Goal: Task Accomplishment & Management: Complete application form

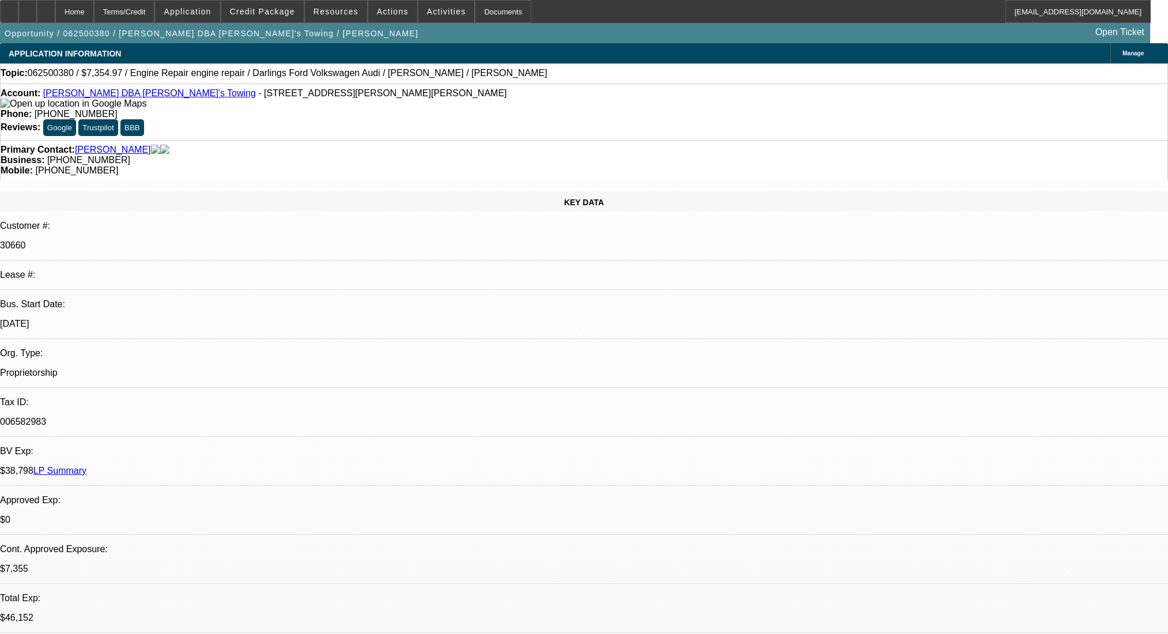
select select "0"
select select "2"
select select "0"
select select "6"
select select "0"
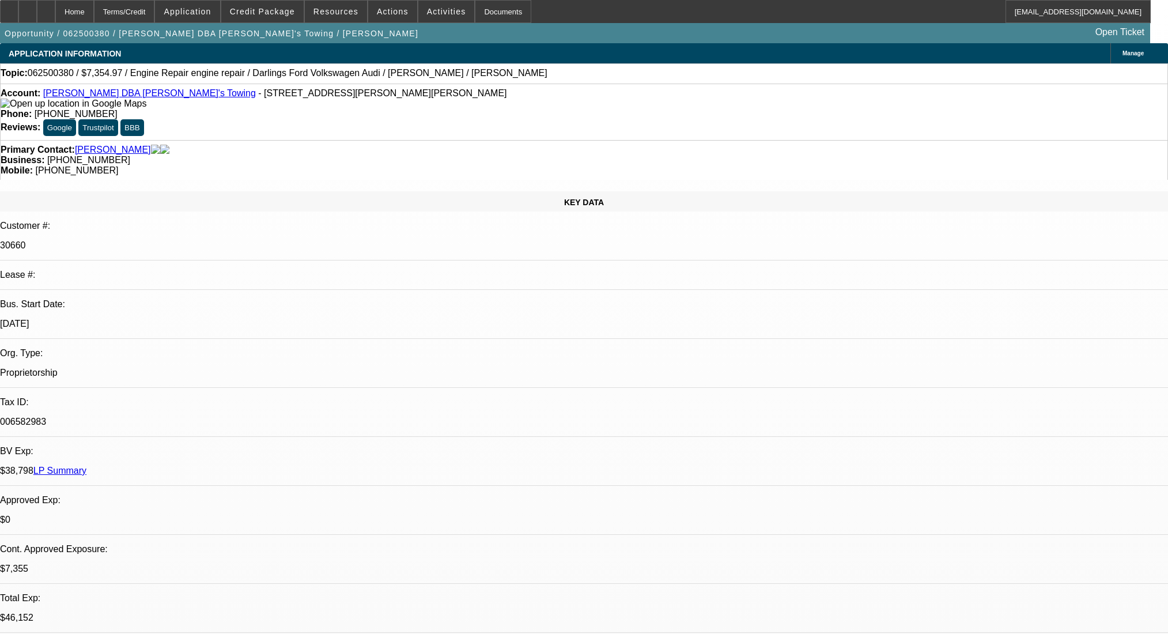
select select "2"
select select "0"
select select "6"
select select "0"
select select "2"
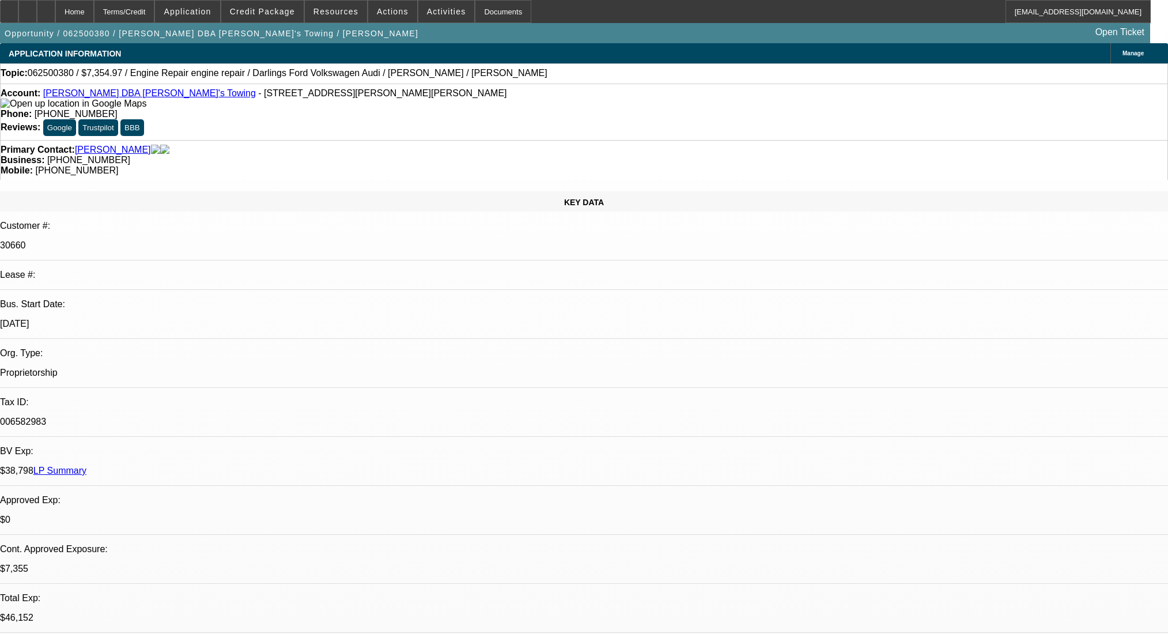
select select "2"
select select "0"
select select "6"
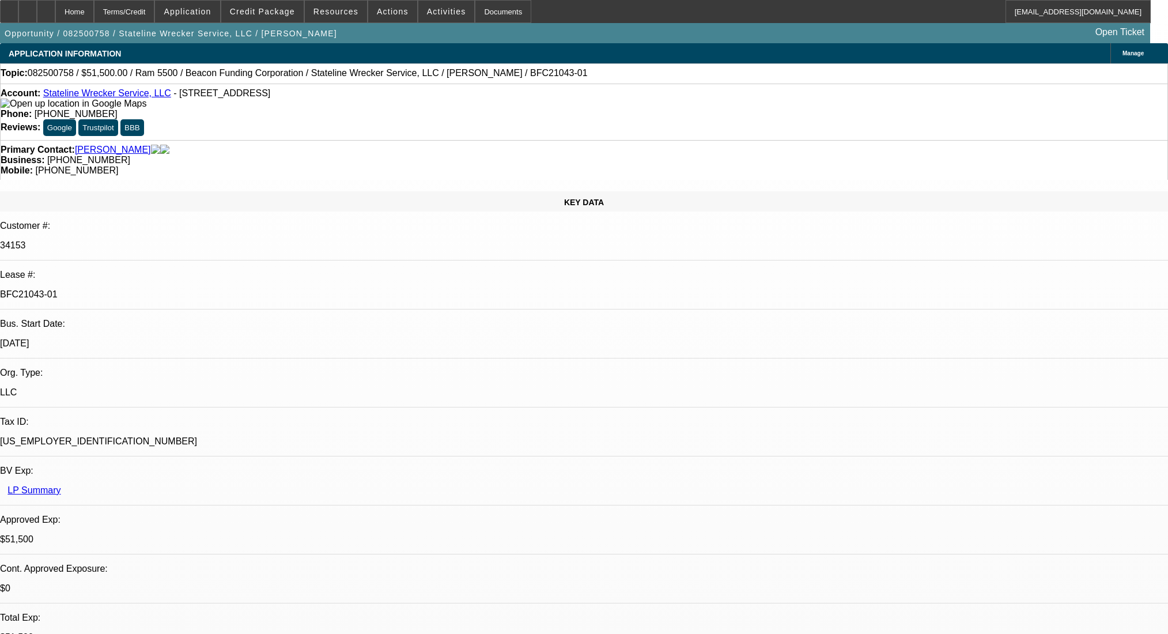
select select "0"
select select "2"
select select "0.1"
select select "4"
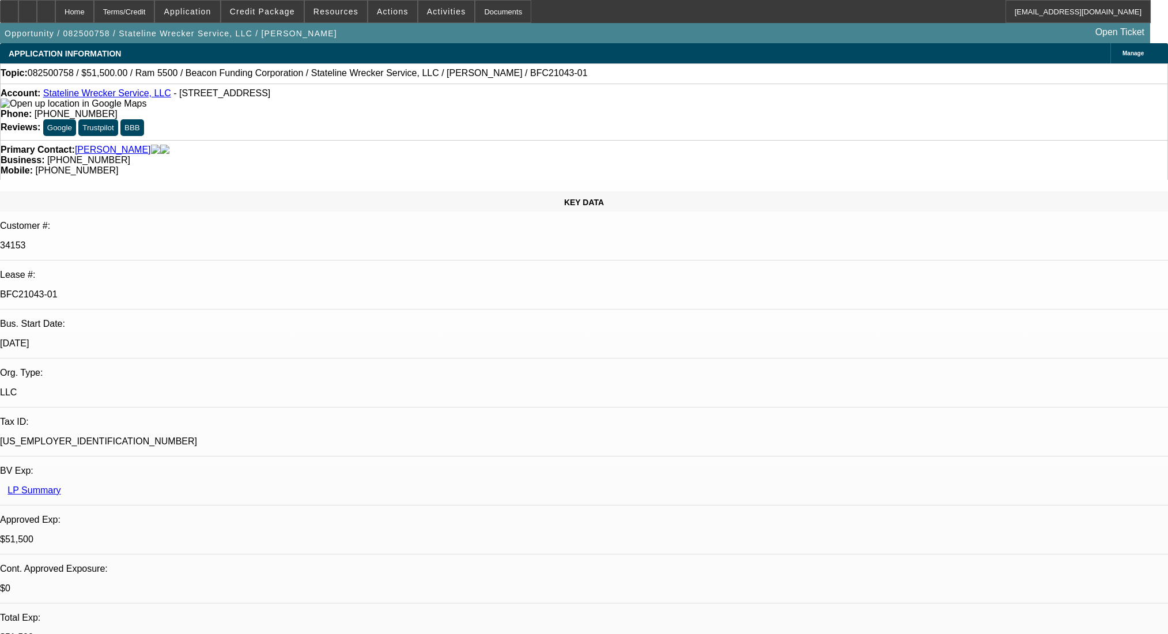
select select "0"
select select "2"
select select "0.1"
select select "4"
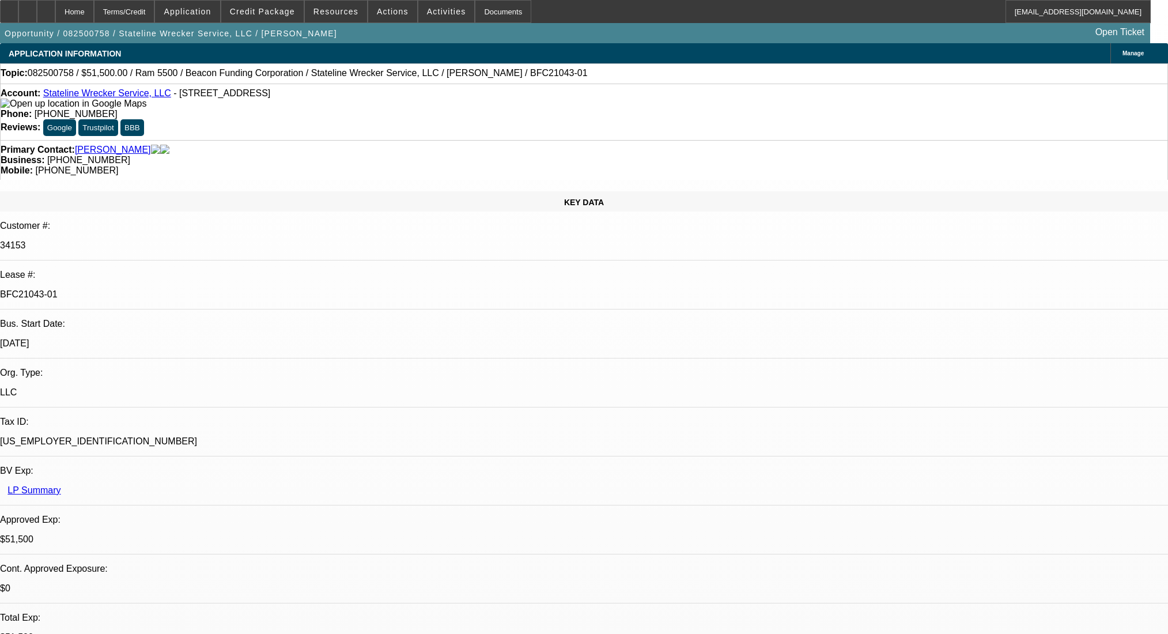
select select "0"
select select "2"
select select "0.1"
select select "4"
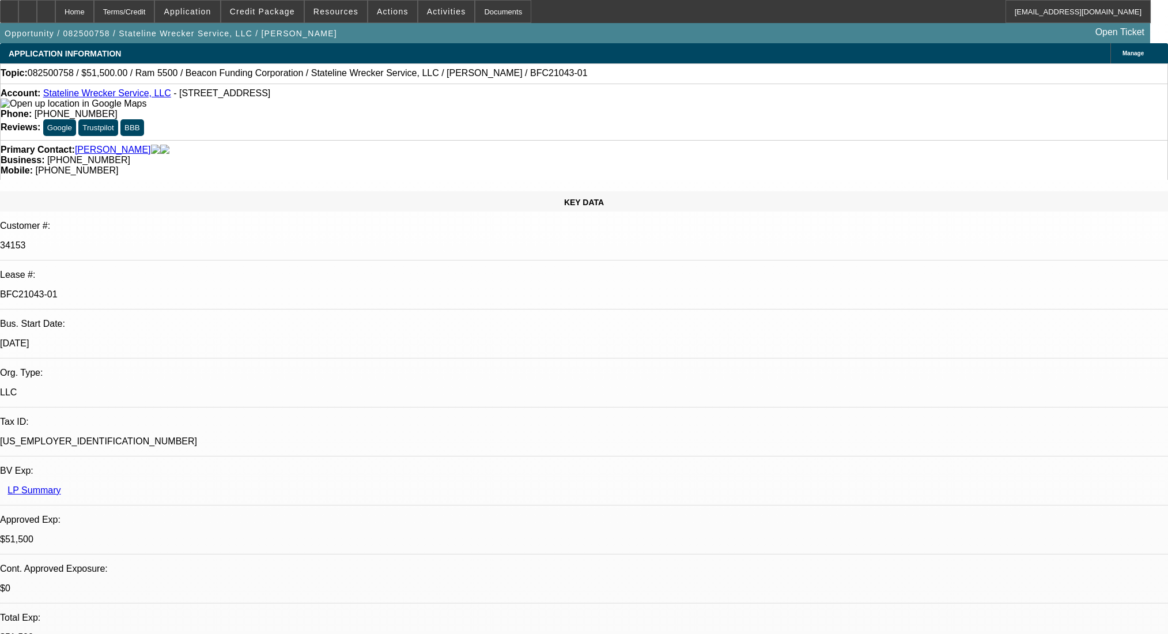
select select "0"
select select "2"
select select "0.1"
select select "4"
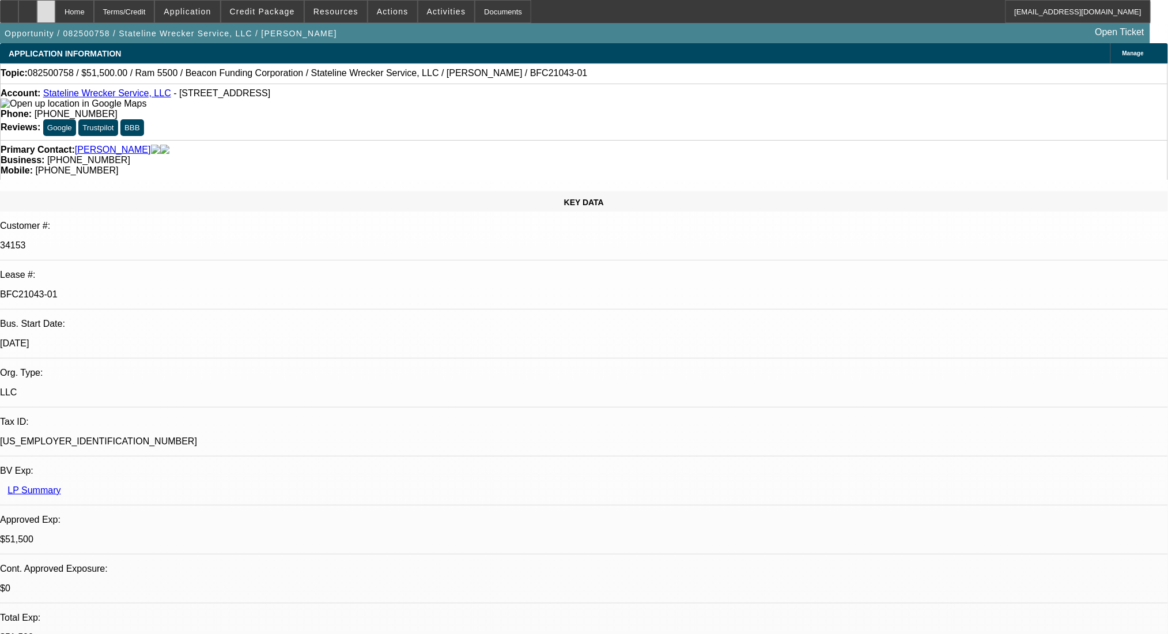
click at [55, 12] on div at bounding box center [46, 11] width 18 height 23
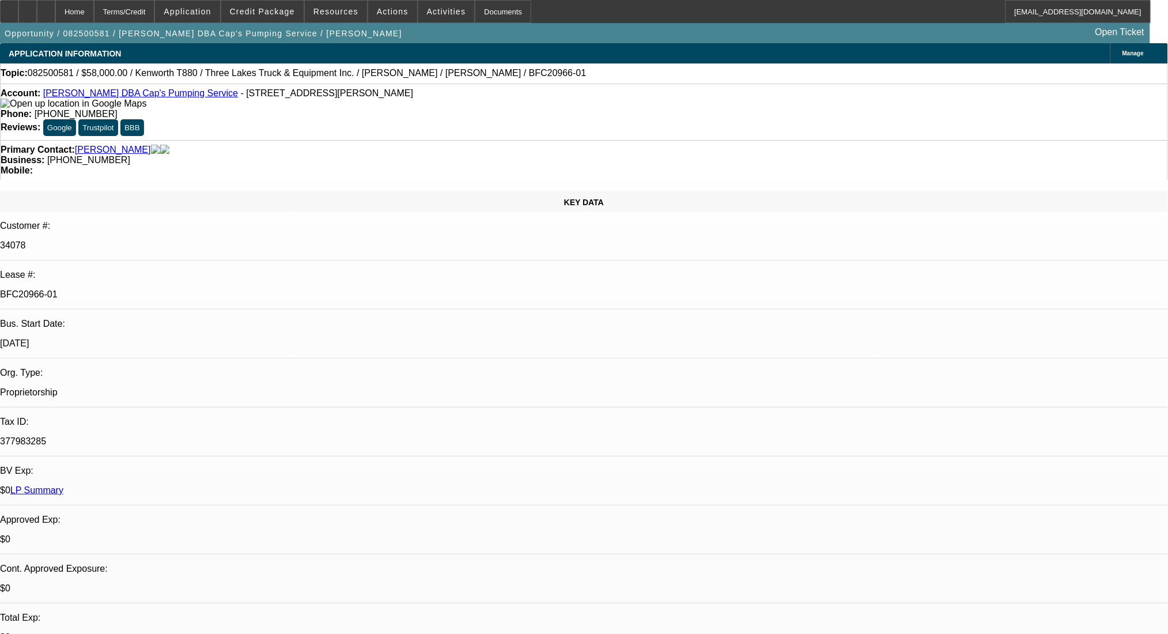
select select "0"
select select "9"
select select "0"
select select "6"
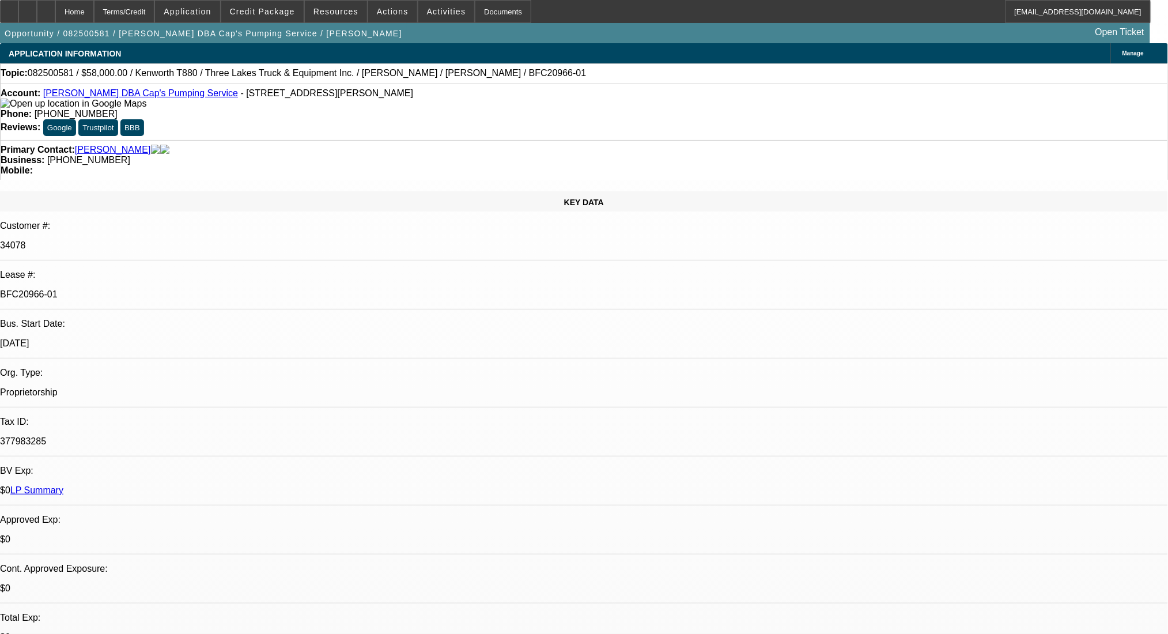
select select "0"
select select "9"
select select "0"
select select "6"
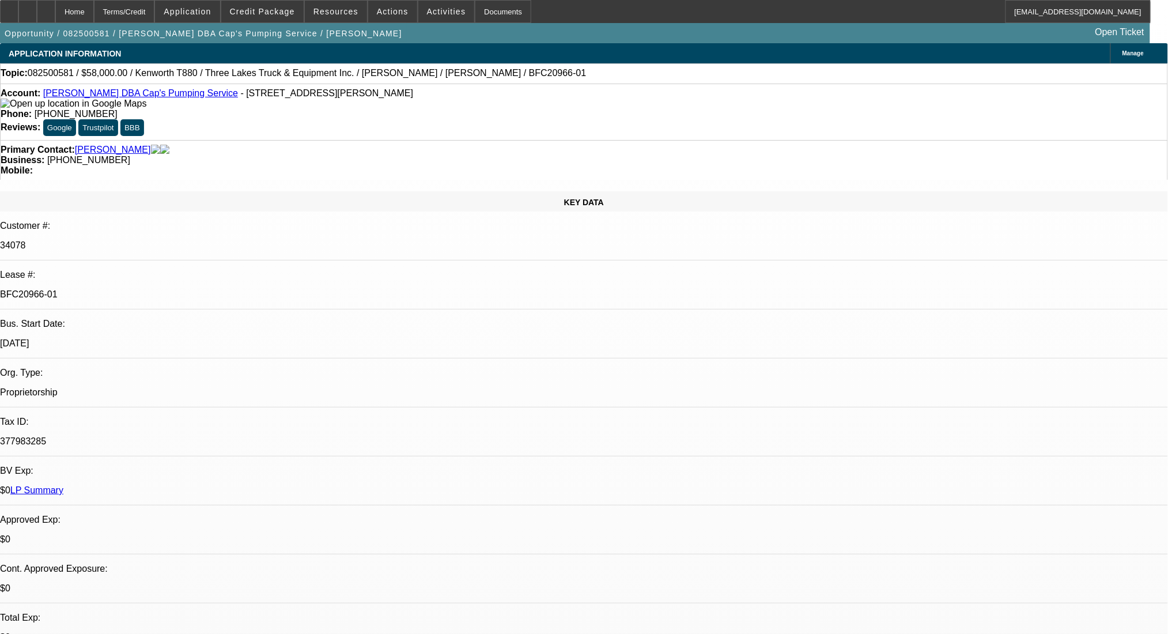
select select "0"
select select "9"
select select "0"
select select "6"
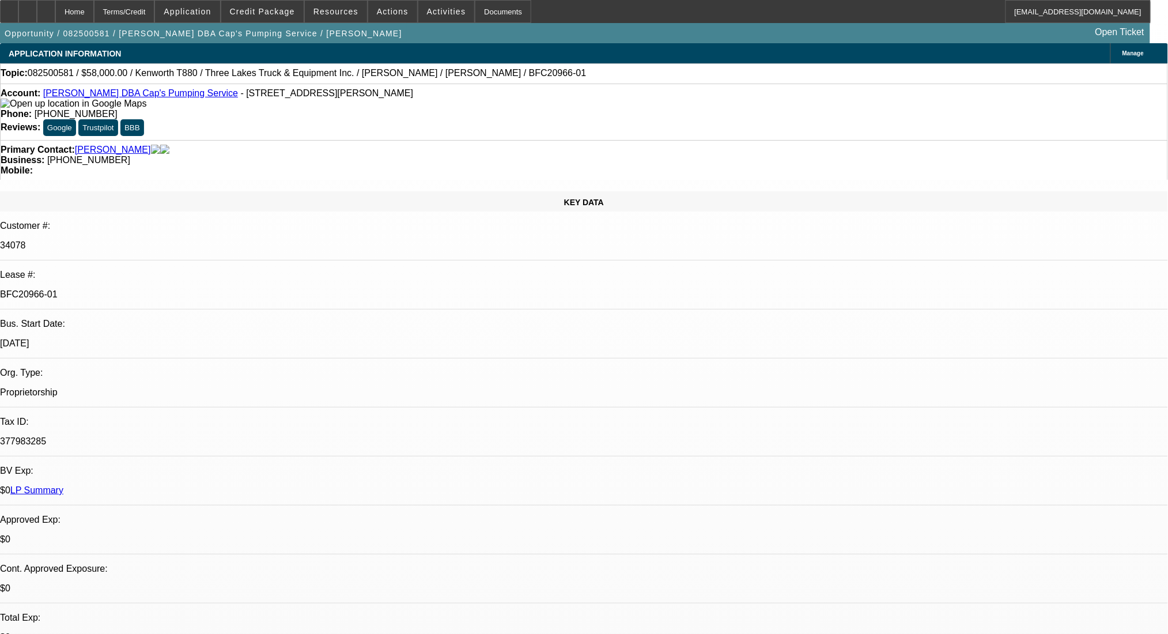
select select "0"
select select "9"
select select "0.1"
select select "4"
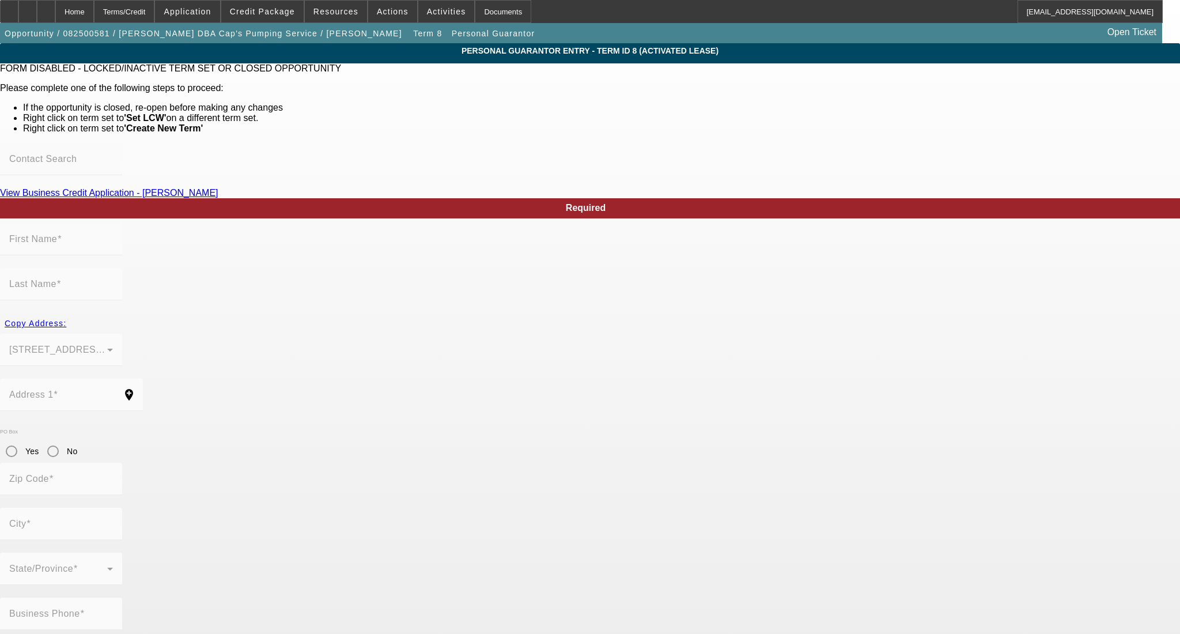
type input "Bradley"
type input "Mahoney"
type input "21323 Faylor Road"
radio input "true"
type input "49625"
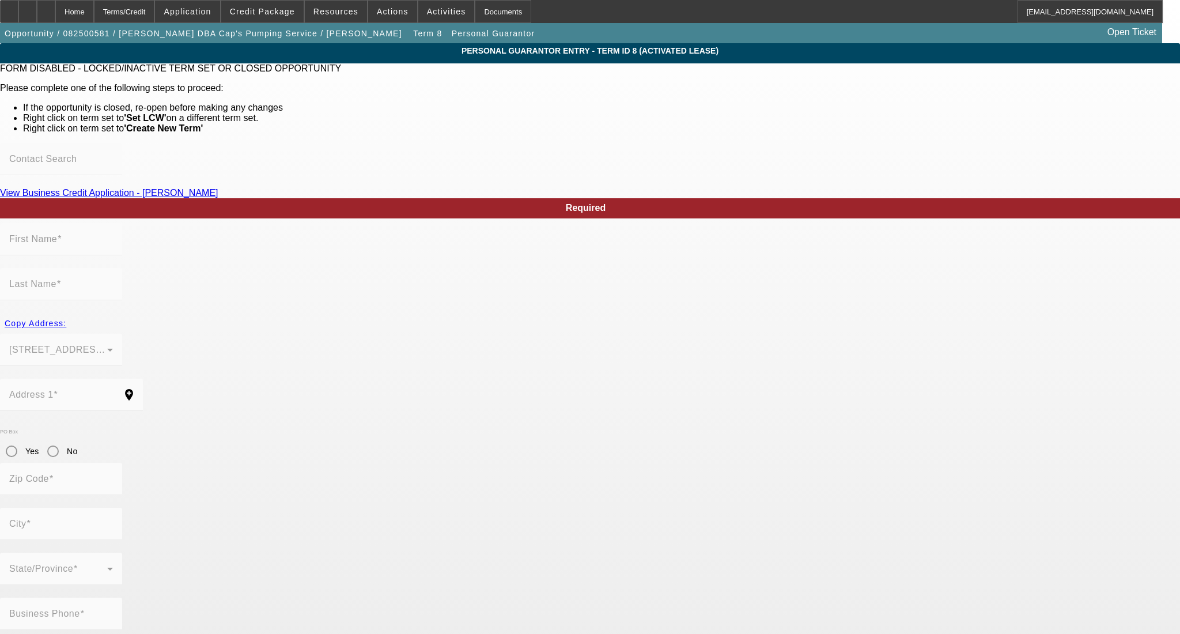
type input "Copemish"
type input "(231) 590-6881"
type input "100"
type input "377-98-3285"
type input "mahoney231@gmail.com"
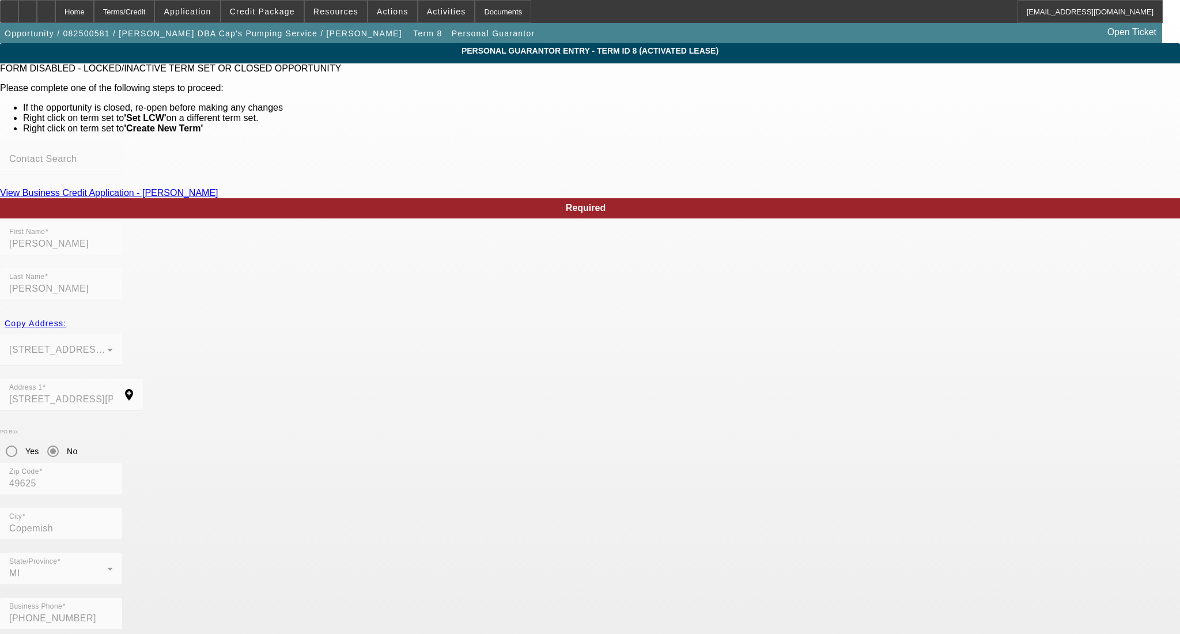
click at [94, 10] on div "Home" at bounding box center [74, 11] width 39 height 23
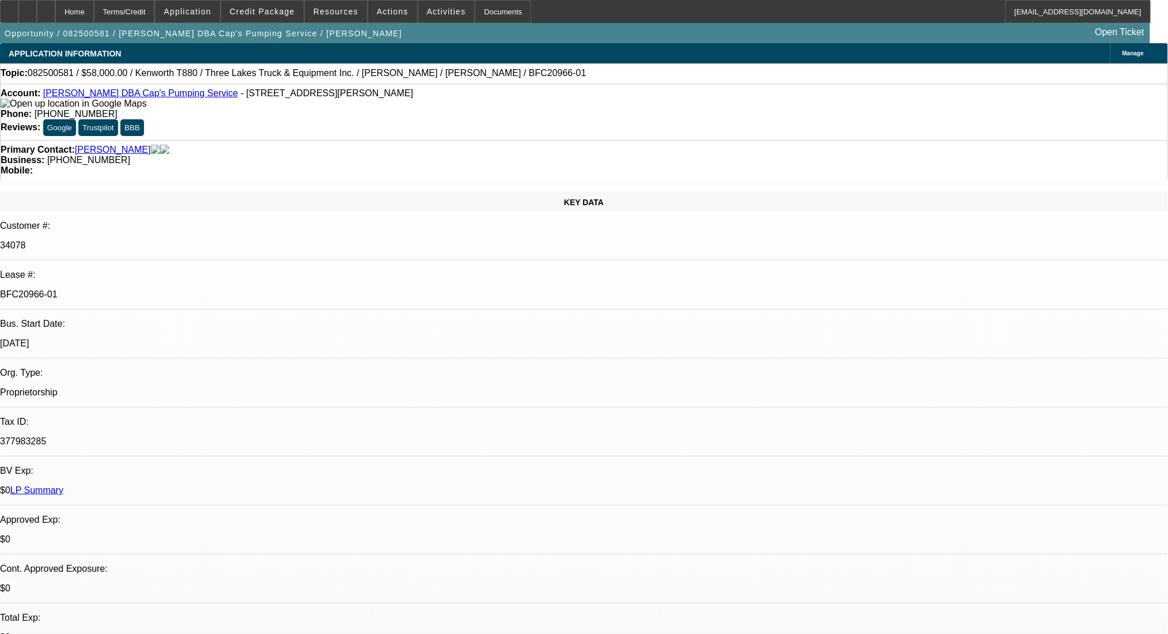
select select "0"
select select "9"
select select "0"
select select "6"
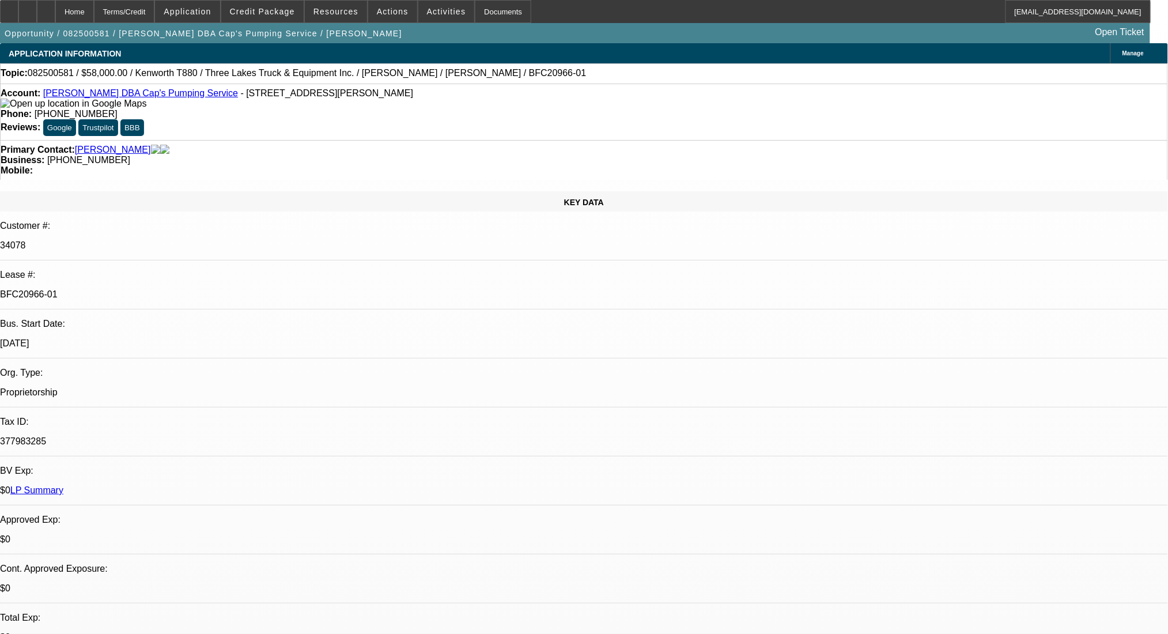
select select "0"
select select "9"
select select "0"
select select "6"
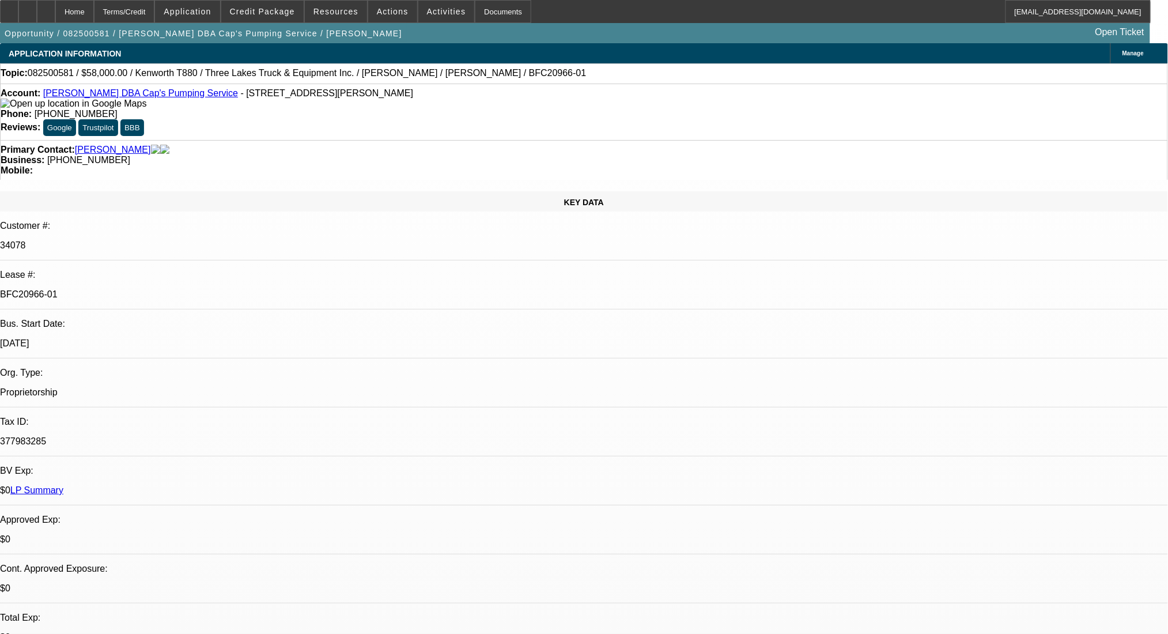
select select "0"
select select "9"
select select "0"
select select "6"
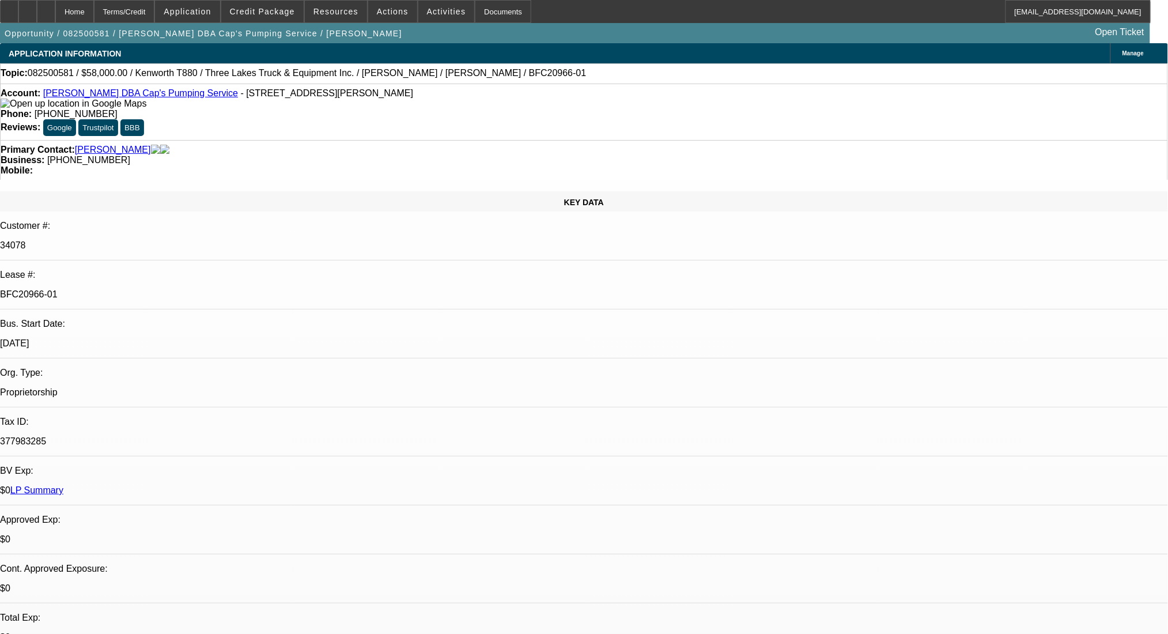
select select "0"
select select "9"
select select "0.1"
select select "4"
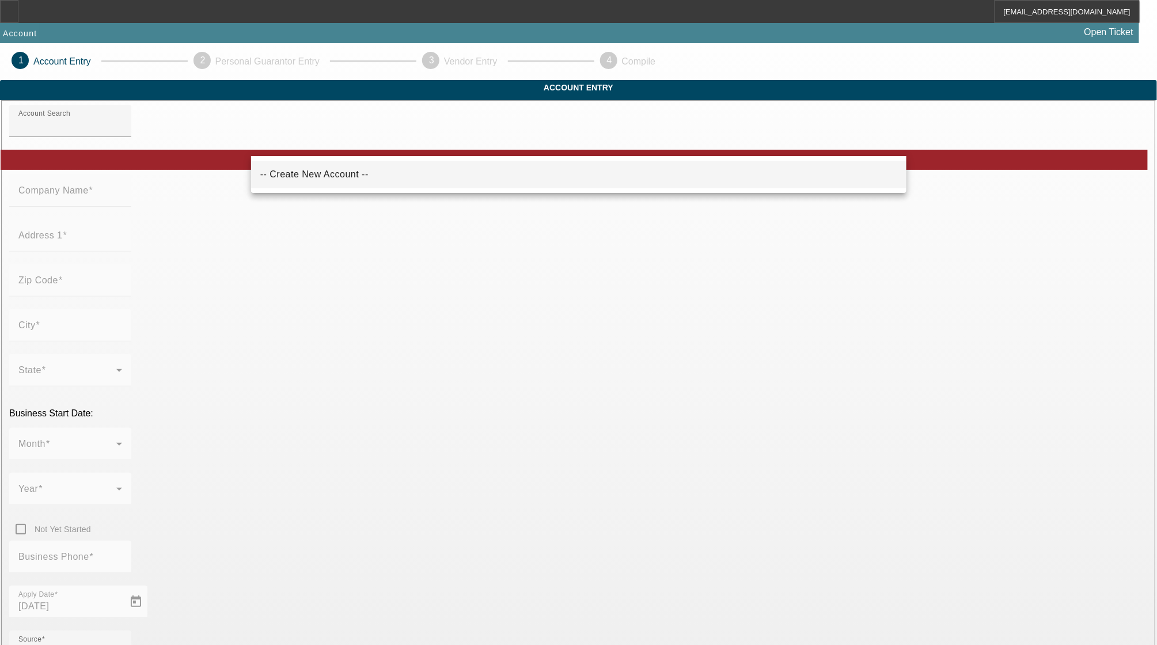
click at [585, 184] on mat-option "-- Create New Account --" at bounding box center [579, 175] width 656 height 28
type input "-- Create New Account --"
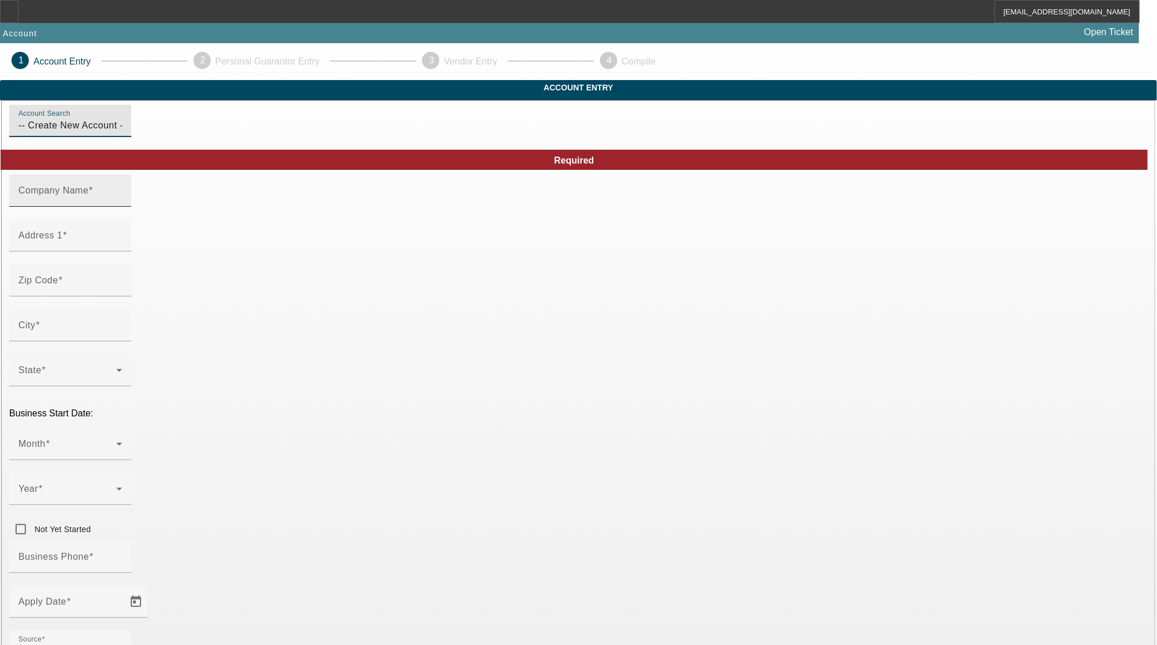
click at [122, 202] on input "Company Name" at bounding box center [70, 195] width 104 height 14
click at [122, 207] on div "Company Name" at bounding box center [70, 191] width 104 height 32
paste input "Caps Excavating LLC"
type input "Caps Excavating LLC"
click at [122, 247] on input "Address 1" at bounding box center [70, 240] width 104 height 14
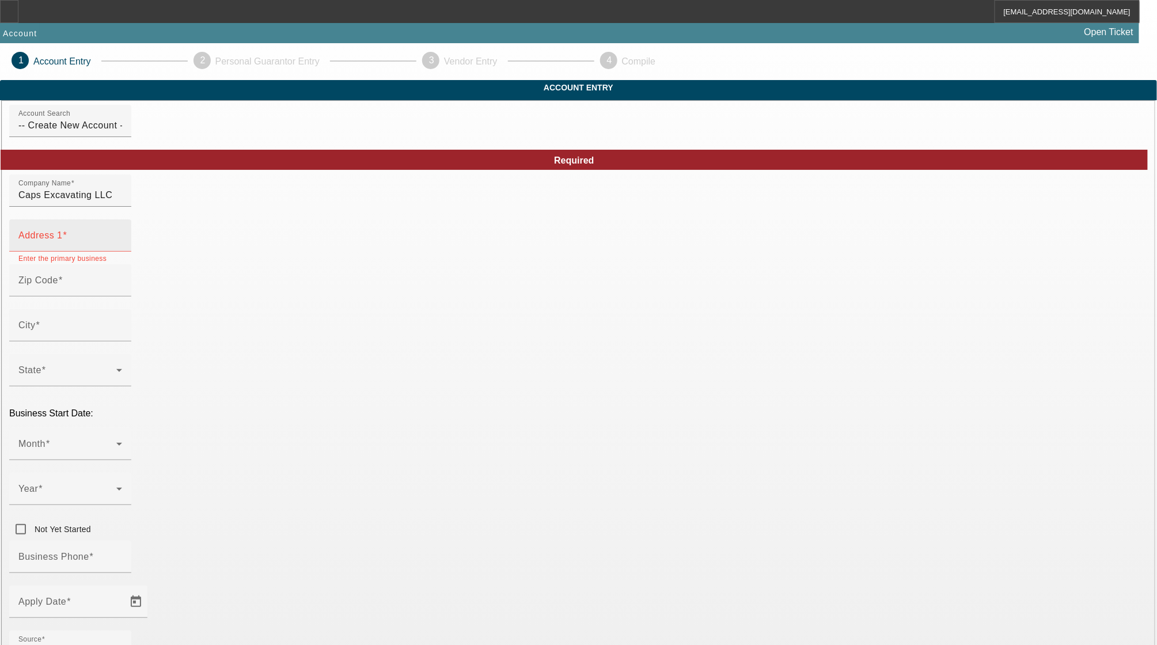
drag, startPoint x: 427, startPoint y: 268, endPoint x: 419, endPoint y: 260, distance: 11.0
click at [122, 252] on div "Address 1" at bounding box center [70, 235] width 104 height 32
paste input "21323 Faylor Rd"
type input "21323 Faylor Rd"
click at [122, 292] on input "Zip Code" at bounding box center [70, 285] width 104 height 14
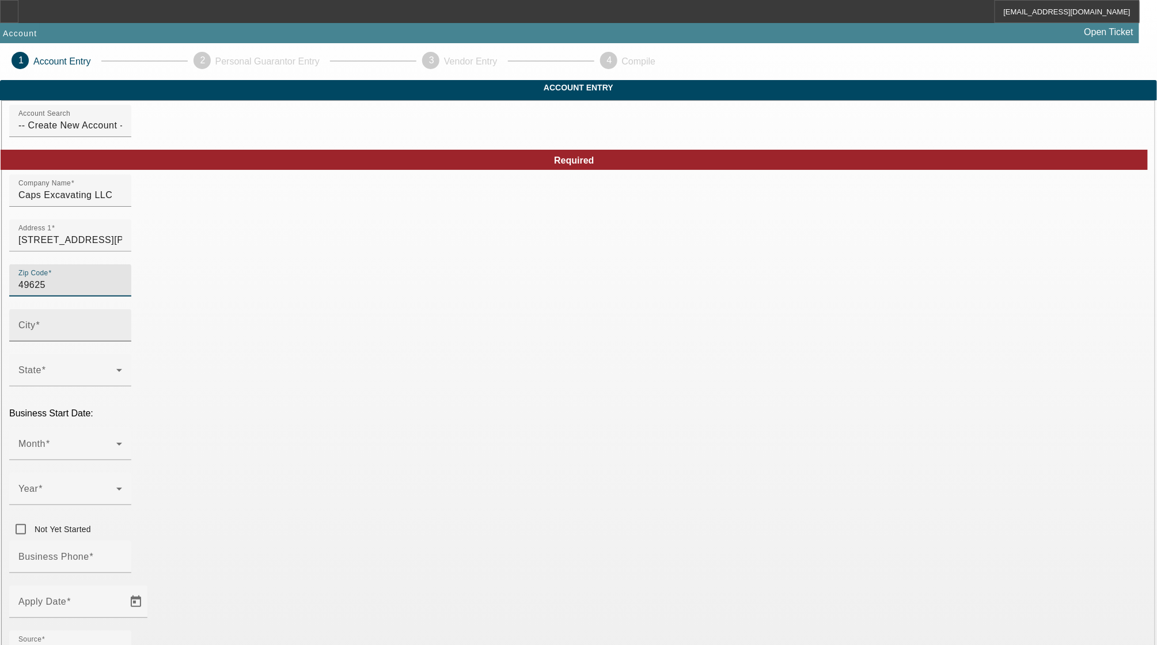
type input "49625"
click at [122, 337] on input "City" at bounding box center [70, 330] width 104 height 14
type input "Manistee"
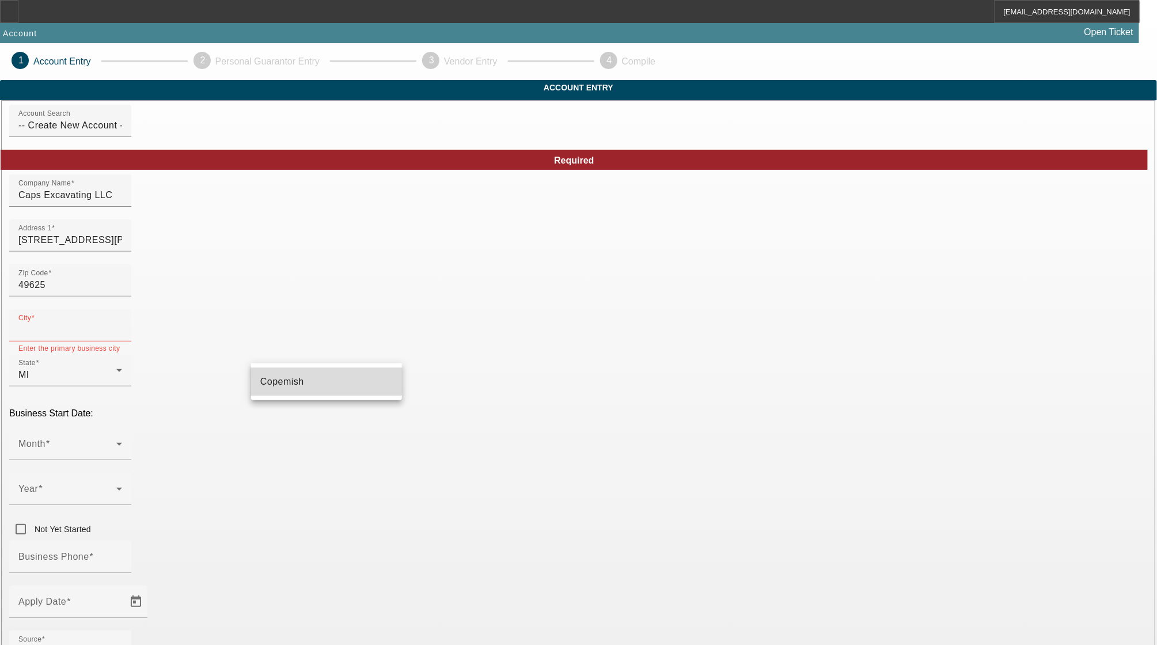
click at [307, 374] on mat-option "Copemish" at bounding box center [326, 382] width 151 height 28
type input "Copemish"
click at [122, 428] on div "Month" at bounding box center [70, 444] width 104 height 32
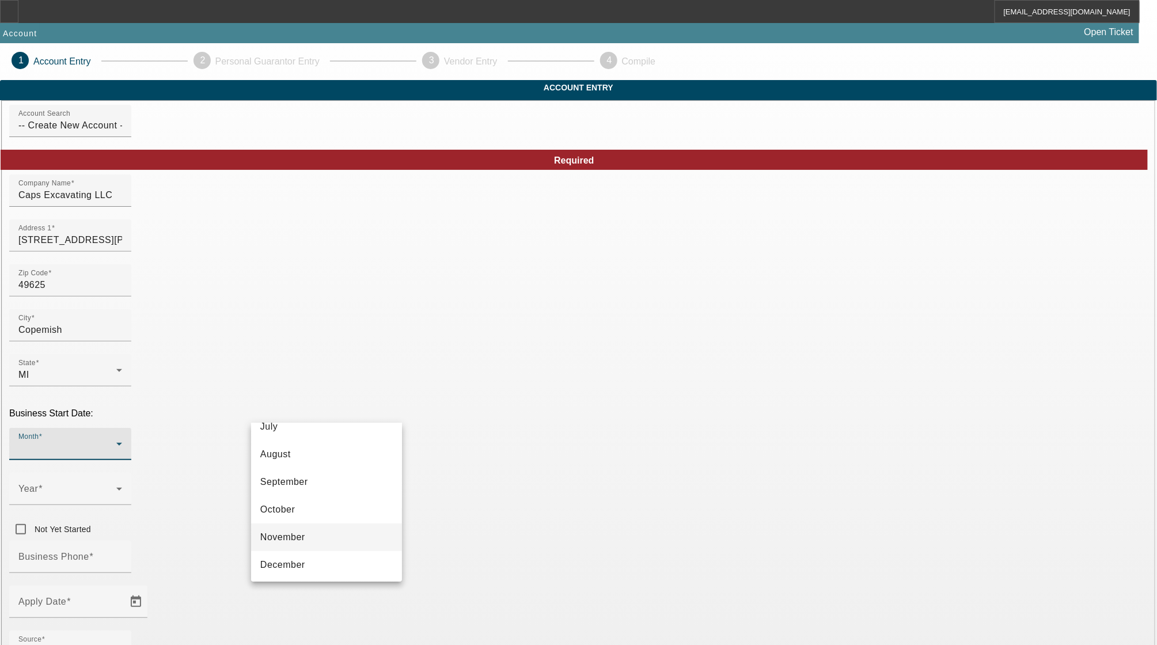
scroll to position [210, 0]
click at [307, 498] on mat-option "October" at bounding box center [326, 509] width 151 height 28
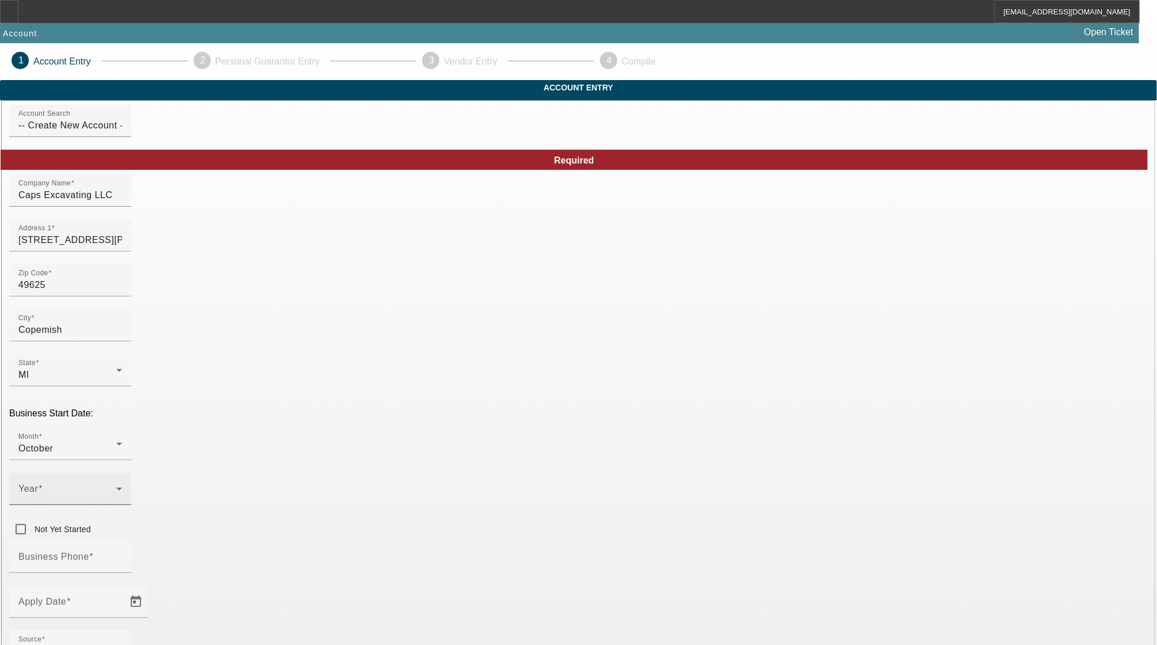
click at [131, 473] on div "Year" at bounding box center [70, 489] width 122 height 32
click at [434, 416] on div at bounding box center [578, 322] width 1157 height 645
click at [116, 487] on span at bounding box center [67, 494] width 98 height 14
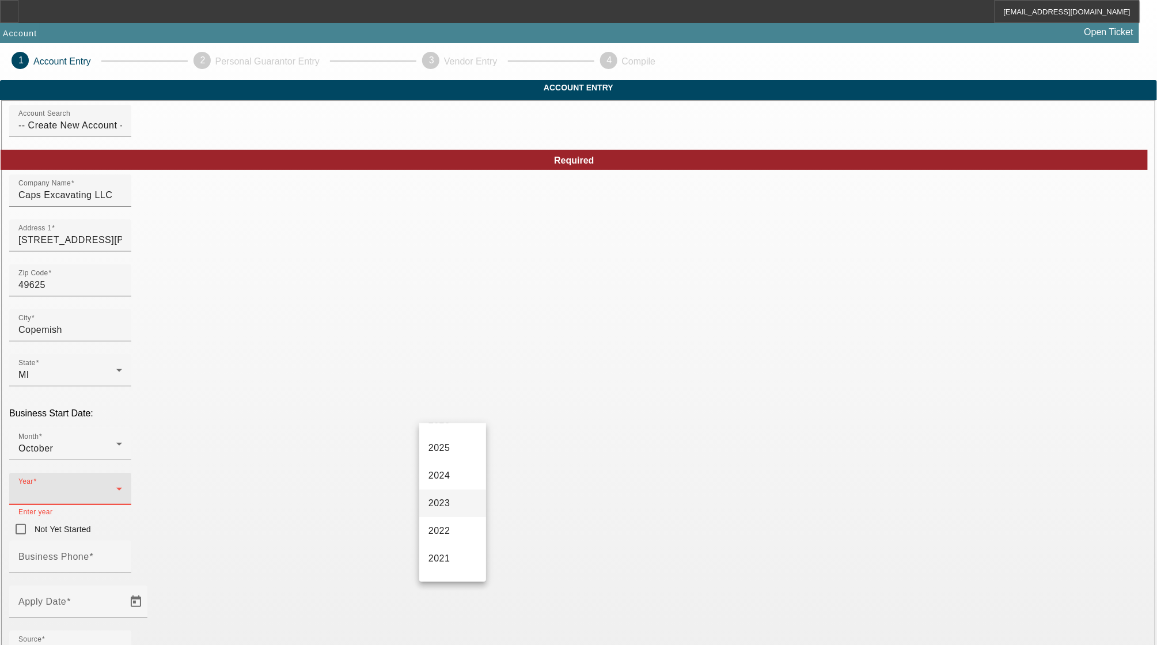
click at [448, 506] on span "2023" at bounding box center [440, 504] width 22 height 14
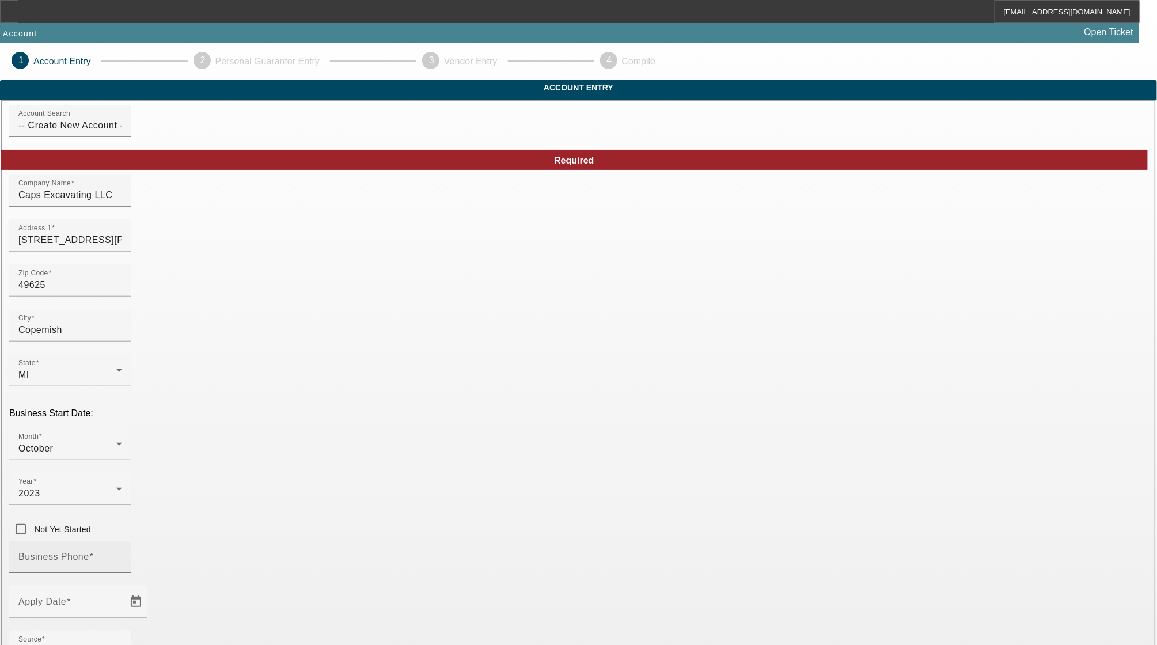
drag, startPoint x: 270, startPoint y: 461, endPoint x: 274, endPoint y: 452, distance: 9.8
click at [122, 555] on input "Business Phone" at bounding box center [70, 562] width 104 height 14
paste input "(231) 633-9000"
type input "(231) 633-9000"
click at [150, 588] on span "Open calendar" at bounding box center [136, 602] width 28 height 28
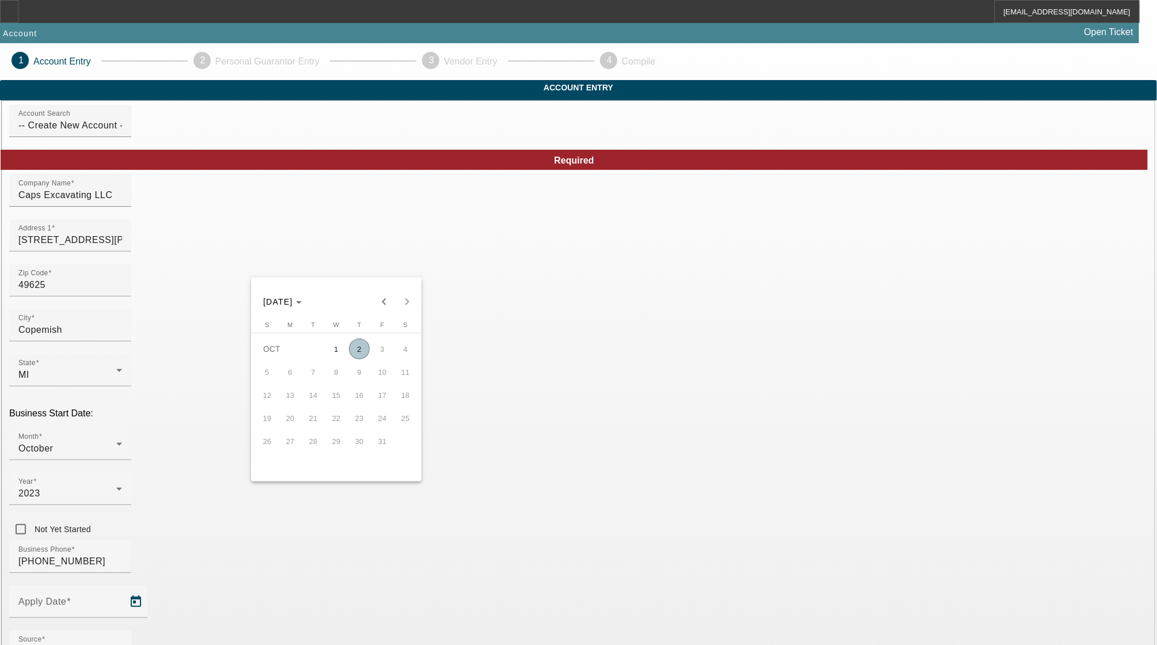
click at [362, 351] on span "2" at bounding box center [359, 349] width 21 height 21
type input "[DATE]"
click at [116, 645] on div "- Select -" at bounding box center [67, 652] width 98 height 14
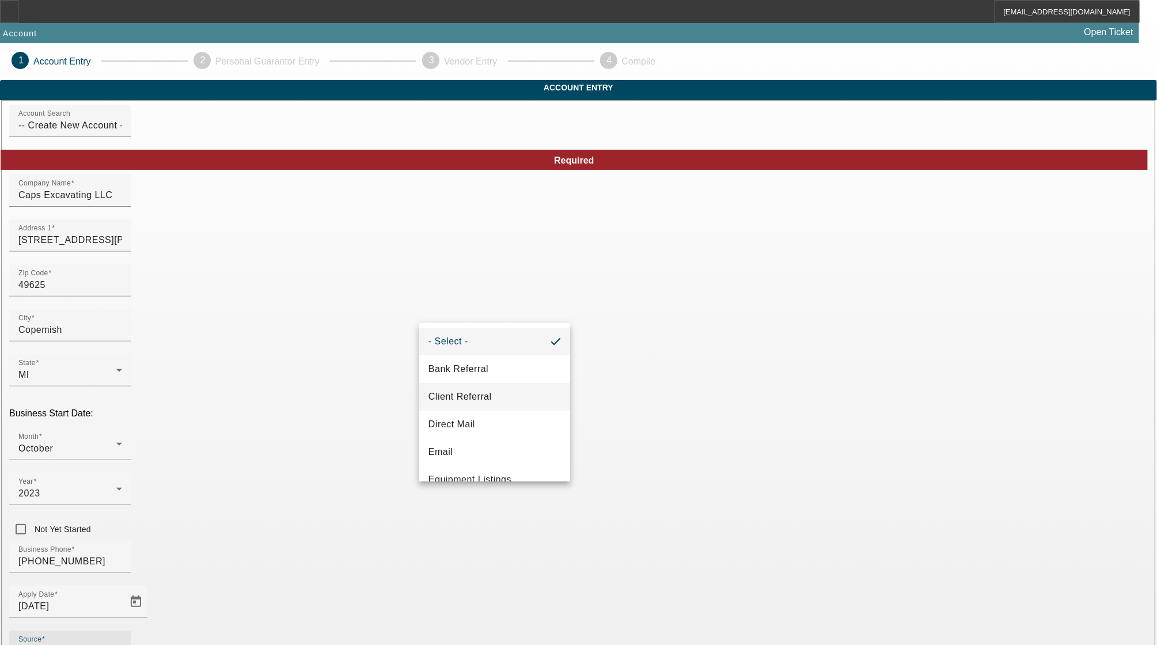
click at [460, 387] on mat-option "Client Referral" at bounding box center [494, 397] width 151 height 28
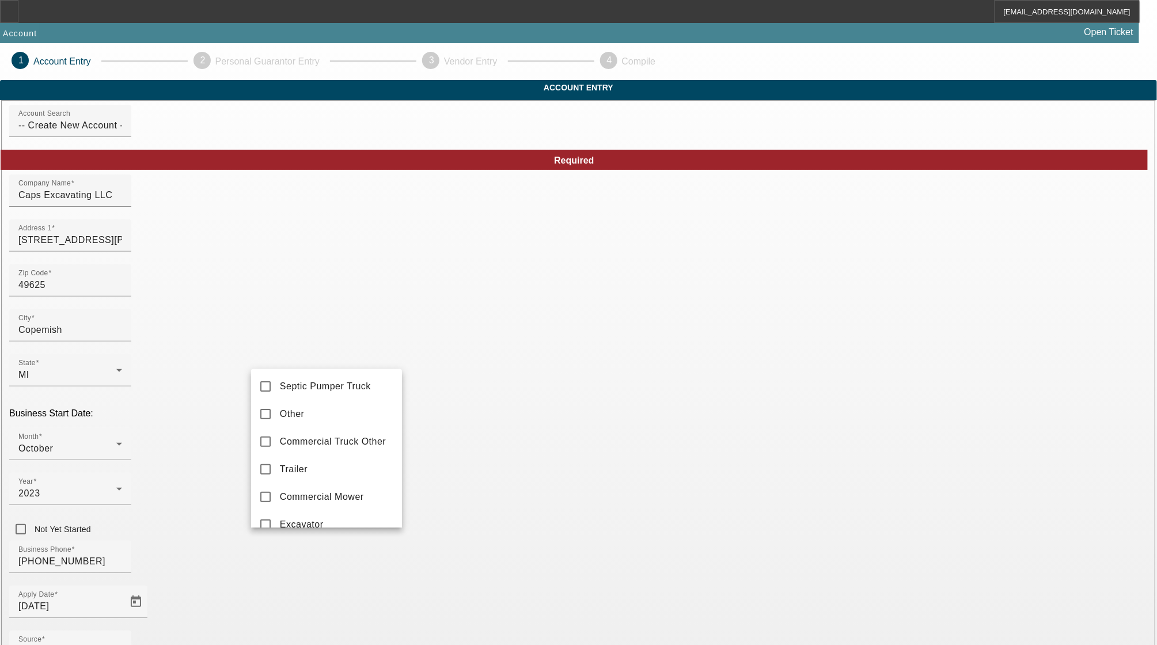
scroll to position [230, 0]
click at [260, 409] on mat-pseudo-checkbox at bounding box center [265, 406] width 10 height 10
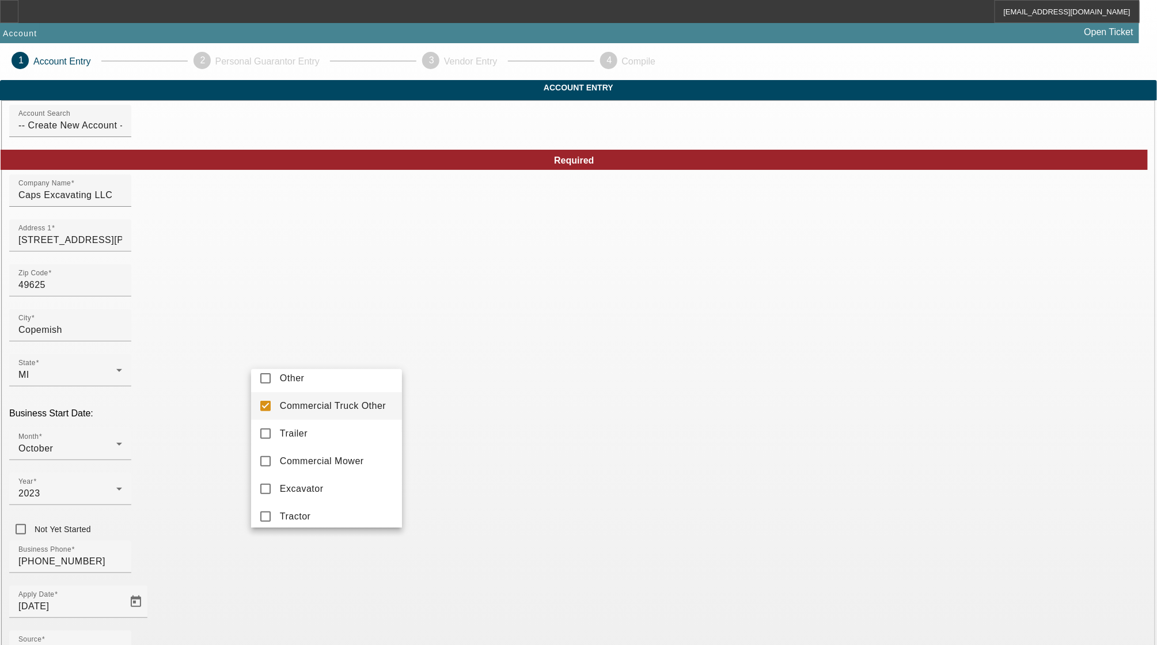
click at [490, 574] on div at bounding box center [578, 322] width 1157 height 645
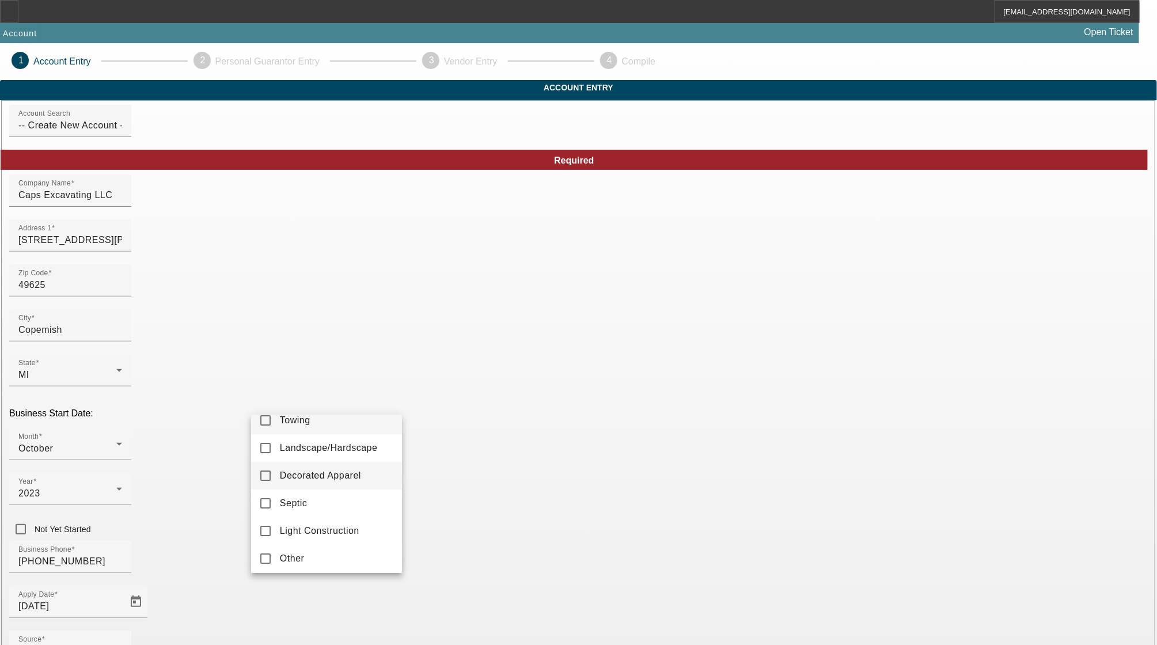
scroll to position [16, 0]
click at [287, 552] on span "Other" at bounding box center [292, 555] width 25 height 14
click at [287, 533] on span "Light Construction" at bounding box center [319, 528] width 79 height 14
click at [264, 557] on mat-pseudo-checkbox at bounding box center [265, 555] width 10 height 10
click at [459, 558] on div at bounding box center [578, 322] width 1157 height 645
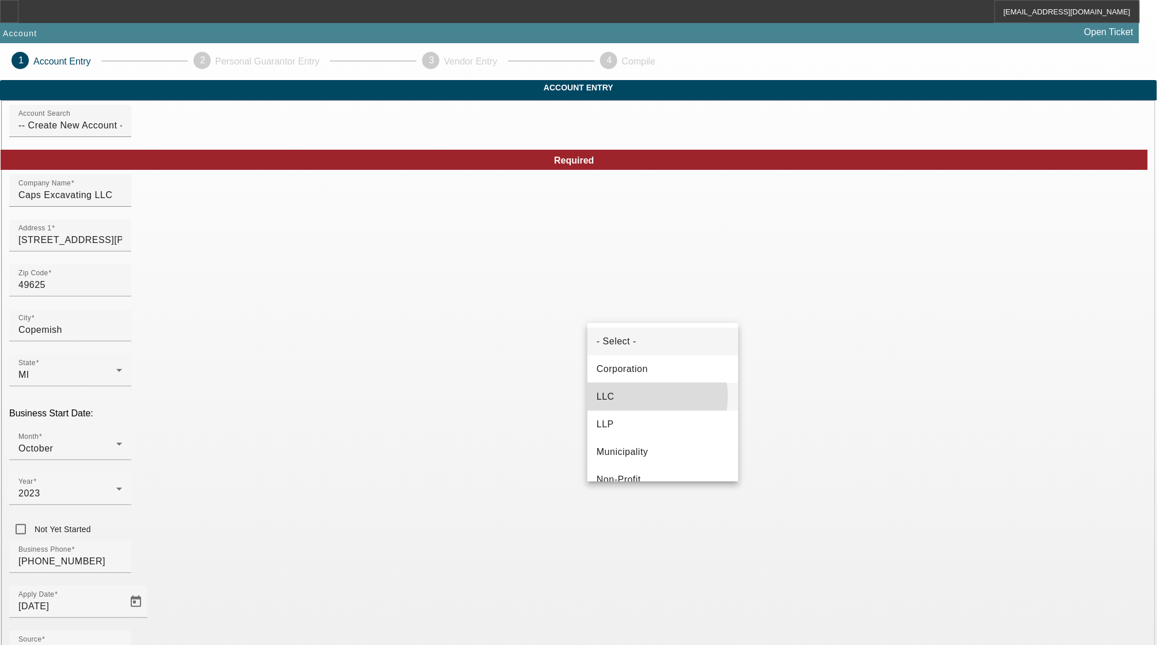
click at [651, 396] on mat-option "LLC" at bounding box center [663, 397] width 151 height 28
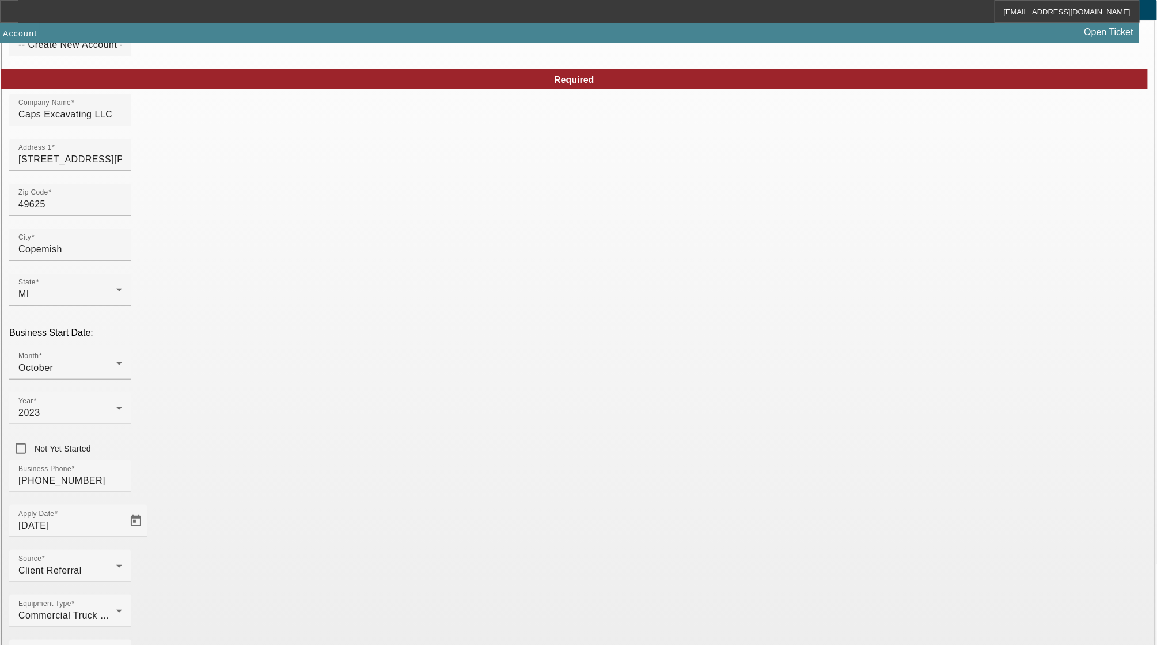
scroll to position [83, 0]
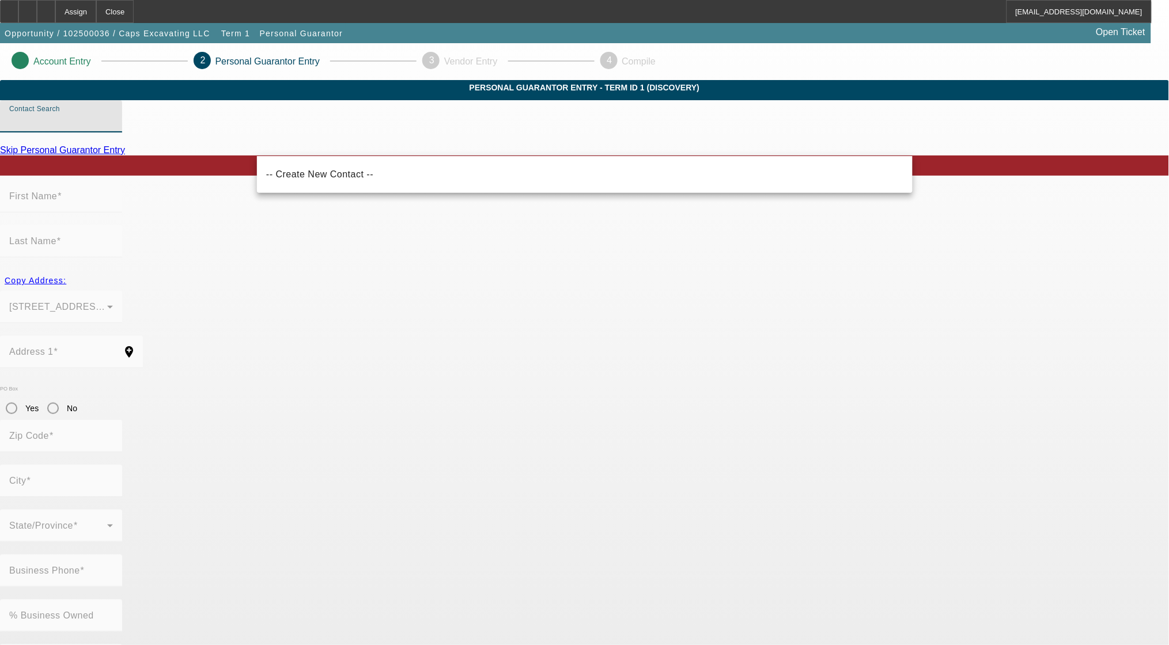
click at [113, 128] on input "Contact Search" at bounding box center [61, 121] width 104 height 14
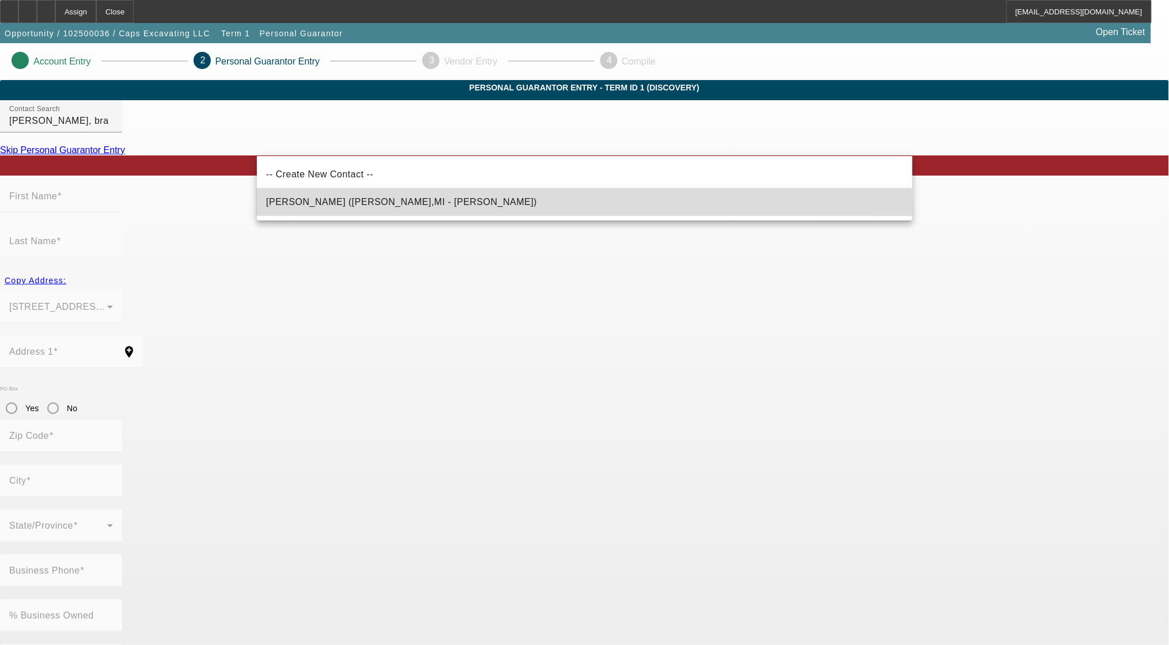
click at [381, 208] on span "Mahoney, Bradley (Copemish,MI - Bradley Mahoney)" at bounding box center [401, 202] width 271 height 14
type input "Mahoney, Bradley (Copemish,MI - Bradley Mahoney)"
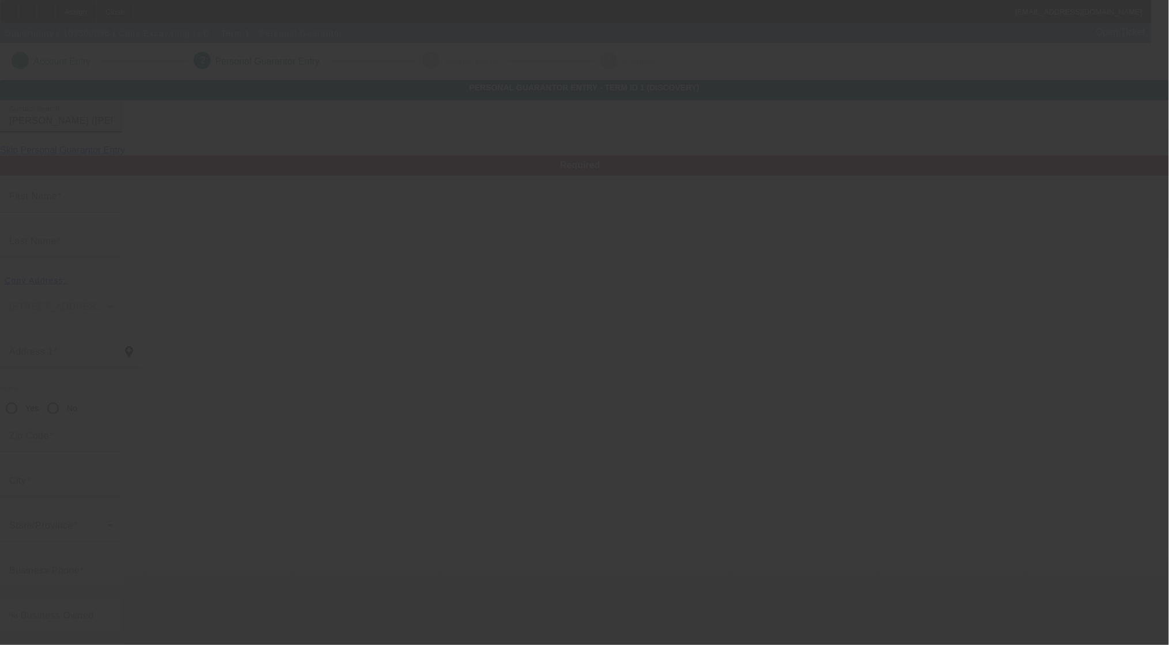
type input "Bradley"
type input "Mahoney"
type input "21323 Faylor Road"
radio input "true"
type input "49625"
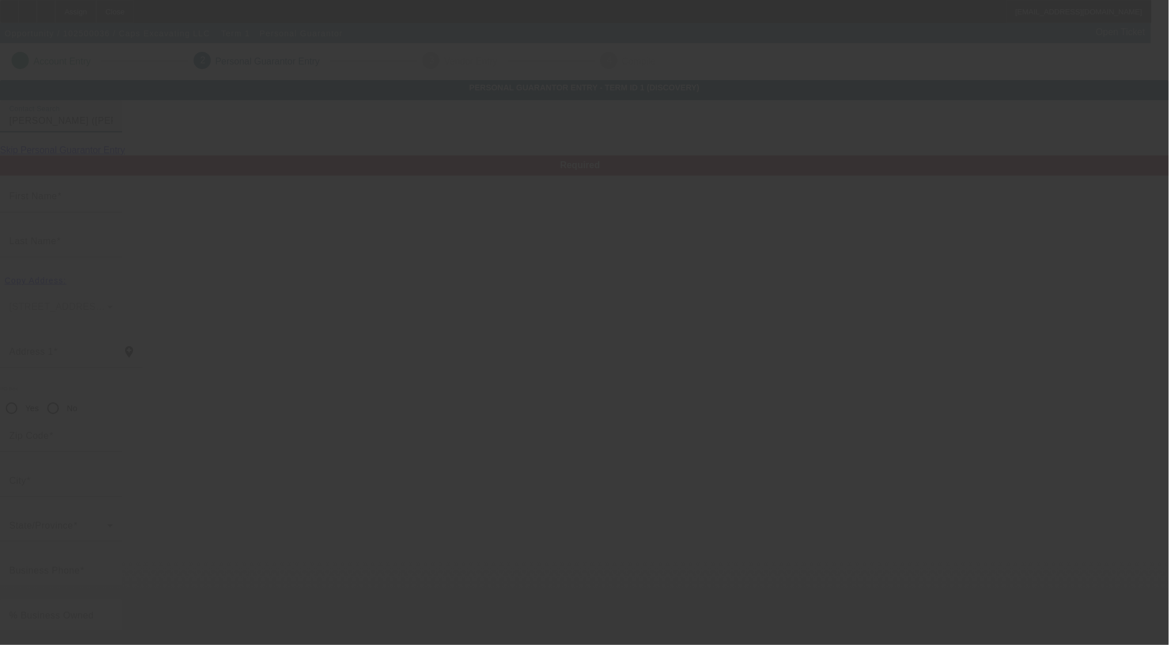
type input "Copemish"
type input "(231) 590-6881"
type input "100"
type input "377-98-3285"
type input "mahoney231@gmail.com"
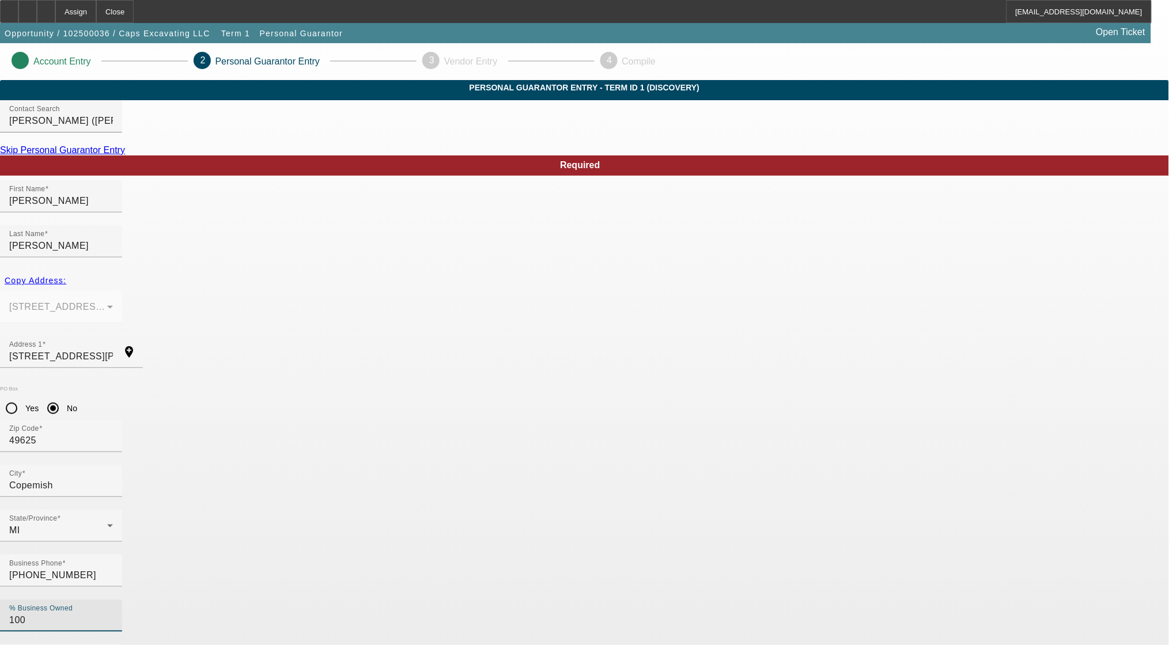
drag, startPoint x: 472, startPoint y: 465, endPoint x: 416, endPoint y: 457, distance: 57.0
click at [416, 600] on div "% Business Owned 100" at bounding box center [584, 622] width 1169 height 45
type input "50"
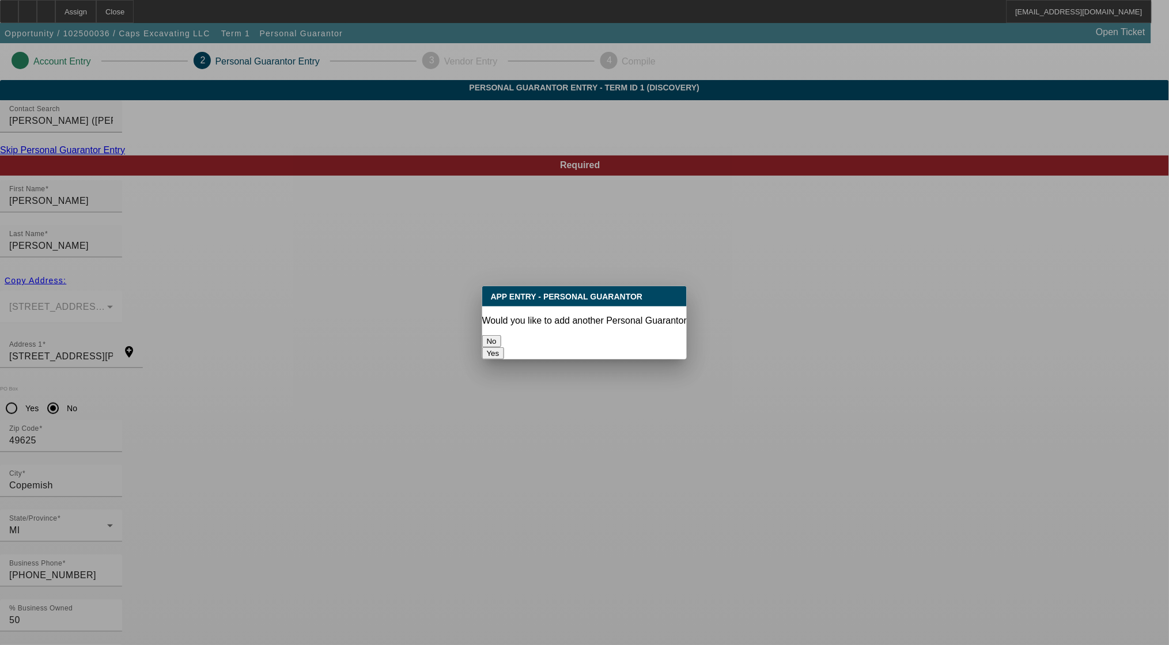
click at [504, 347] on button "Yes" at bounding box center [493, 353] width 22 height 12
radio input "false"
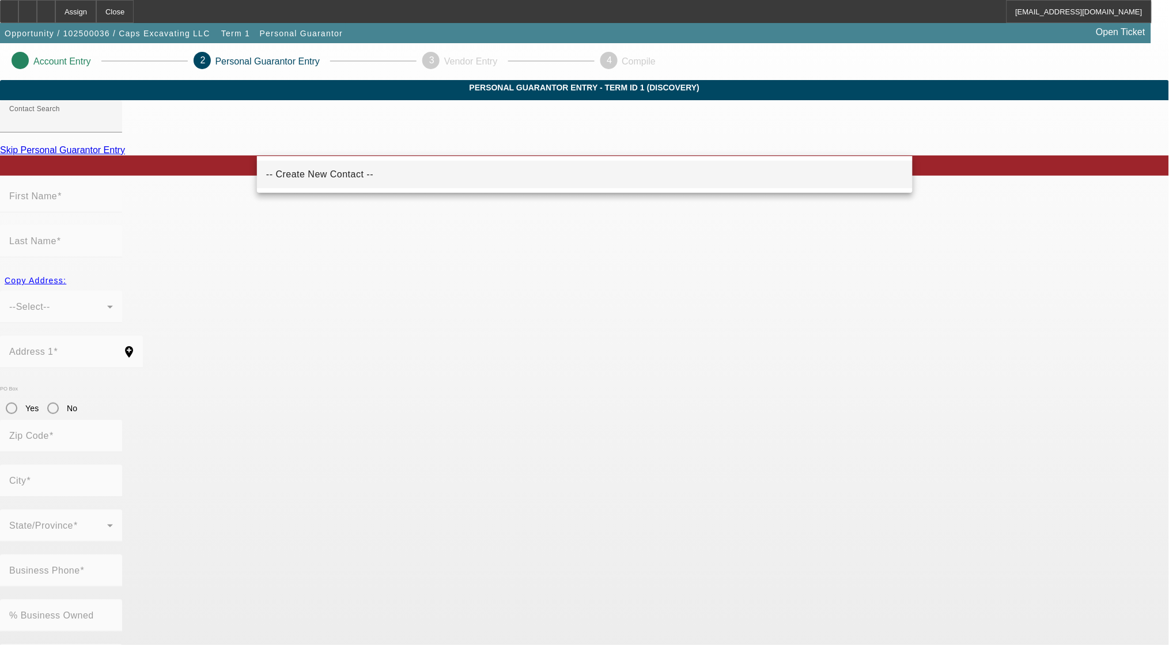
click at [343, 175] on span "-- Create New Contact --" at bounding box center [319, 174] width 107 height 10
type input "-- Create New Contact --"
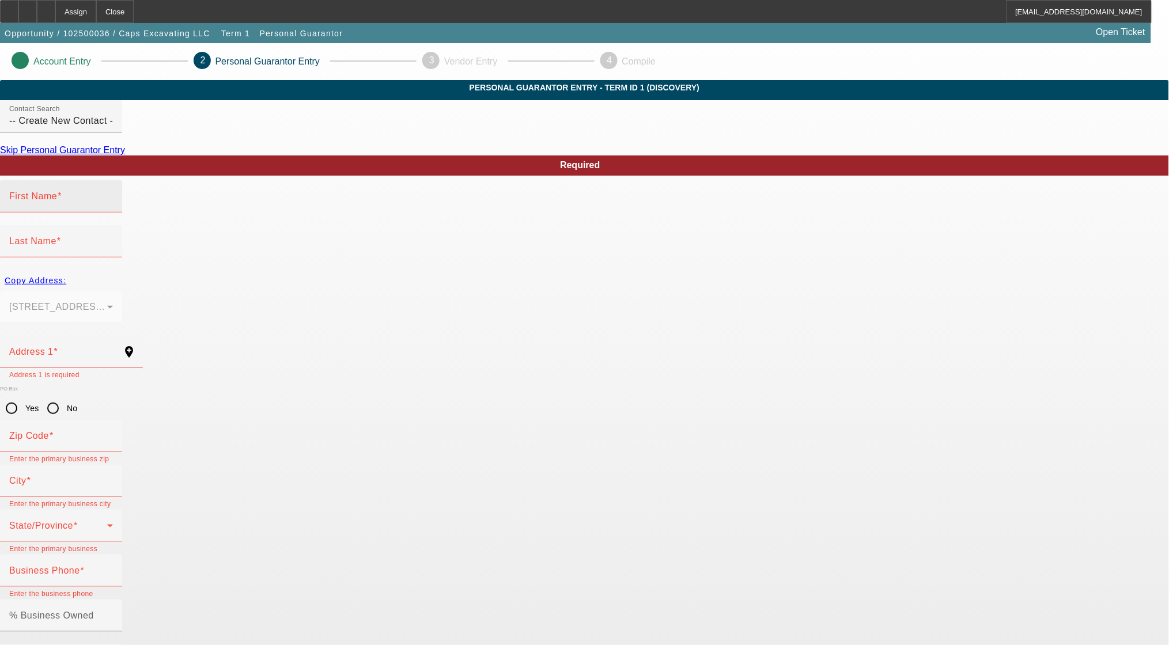
click at [57, 201] on mat-label "First Name" at bounding box center [33, 196] width 48 height 10
click at [113, 208] on input "First Name" at bounding box center [61, 201] width 104 height 14
type input "t"
type input "Terry"
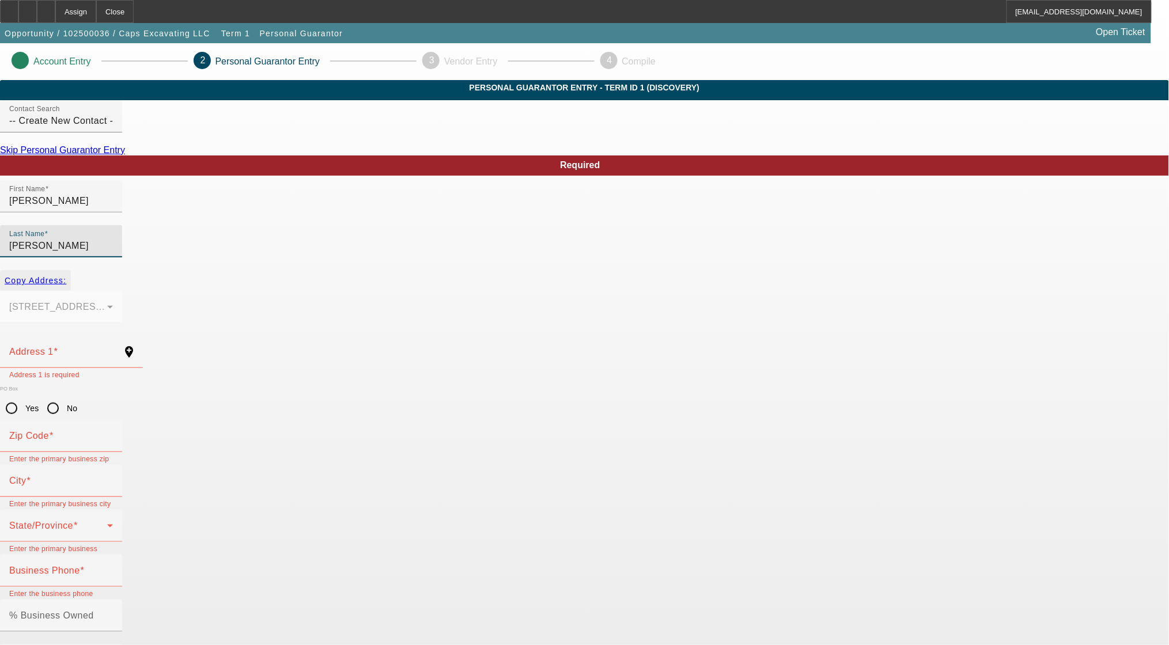
type input "Hendges"
click at [66, 276] on span "Copy Address:" at bounding box center [36, 280] width 62 height 9
type input "21323 Faylor Rd"
type input "49625"
type input "Copemish"
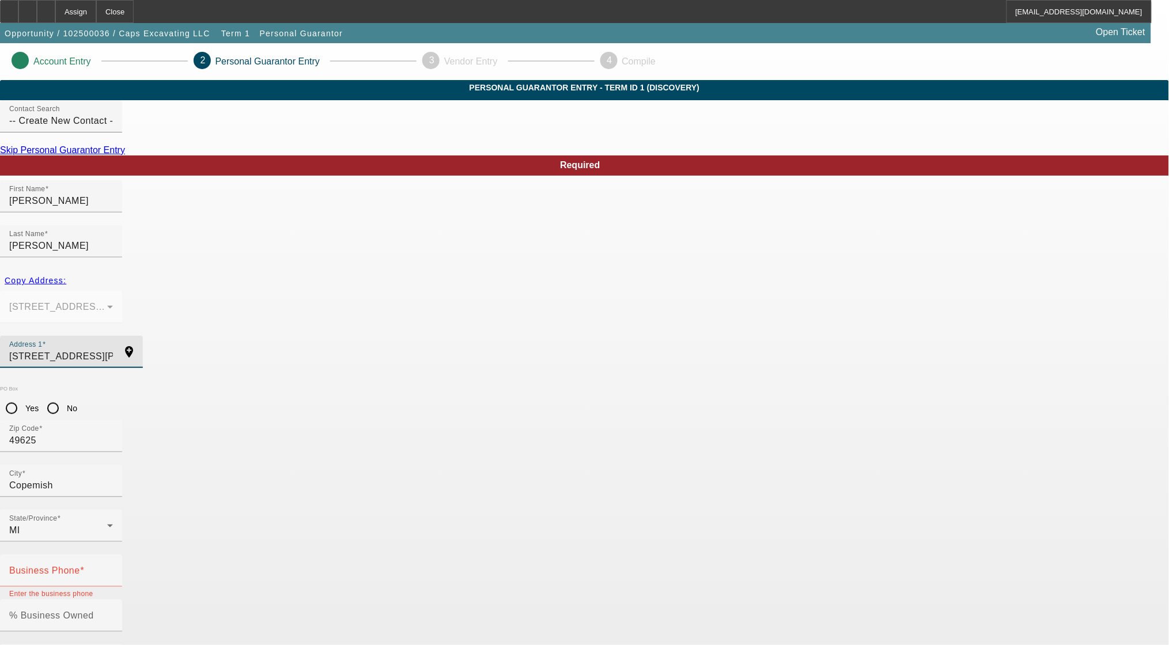
click at [113, 350] on input "21323 Faylor Rd" at bounding box center [61, 357] width 104 height 14
drag, startPoint x: 287, startPoint y: 326, endPoint x: 272, endPoint y: 331, distance: 15.3
click at [113, 336] on div "Address 1 21323 Faylor Rd" at bounding box center [61, 352] width 104 height 32
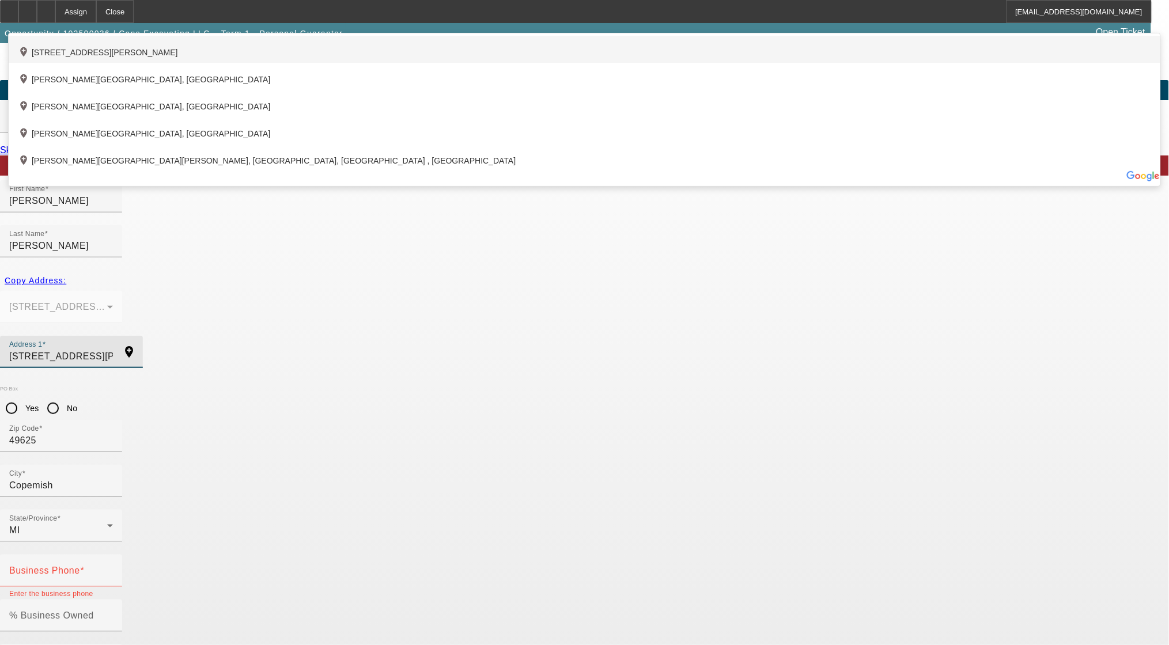
click at [363, 63] on div "add_location 21430 Faylor Road, Copemish, MI 49625, US" at bounding box center [585, 49] width 1152 height 27
type input "21430 Faylor Road"
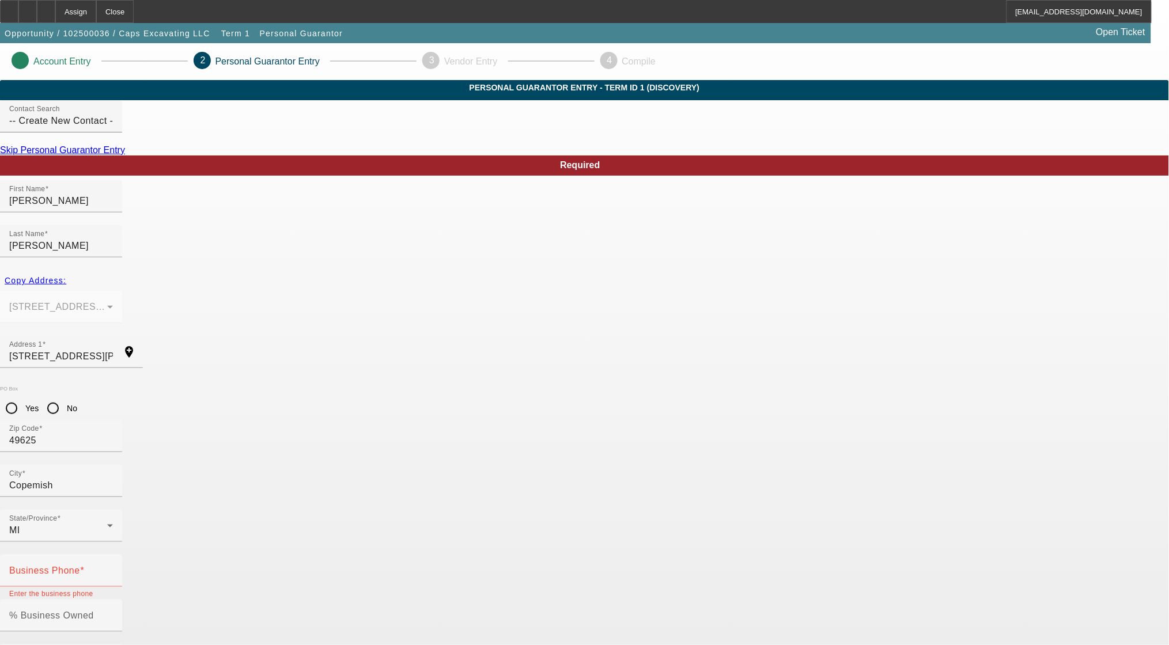
click at [199, 373] on app-personal-guarantor-manage "Account Entry 2 Personal Guarantor Entry 3 Vendor Entry 4 Compile Personal Guar…" at bounding box center [584, 631] width 1169 height 1177
click at [113, 555] on div "Business Phone" at bounding box center [61, 571] width 104 height 32
paste input "(231) 633-9000"
type input "(231) 633-9000"
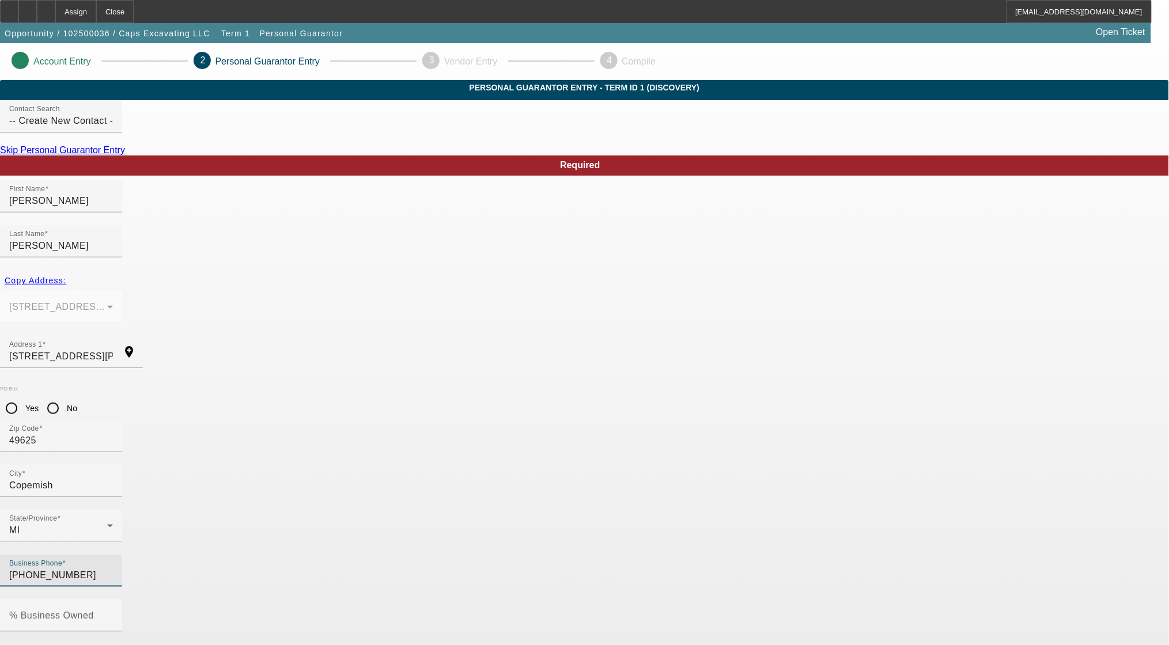
paste input "(231) 633-9000"
type input "(231) 633-9000"
drag, startPoint x: 330, startPoint y: 450, endPoint x: 212, endPoint y: 450, distance: 118.1
click at [212, 450] on app-personal-guarantor-manage "Account Entry 2 Personal Guarantor Entry 3 Vendor Entry 4 Compile Personal Guar…" at bounding box center [584, 631] width 1169 height 1177
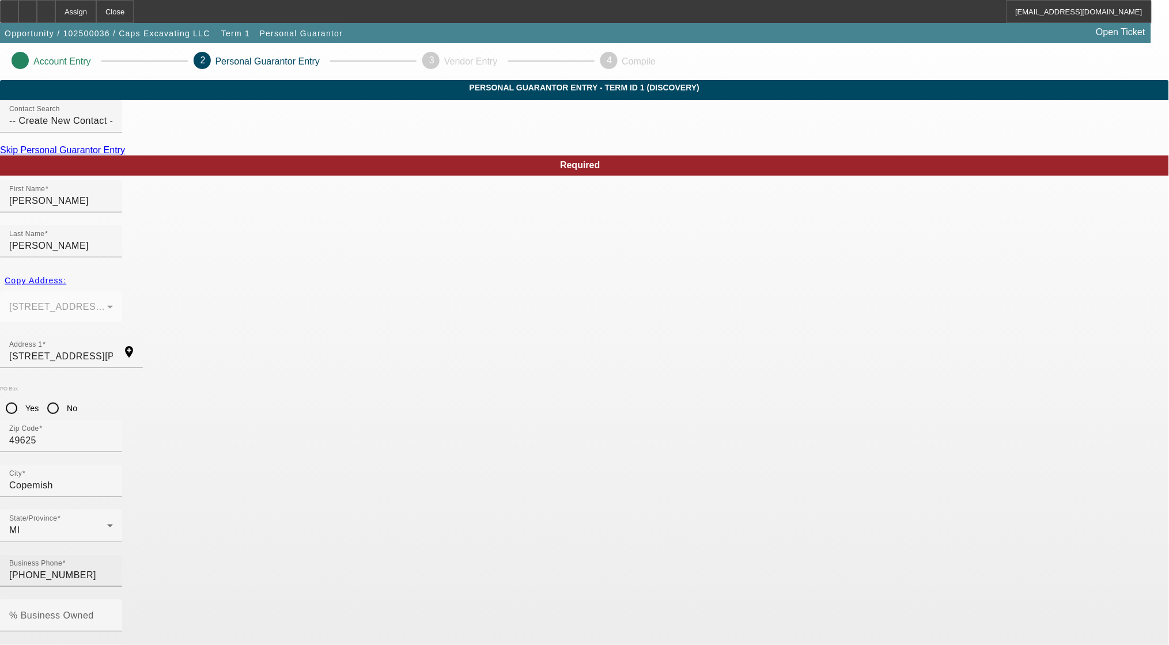
click at [113, 569] on input "(231) 633-9000" at bounding box center [61, 576] width 104 height 14
drag, startPoint x: 330, startPoint y: 460, endPoint x: 222, endPoint y: 453, distance: 107.4
click at [222, 453] on app-personal-guarantor-manage "Account Entry 2 Personal Guarantor Entry 3 Vendor Entry 4 Compile Personal Guar…" at bounding box center [584, 631] width 1169 height 1177
paste input "590-6881"
type input "(231) 590-6881"
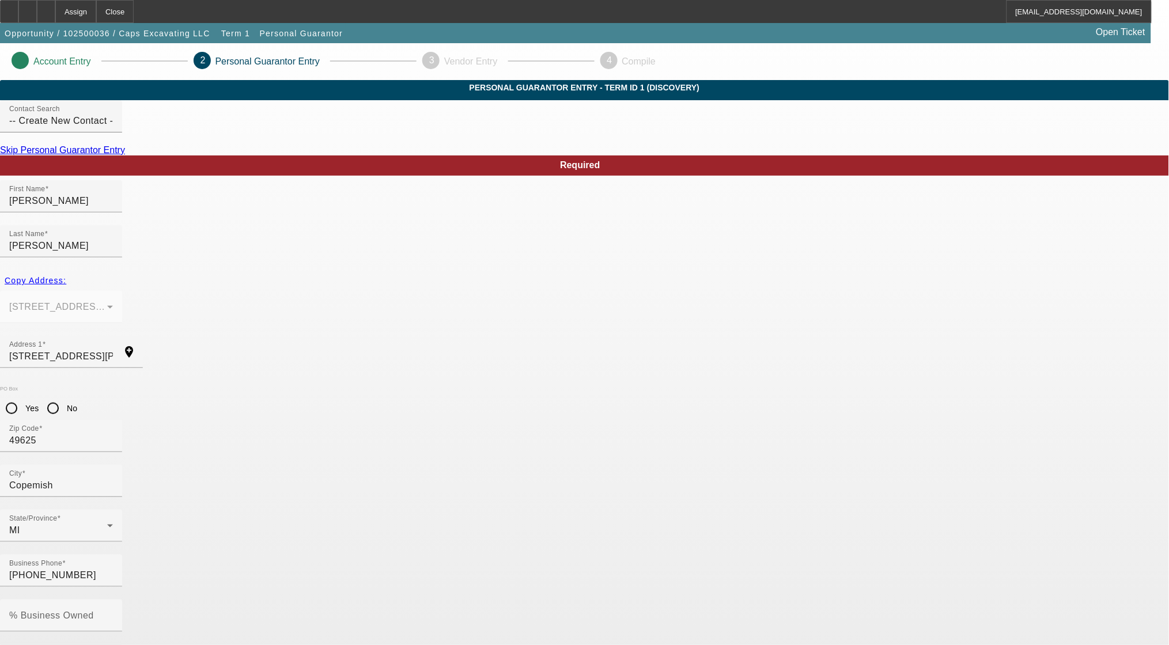
paste input "365-98-1005"
type input "365-98-1005"
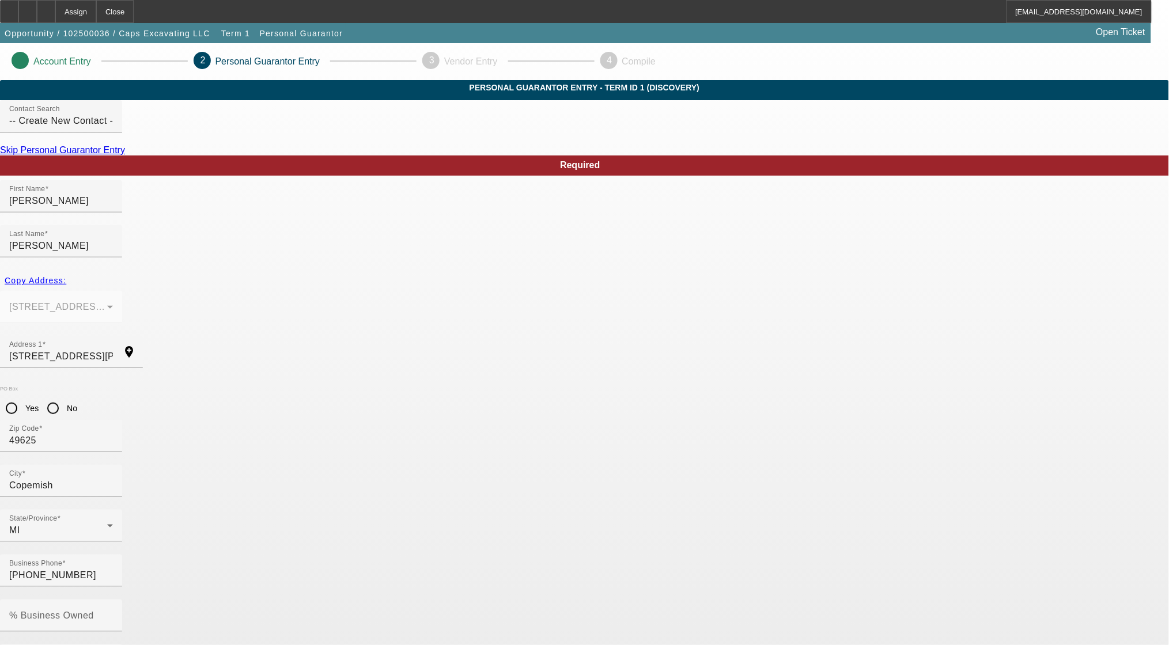
paste input "Ththendges@gmail.com"
type input "Ththendges@gmail.com"
click at [94, 611] on mat-label "% Business Owned" at bounding box center [51, 616] width 85 height 10
click at [113, 614] on input "% Business Owned" at bounding box center [61, 621] width 104 height 14
type input "50"
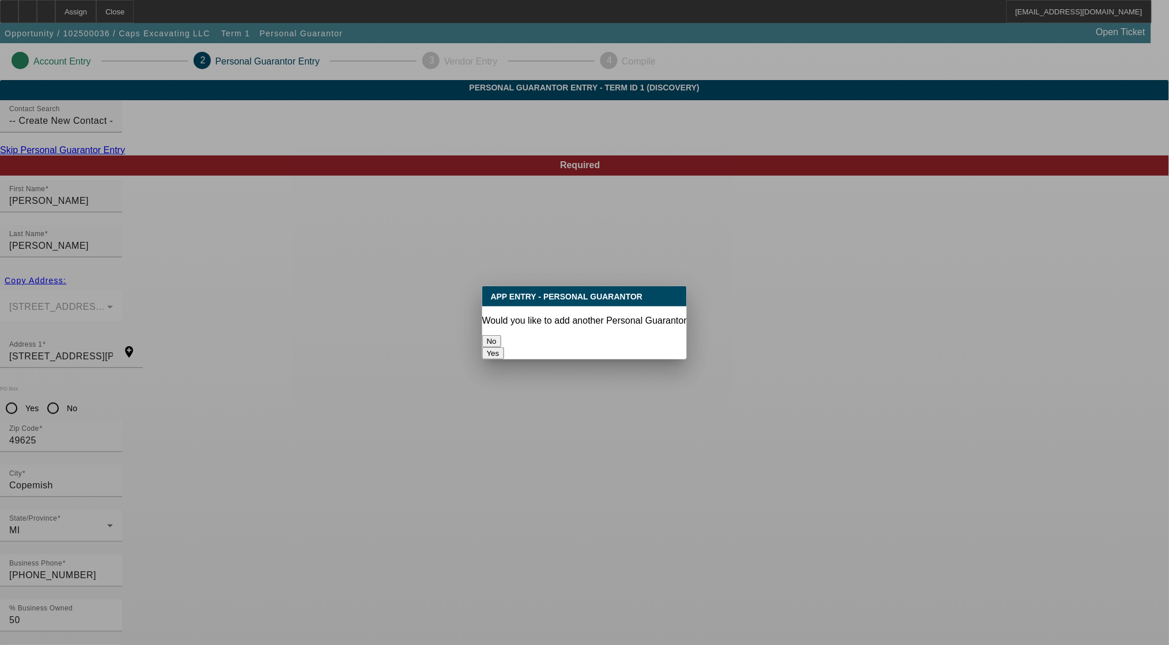
click at [501, 335] on button "No" at bounding box center [491, 341] width 19 height 12
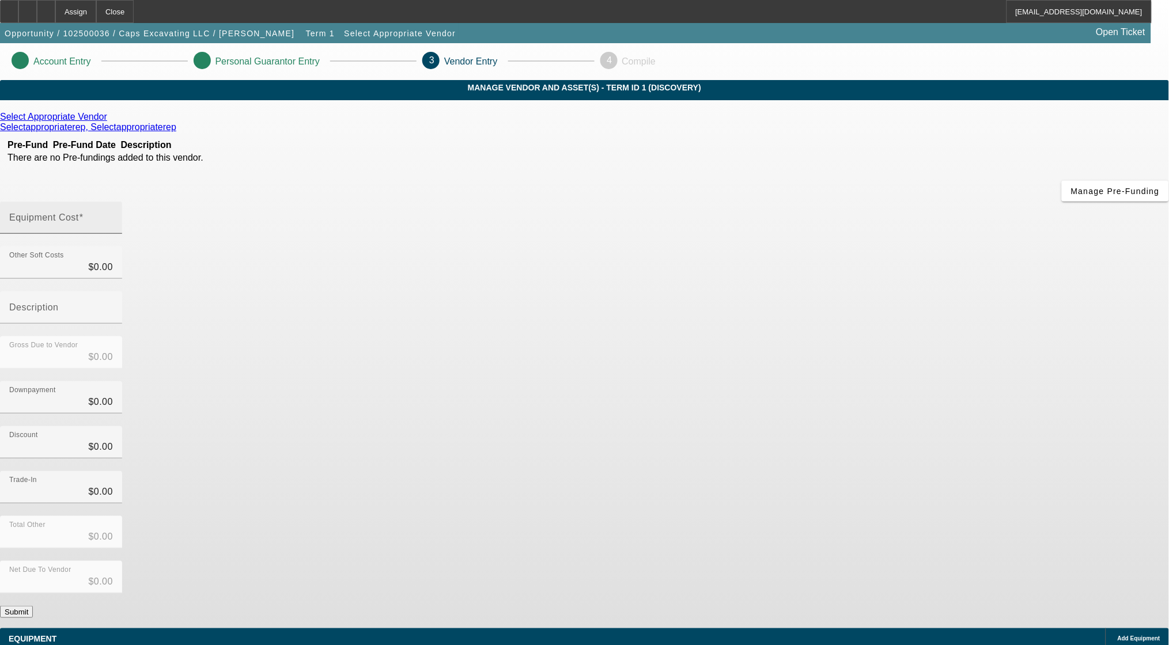
click at [113, 202] on div "Equipment Cost" at bounding box center [61, 218] width 104 height 32
type input "7"
type input "$7.00"
type input "75"
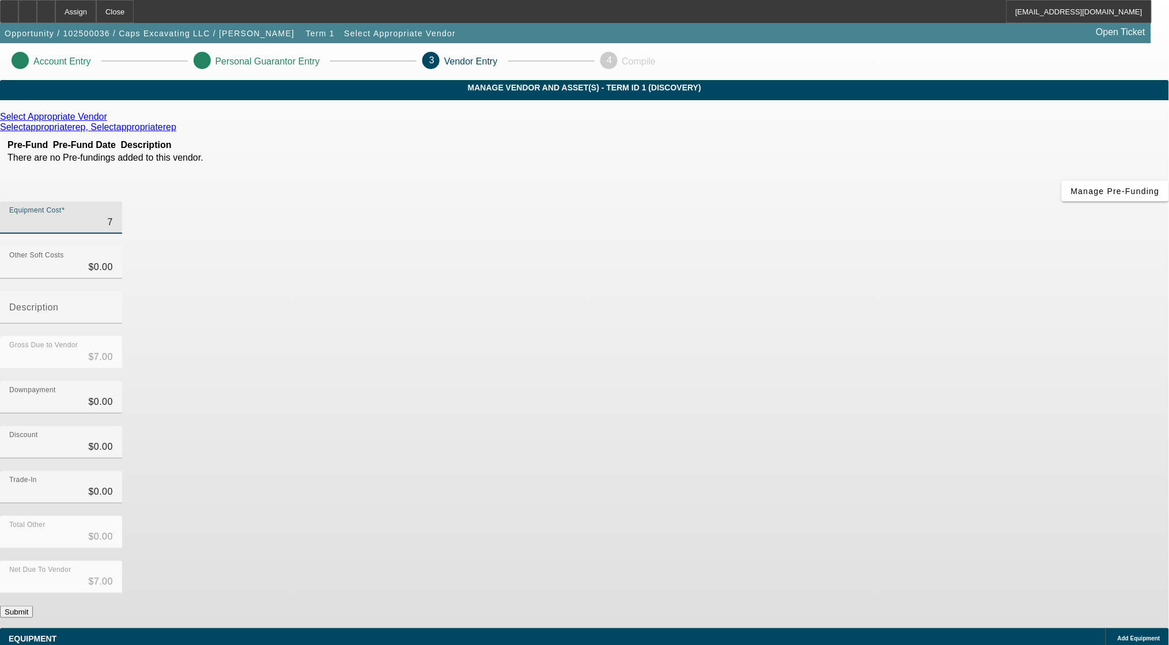
type input "$75.00"
type input "750"
type input "$750.00"
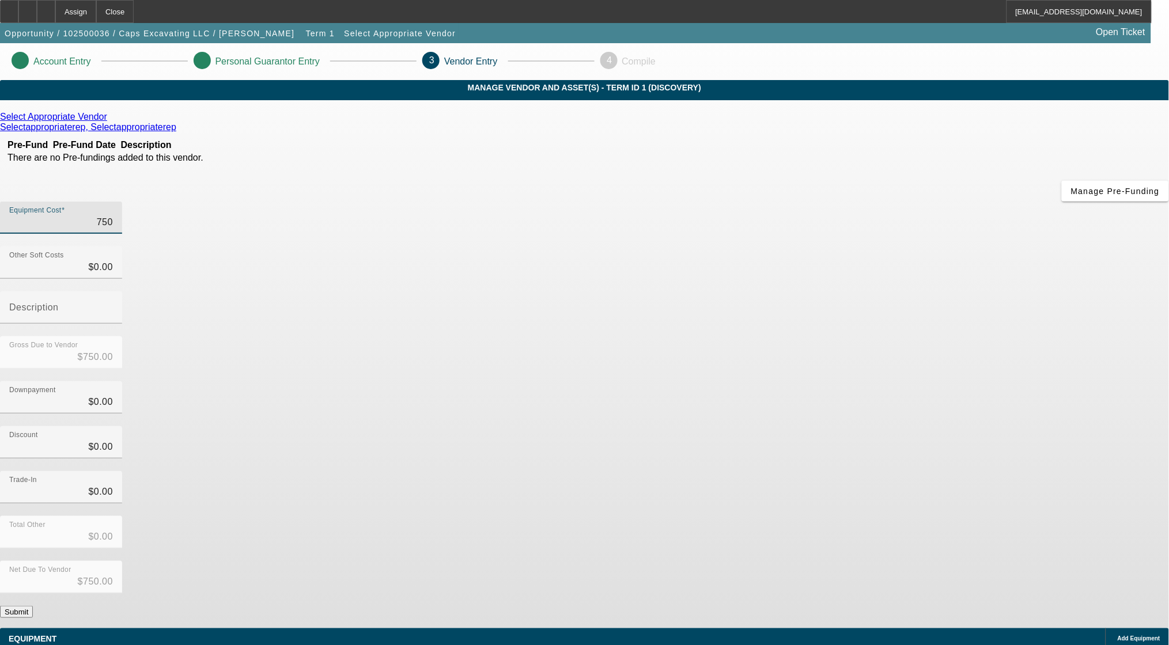
type input "7500"
type input "$7,500.00"
type input "75000"
type input "$75,000.00"
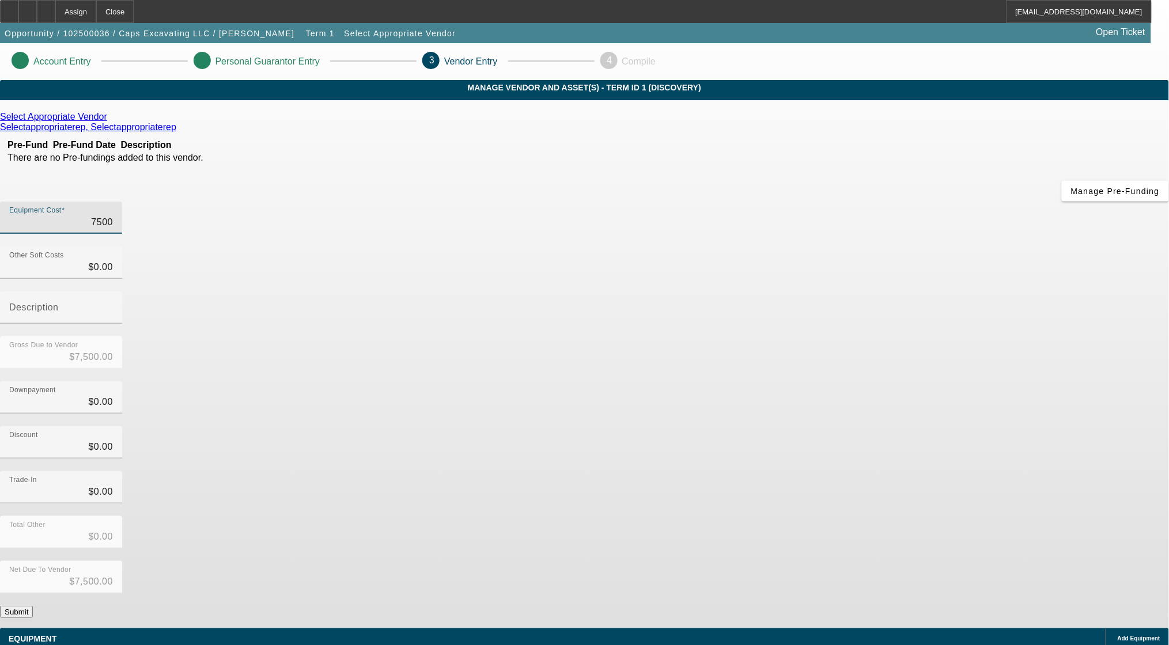
type input "$75,000.00"
drag, startPoint x: 492, startPoint y: 335, endPoint x: 339, endPoint y: 156, distance: 235.7
click at [491, 332] on div "Select Appropriate Vendor Selectappropriaterep, Selectappropriaterep Pre-Fund P…" at bounding box center [584, 365] width 1169 height 506
click at [110, 122] on icon at bounding box center [110, 117] width 0 height 10
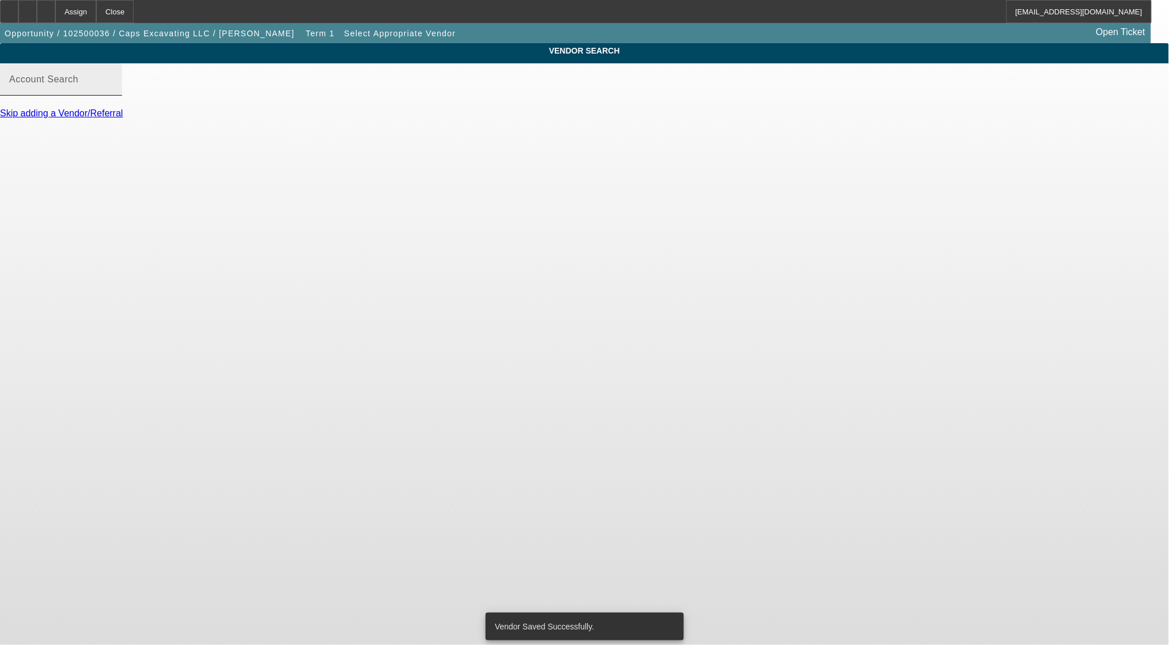
drag, startPoint x: 314, startPoint y: 97, endPoint x: 305, endPoint y: 102, distance: 10.1
click at [113, 91] on input "Account Search" at bounding box center [61, 84] width 104 height 14
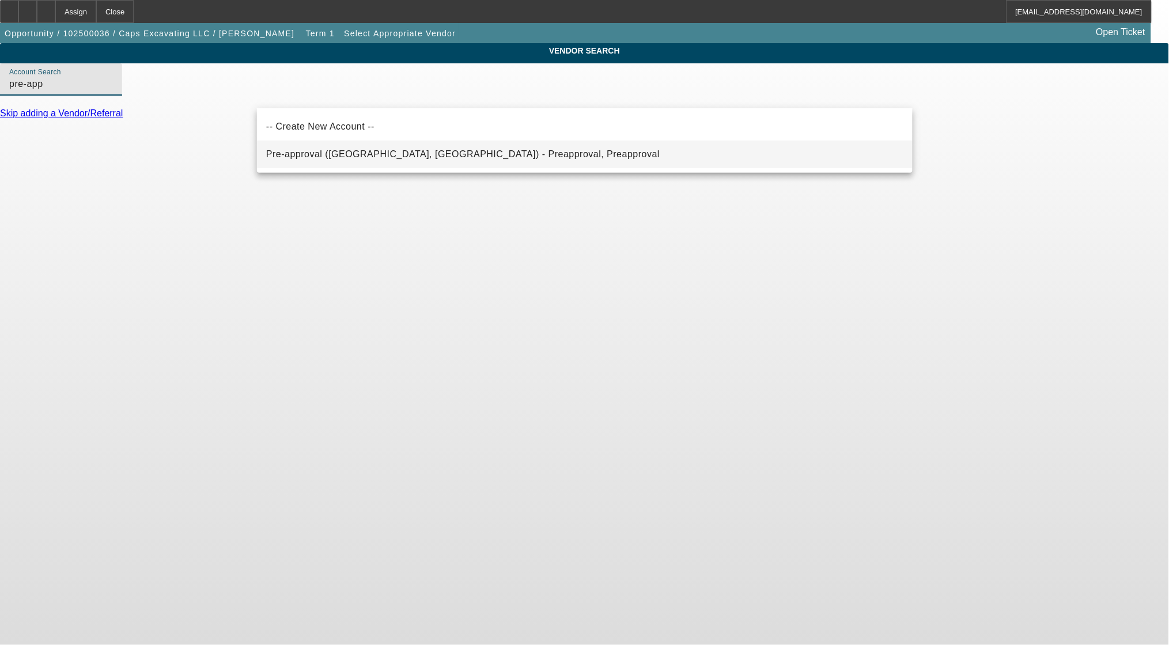
click at [293, 150] on span "Pre-approval (Northbrook, IL) - Preapproval, Preapproval" at bounding box center [462, 154] width 393 height 14
type input "Pre-approval (Northbrook, IL) - Preapproval, Preapproval"
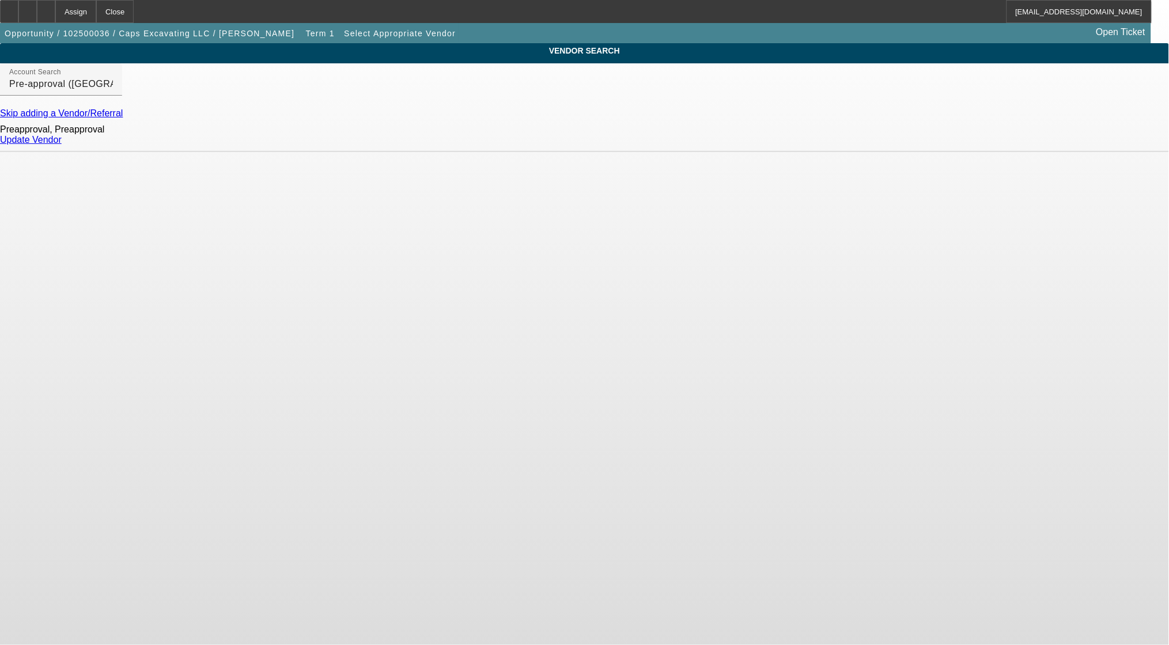
click at [885, 143] on div "Update Vendor" at bounding box center [584, 140] width 1169 height 10
click at [62, 145] on link "Update Vendor" at bounding box center [31, 140] width 62 height 10
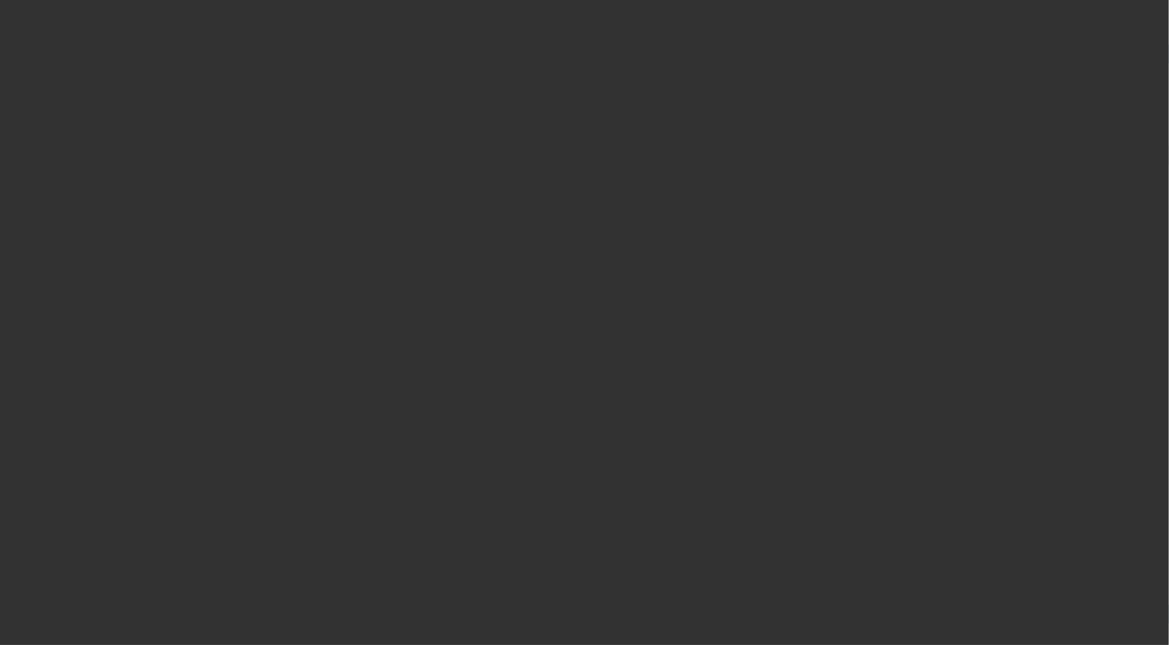
type input "$75,000.00"
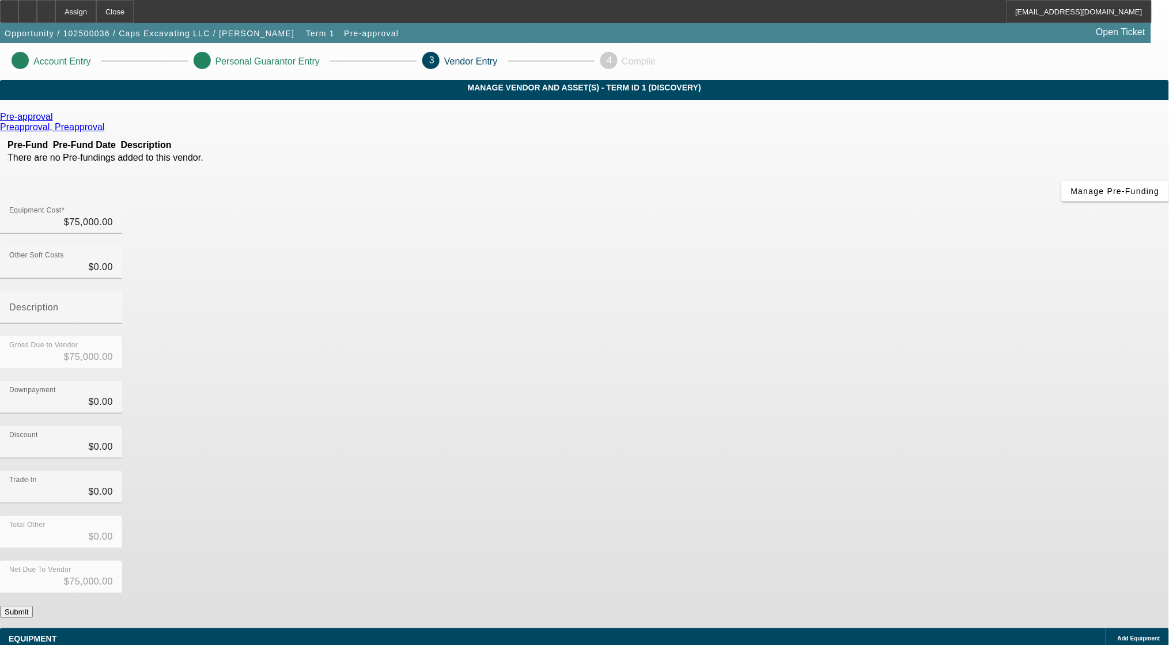
click at [33, 606] on button "Submit" at bounding box center [16, 612] width 33 height 12
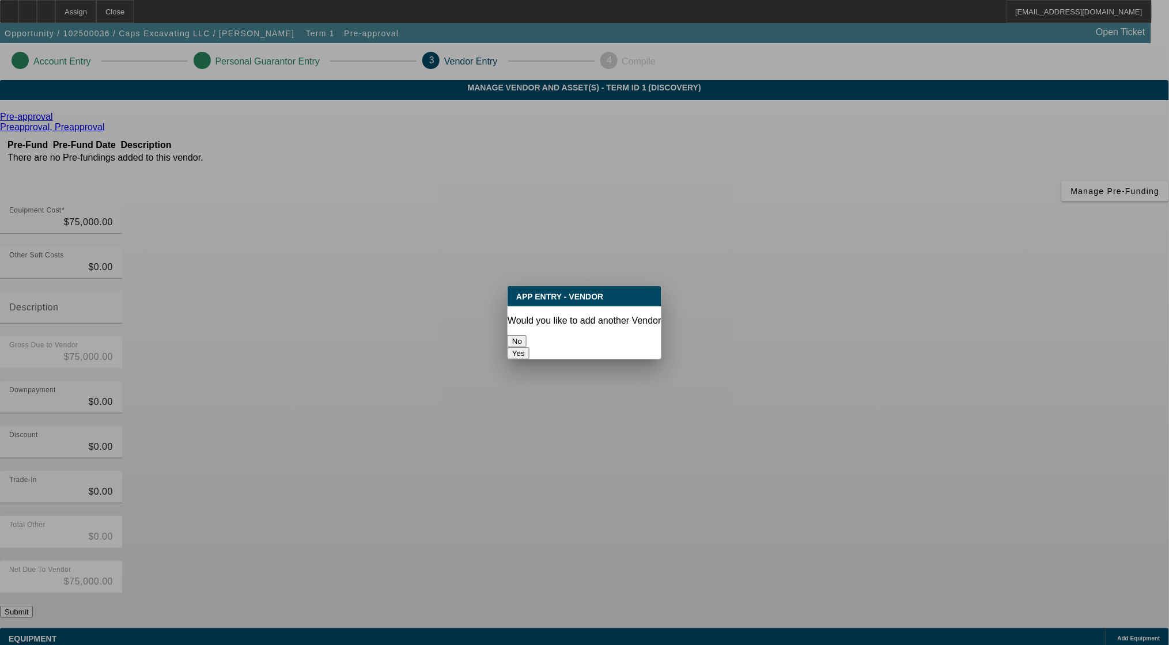
click at [527, 335] on button "No" at bounding box center [517, 341] width 19 height 12
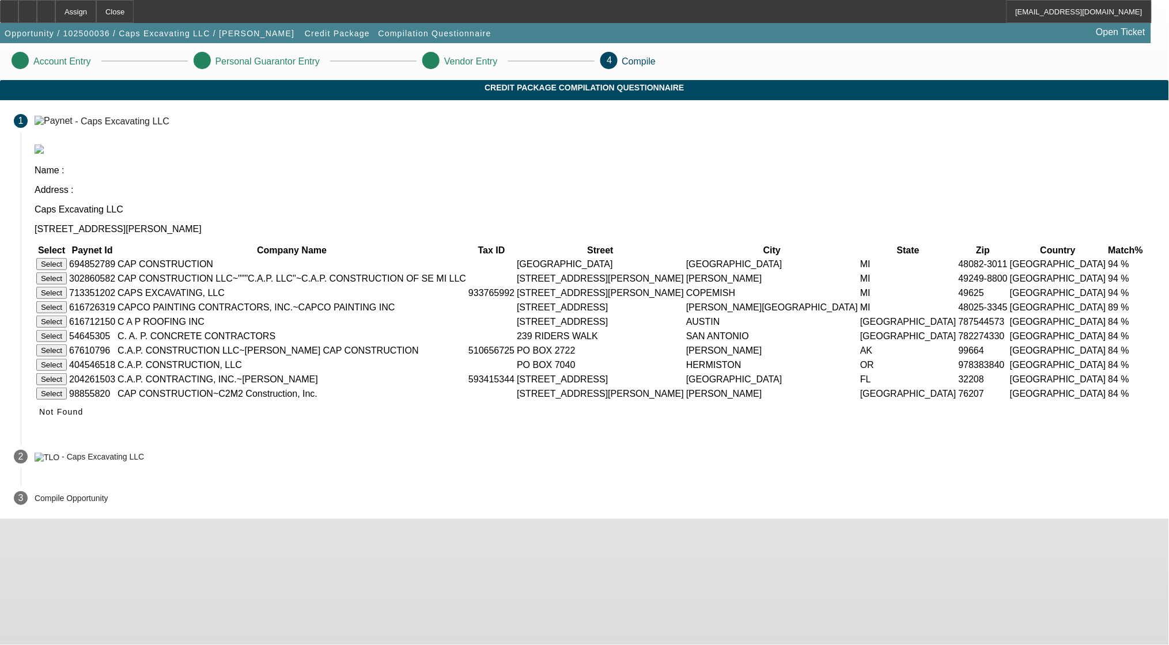
click at [67, 287] on button "Select" at bounding box center [51, 293] width 31 height 12
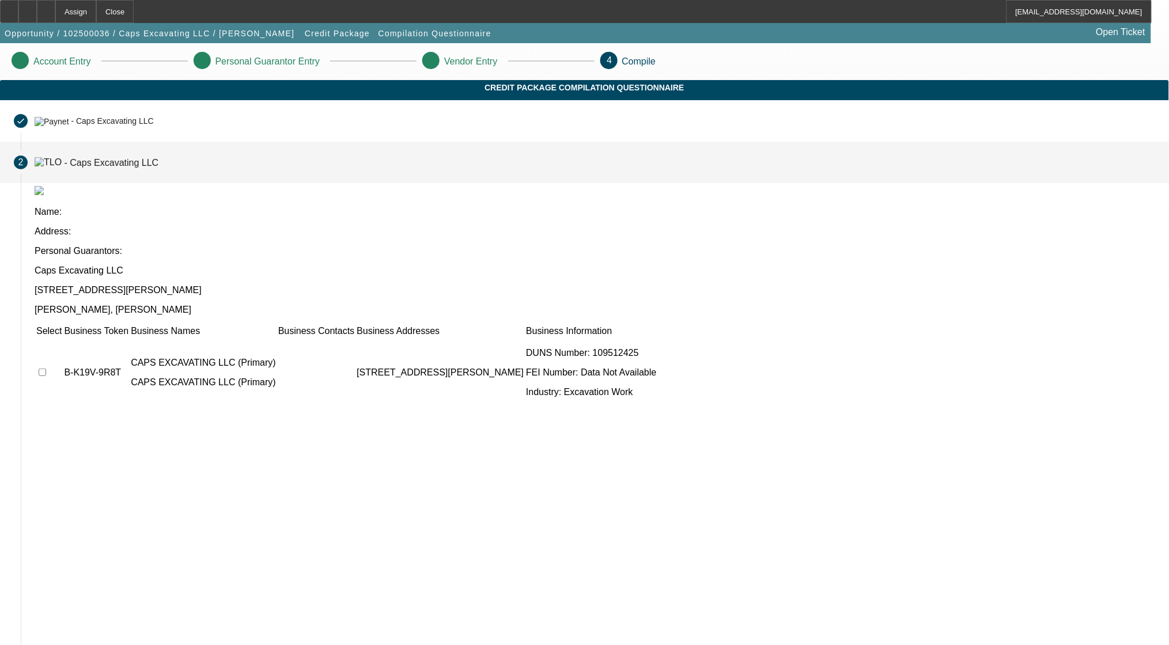
click at [46, 369] on input "checkbox" at bounding box center [42, 372] width 7 height 7
checkbox input "true"
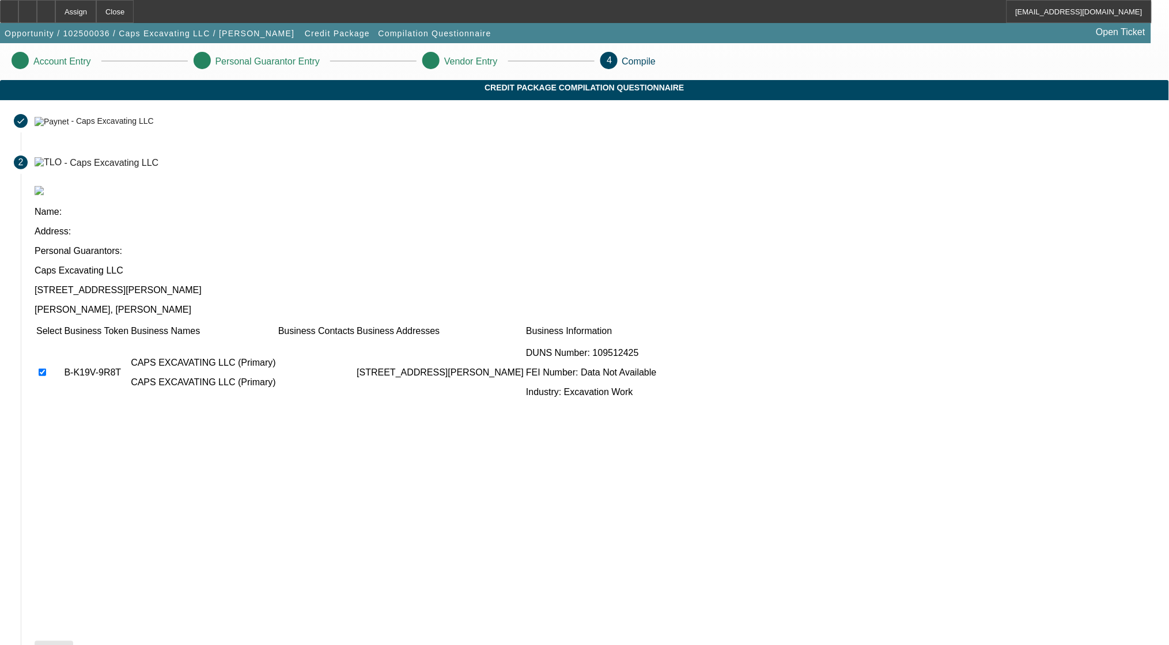
click at [39, 645] on icon at bounding box center [39, 651] width 0 height 9
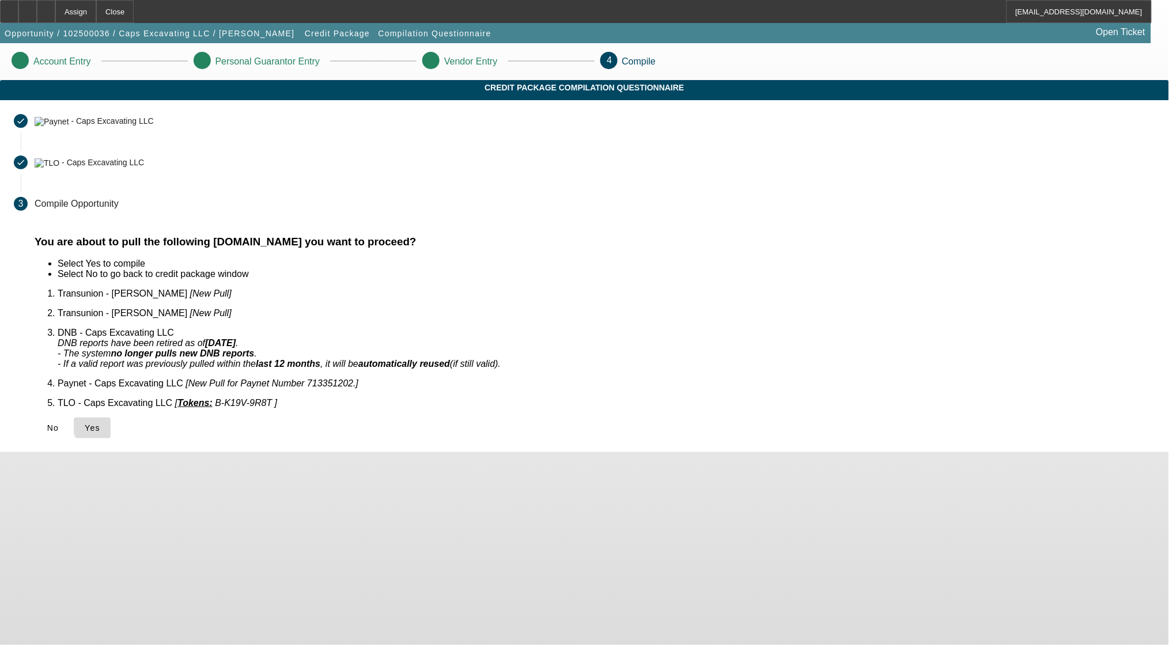
click at [100, 423] on span "Yes" at bounding box center [93, 427] width 16 height 9
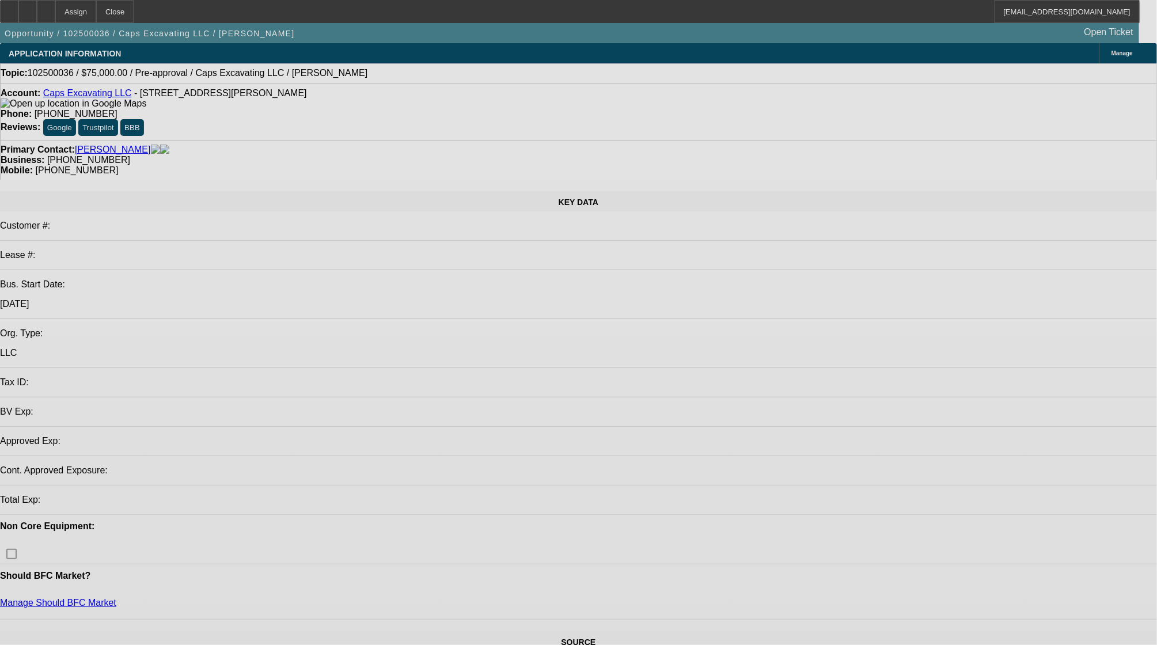
select select "0"
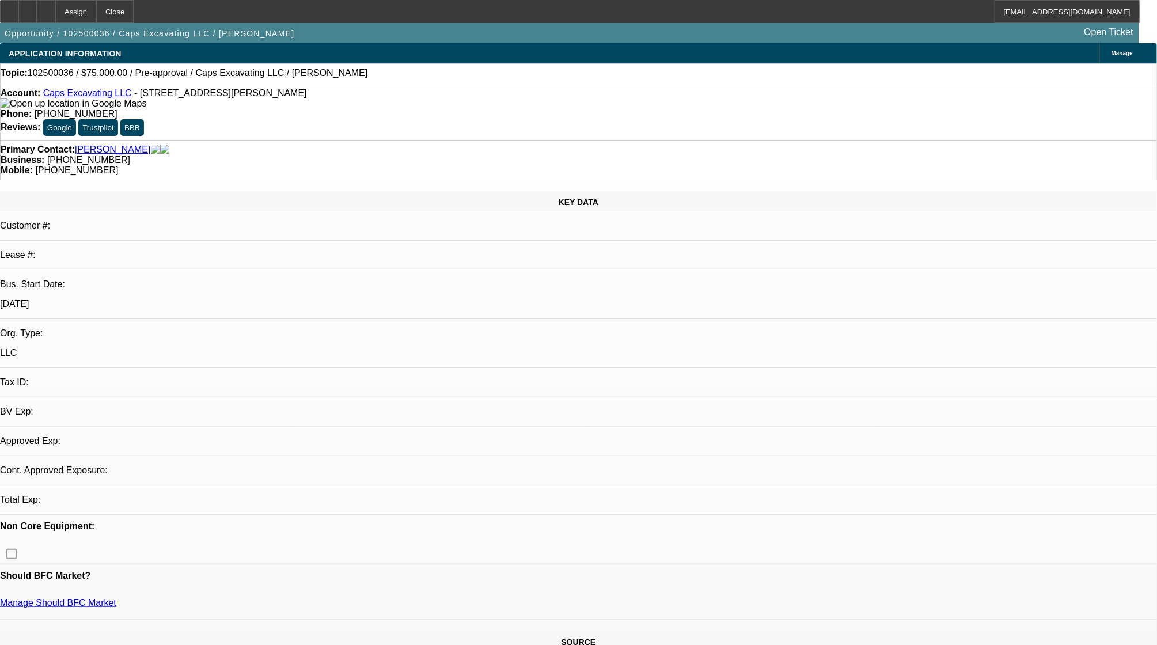
select select "2"
select select "0.1"
select select "2"
select select "4"
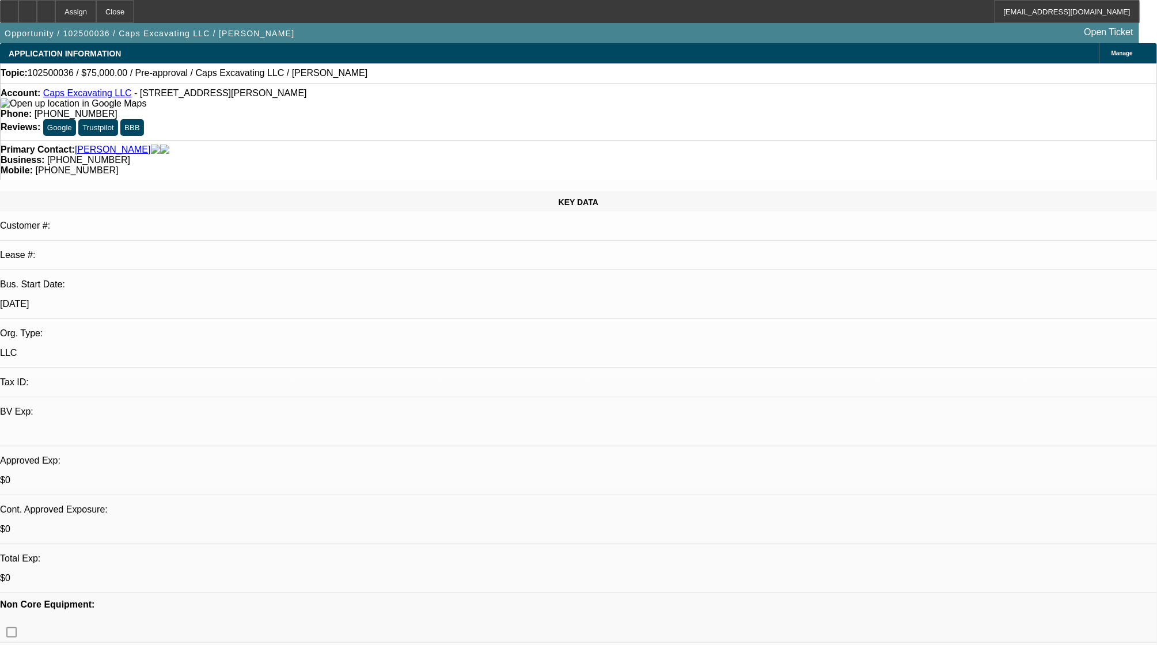
click at [37, 12] on div at bounding box center [27, 11] width 18 height 23
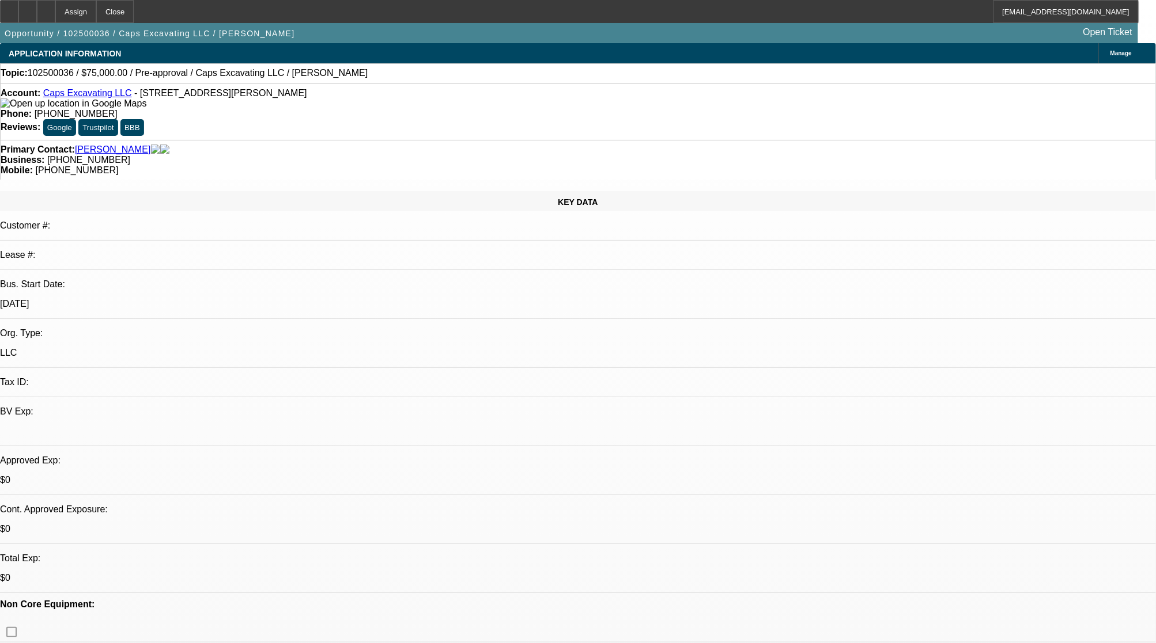
click at [606, 1] on div "Assign Close aharaden@beaconfunding.com" at bounding box center [569, 11] width 1138 height 23
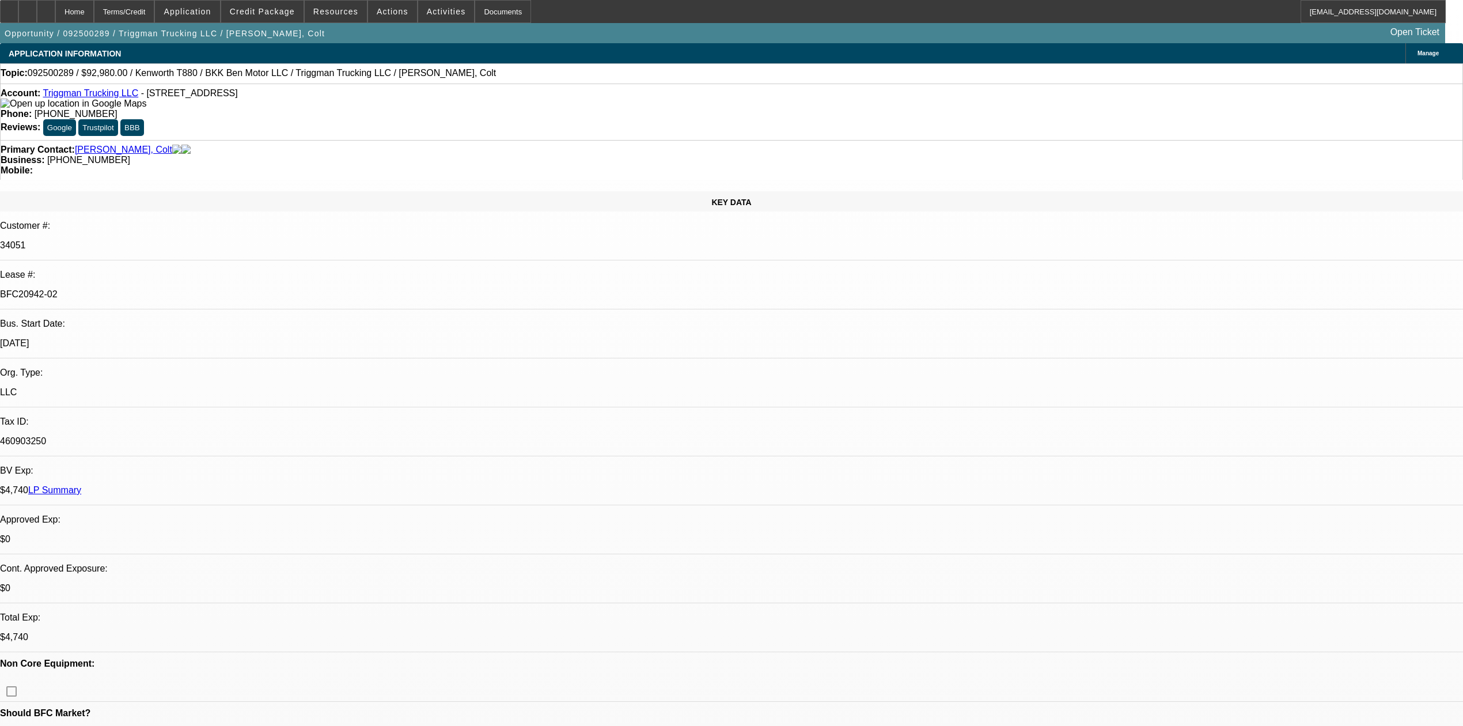
select select "0"
select select "2"
select select "0"
select select "6"
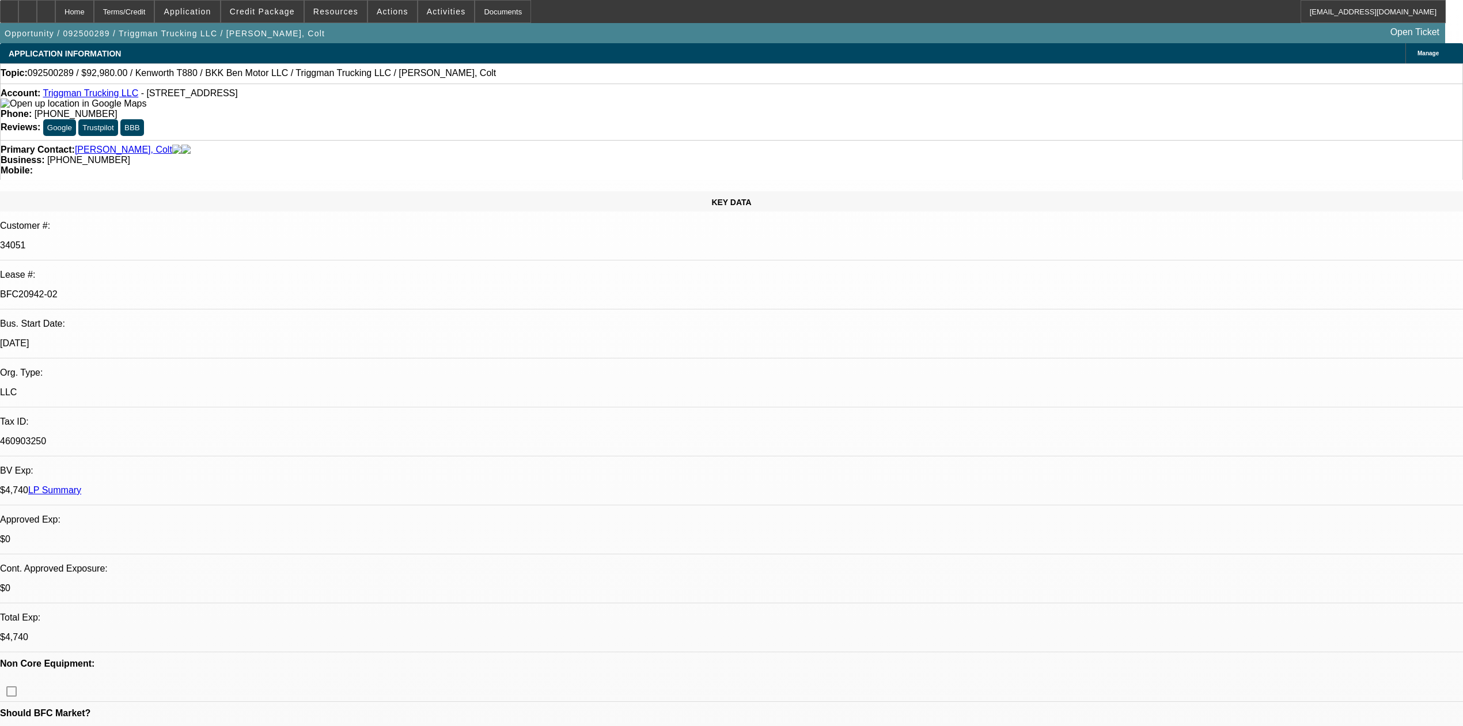
select select "0"
select select "2"
select select "0"
select select "6"
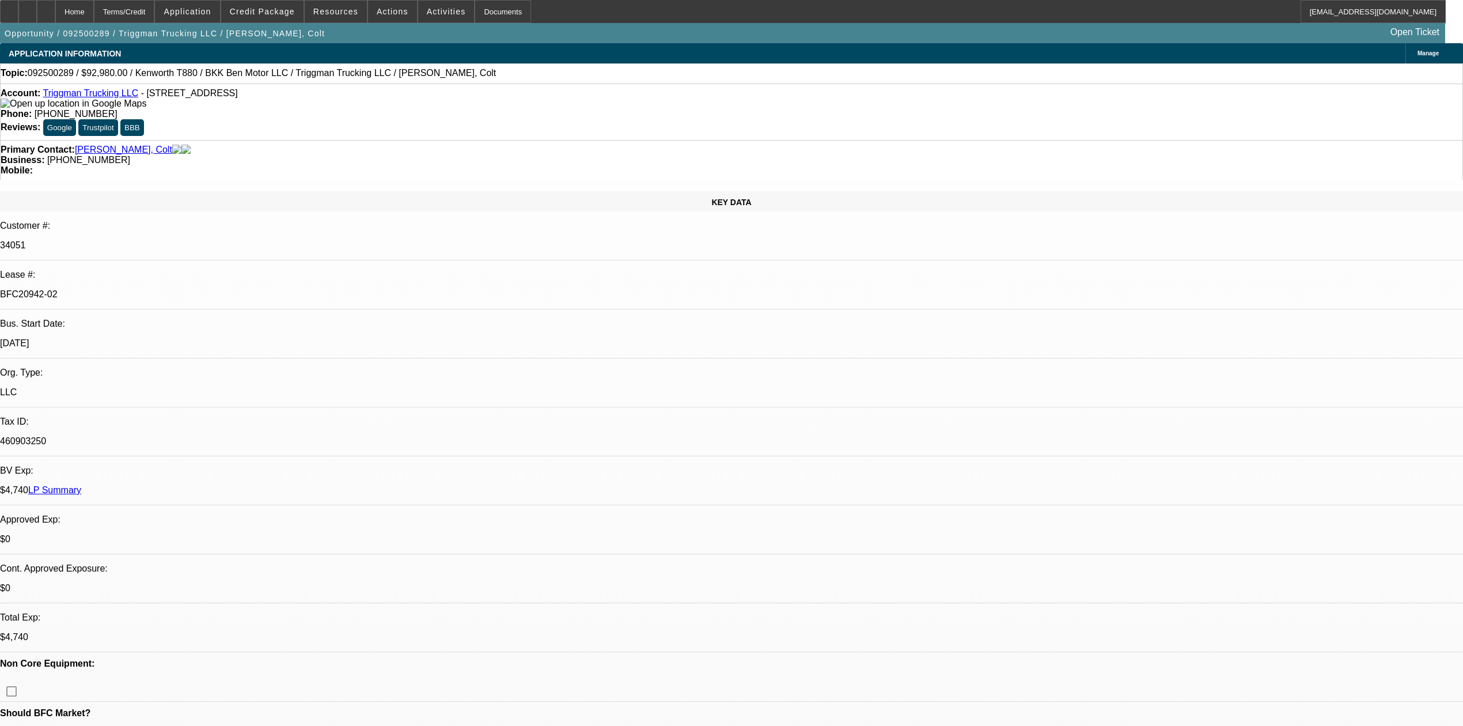
select select "0"
select select "2"
select select "0"
select select "6"
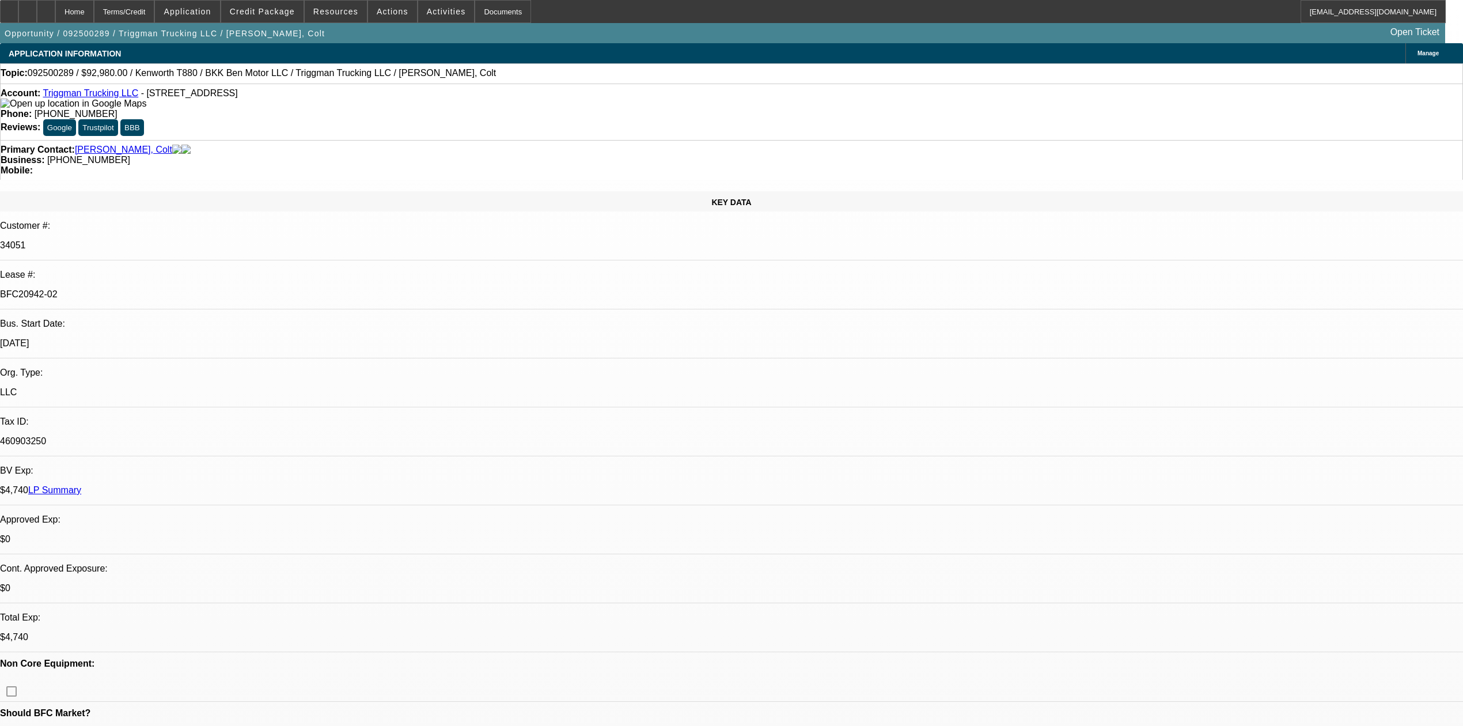
select select "0"
select select "2"
select select "0.1"
select select "4"
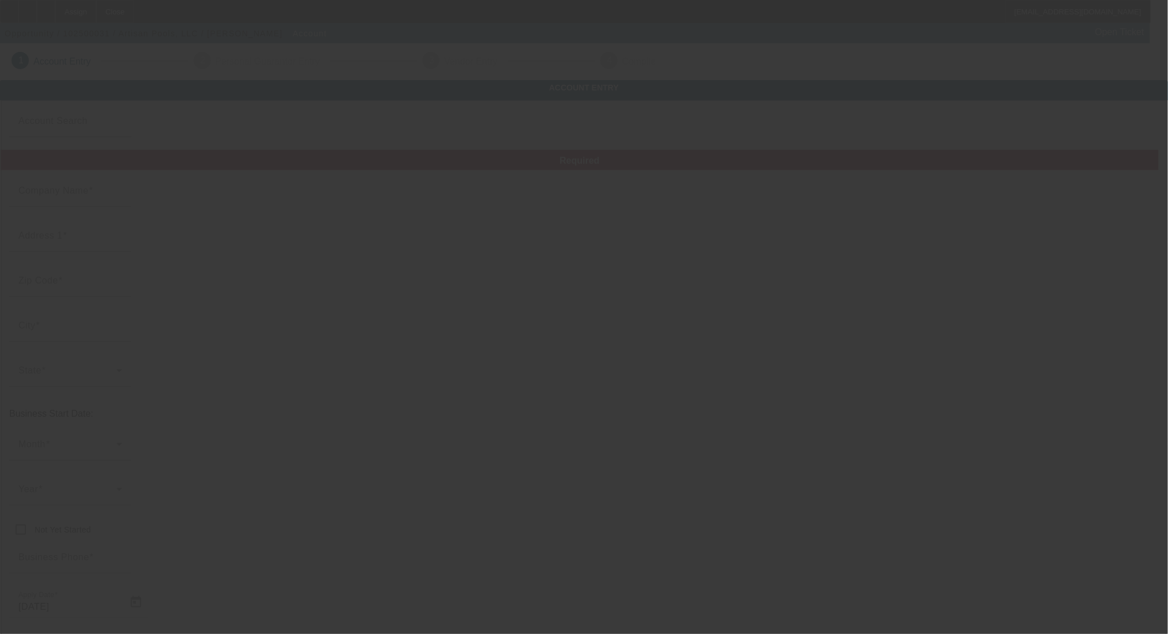
type input "Artisan Pools, LLC"
type input "[STREET_ADDRESS]"
type input "30319"
type input "Brookhaven"
type input "[PHONE_NUMBER]"
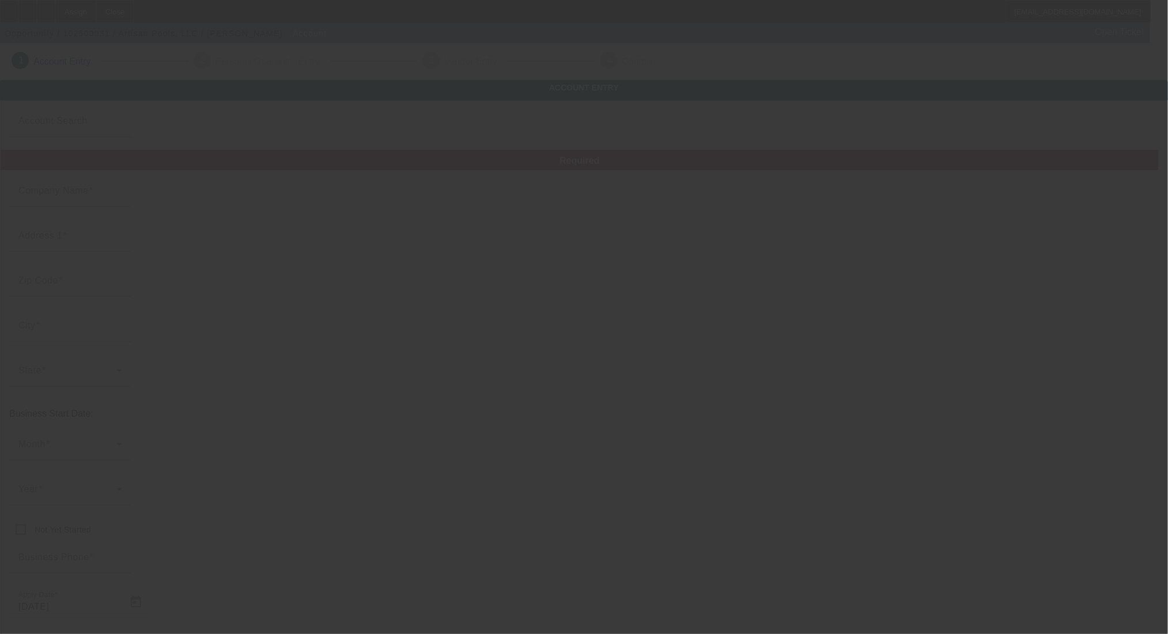
type input "A187"
type input "[EMAIL_ADDRESS][DOMAIN_NAME]"
type input "[US_EMPLOYER_IDENTIFICATION_NUMBER]"
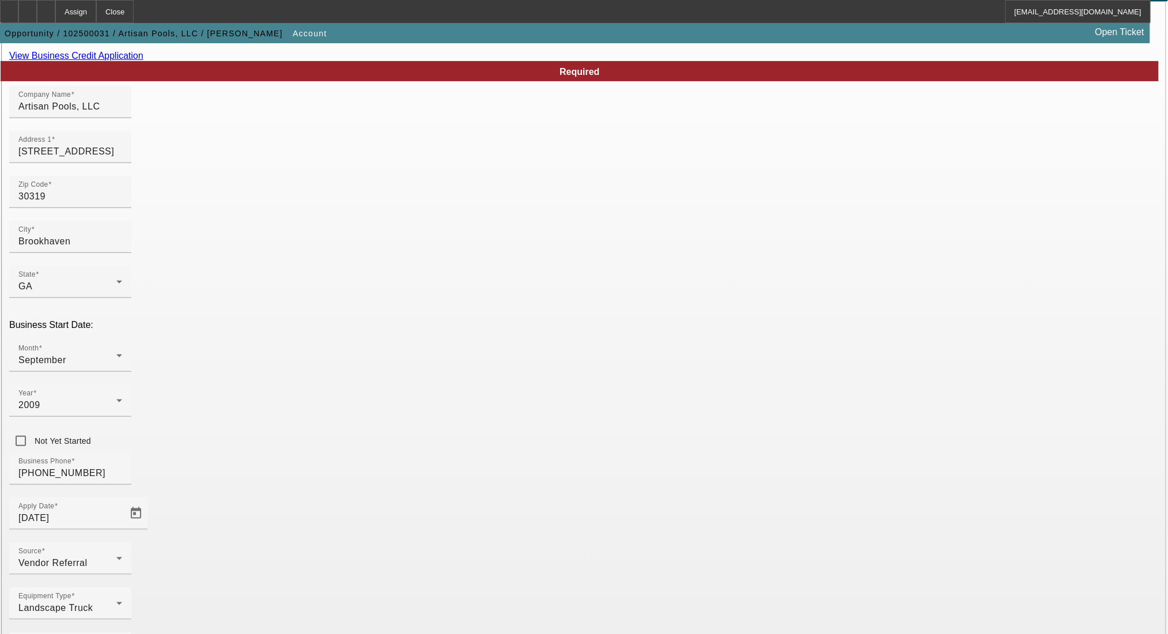
scroll to position [104, 0]
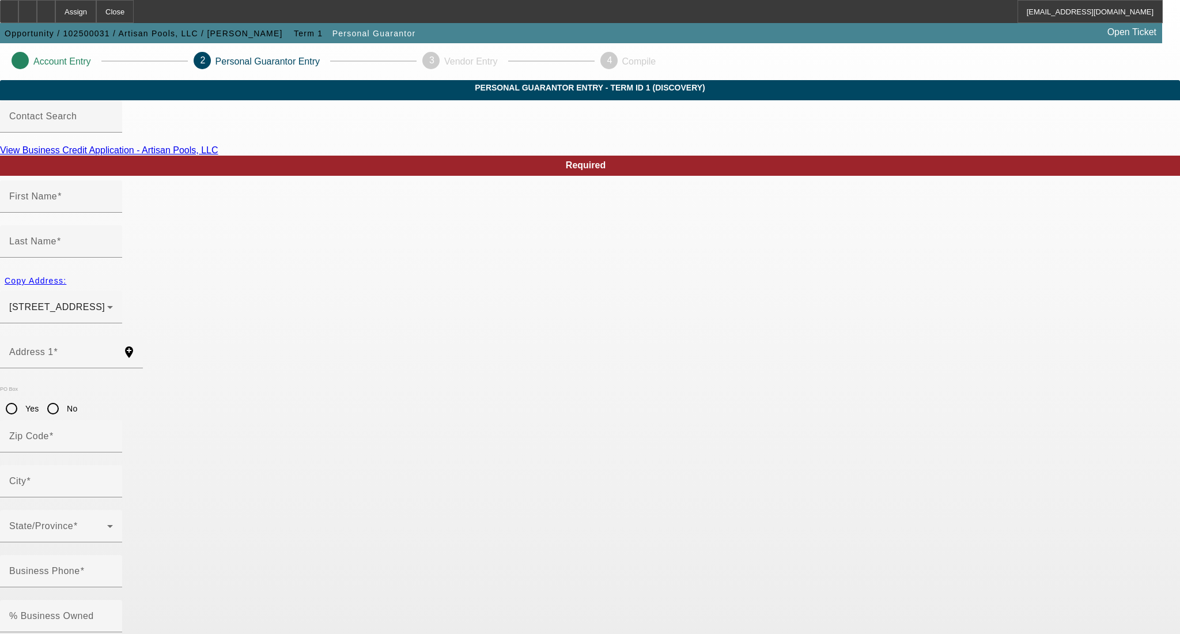
type input "[PERSON_NAME]"
type input "[STREET_ADDRESS]"
radio input "true"
type input "30319"
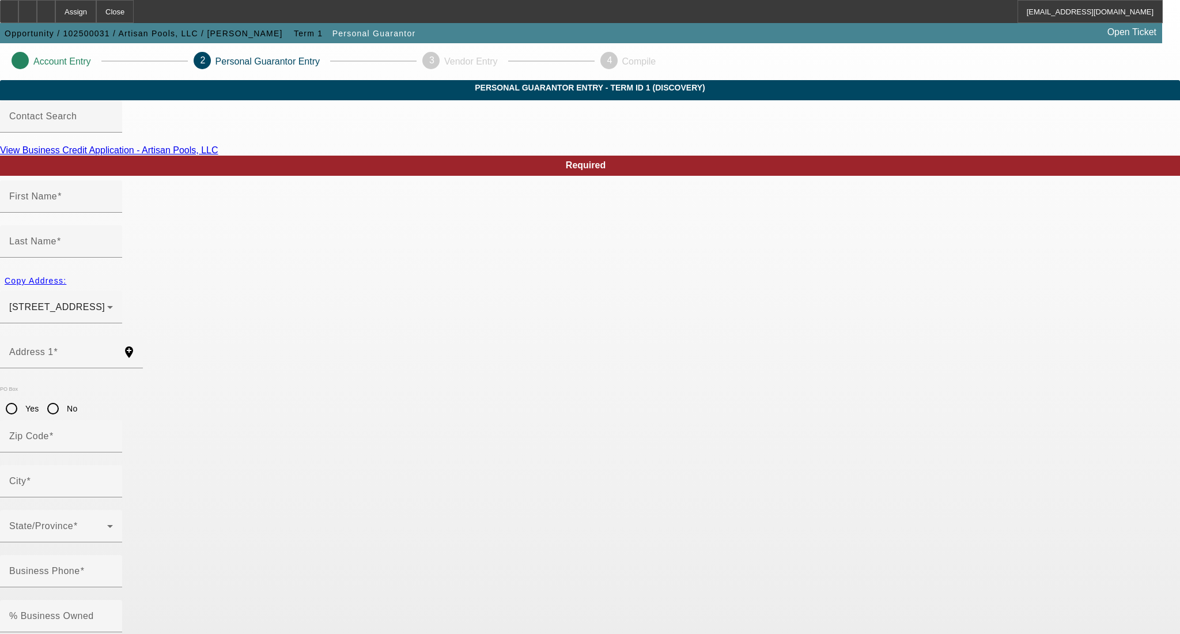
type input "[GEOGRAPHIC_DATA]"
type input "[PHONE_NUMBER]"
type input "100"
type input "594-26-4908"
type input "[EMAIL_ADDRESS][DOMAIN_NAME]"
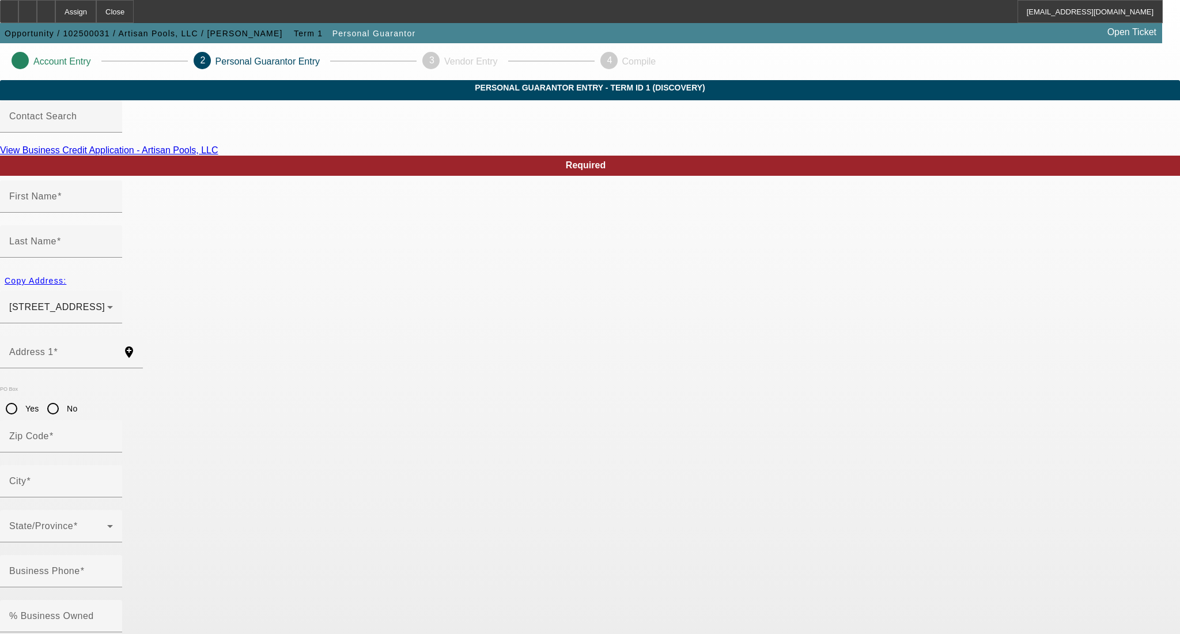
type input "[PHONE_NUMBER]"
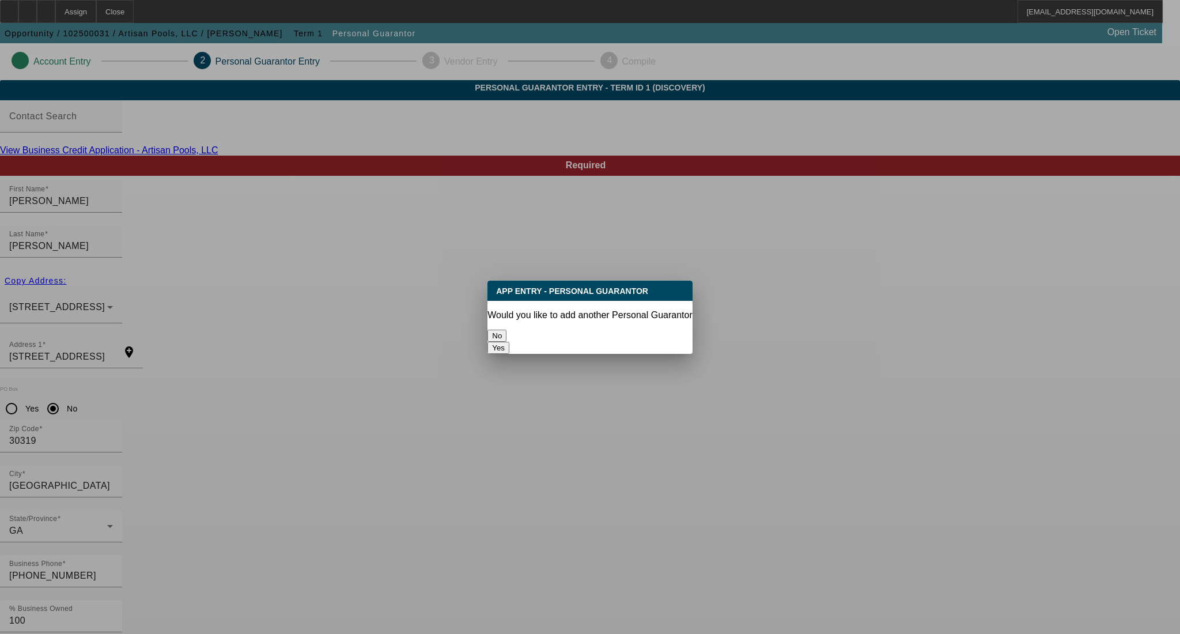
click at [506, 334] on button "No" at bounding box center [496, 336] width 19 height 12
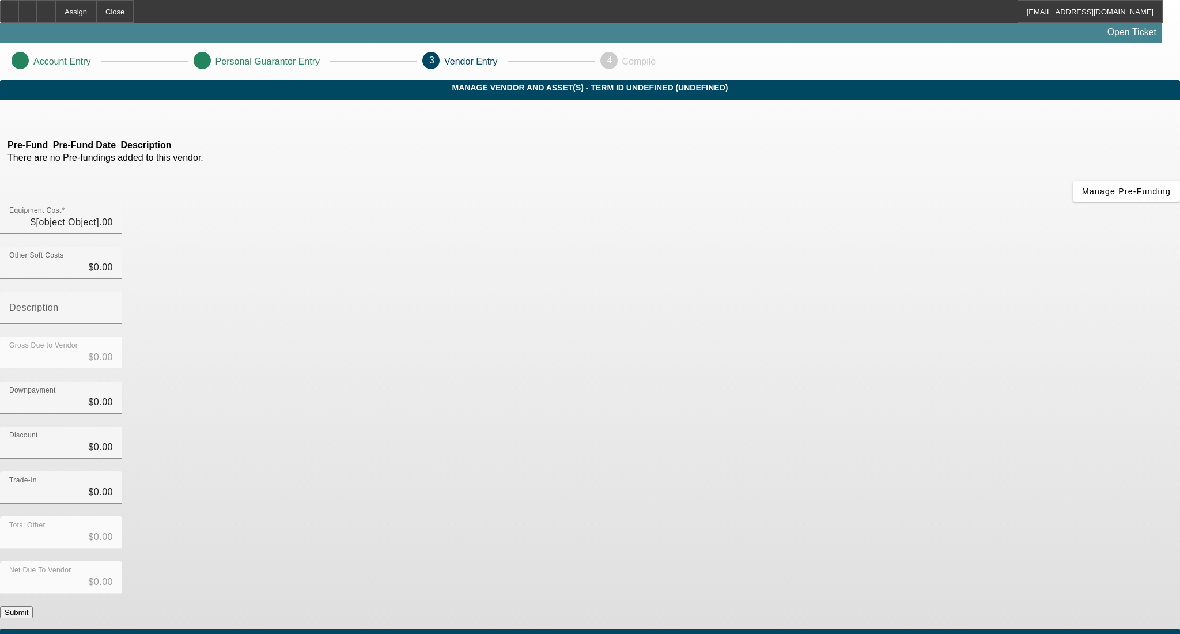
type input "$36,000.00"
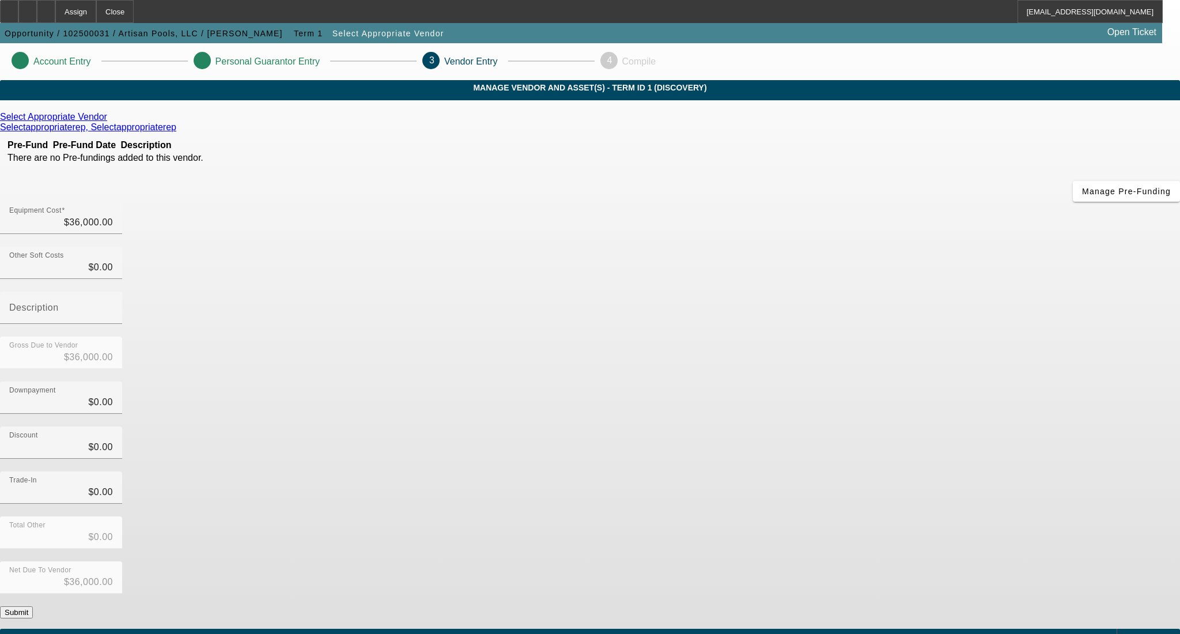
click at [33, 606] on button "Submit" at bounding box center [16, 612] width 33 height 12
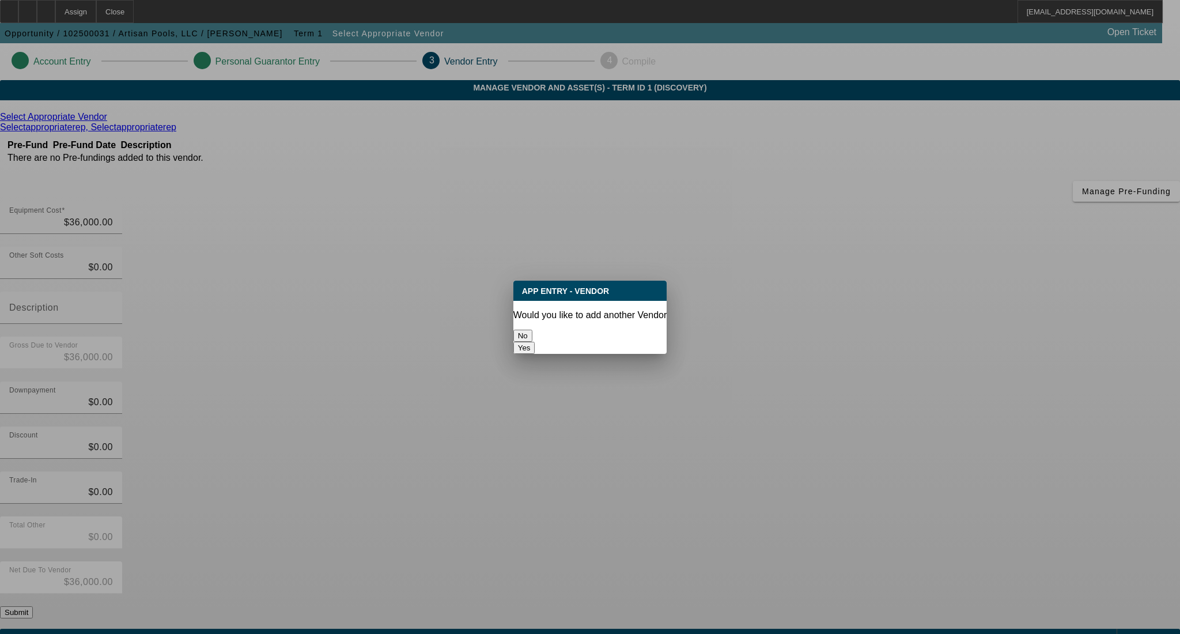
click at [532, 335] on button "No" at bounding box center [522, 336] width 19 height 12
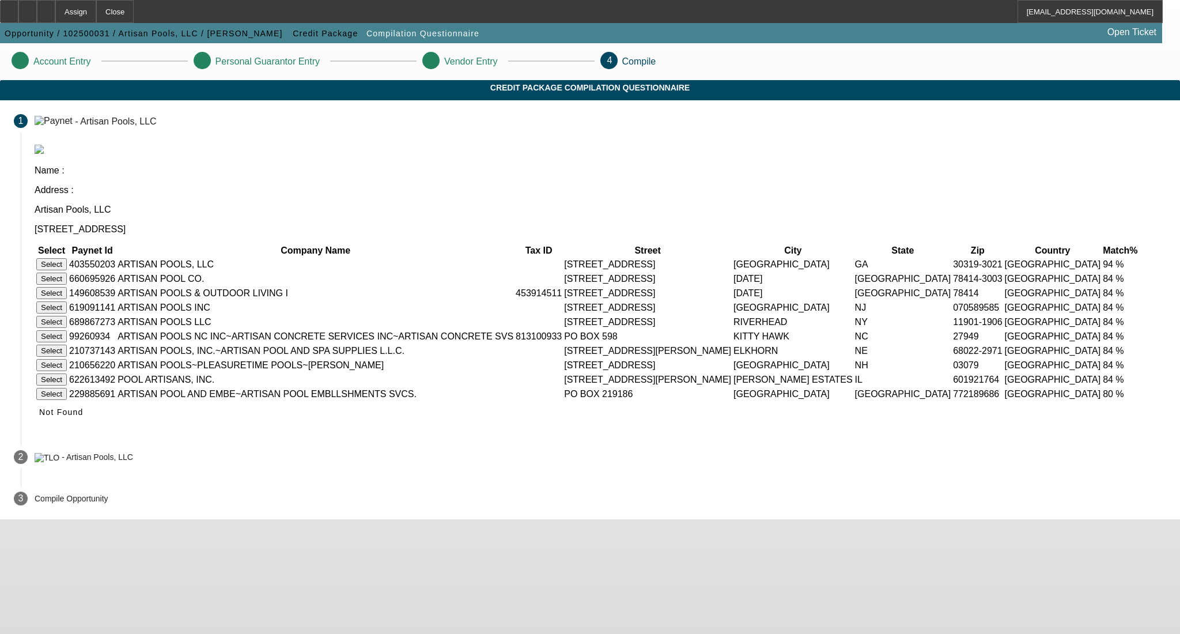
drag, startPoint x: 295, startPoint y: 213, endPoint x: 296, endPoint y: 207, distance: 6.4
click at [67, 258] on button "Select" at bounding box center [51, 264] width 31 height 12
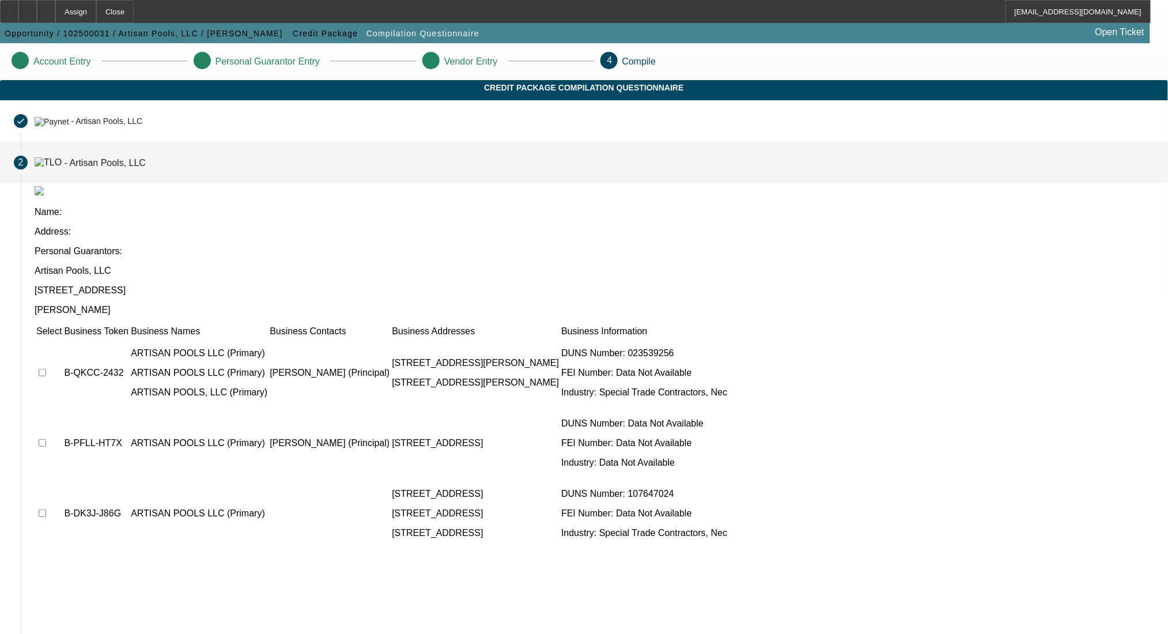
click at [62, 338] on td at bounding box center [49, 372] width 26 height 69
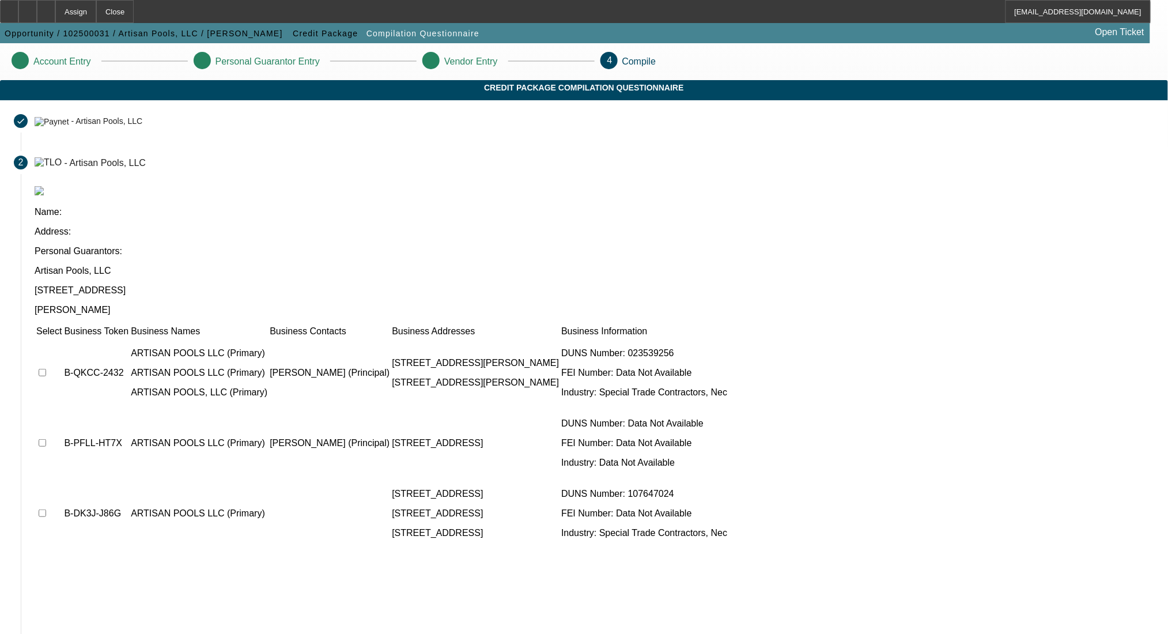
click at [46, 439] on input "checkbox" at bounding box center [42, 442] width 7 height 7
checkbox input "true"
click at [46, 369] on input "checkbox" at bounding box center [42, 372] width 7 height 7
checkbox input "true"
click at [46, 509] on input "checkbox" at bounding box center [42, 512] width 7 height 7
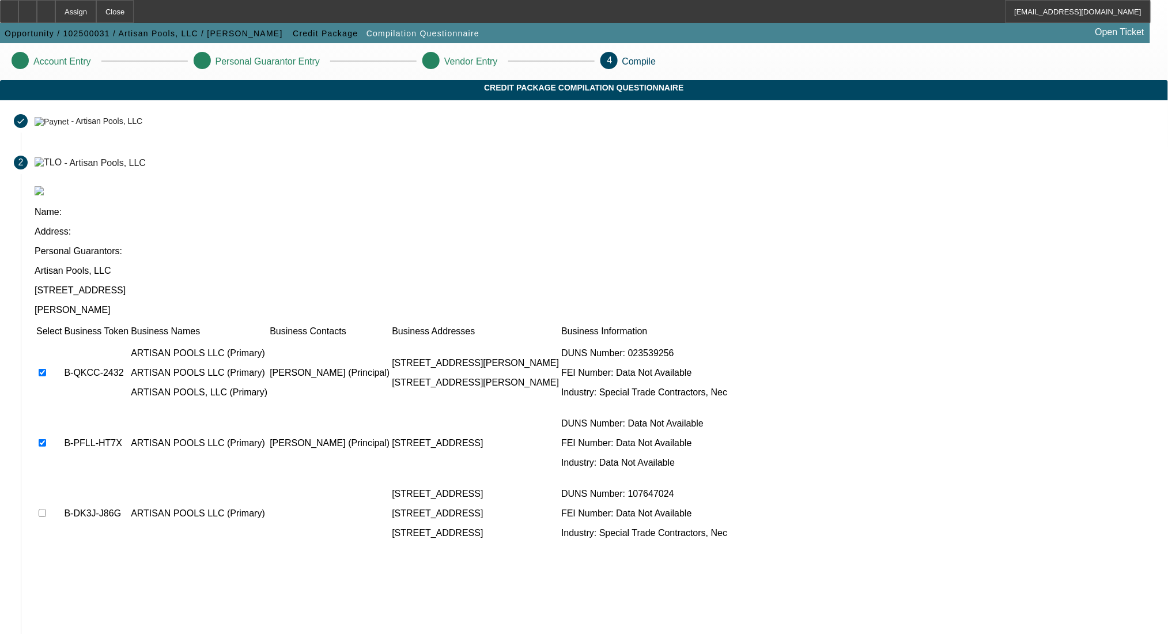
checkbox input "true"
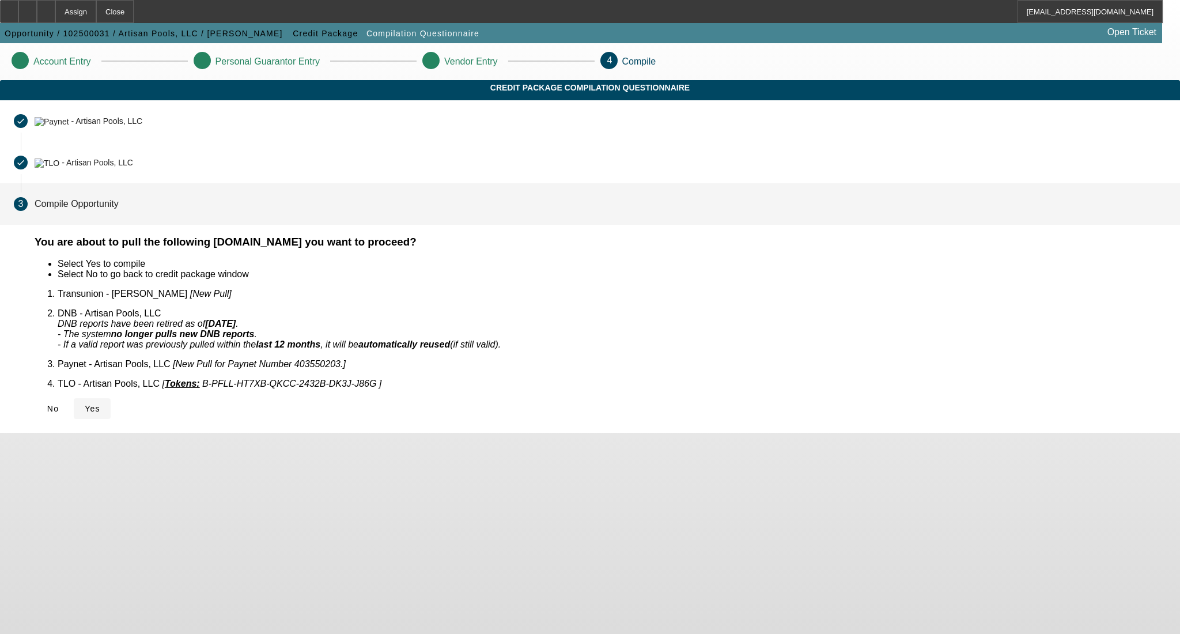
click at [100, 404] on span "Yes" at bounding box center [93, 408] width 16 height 9
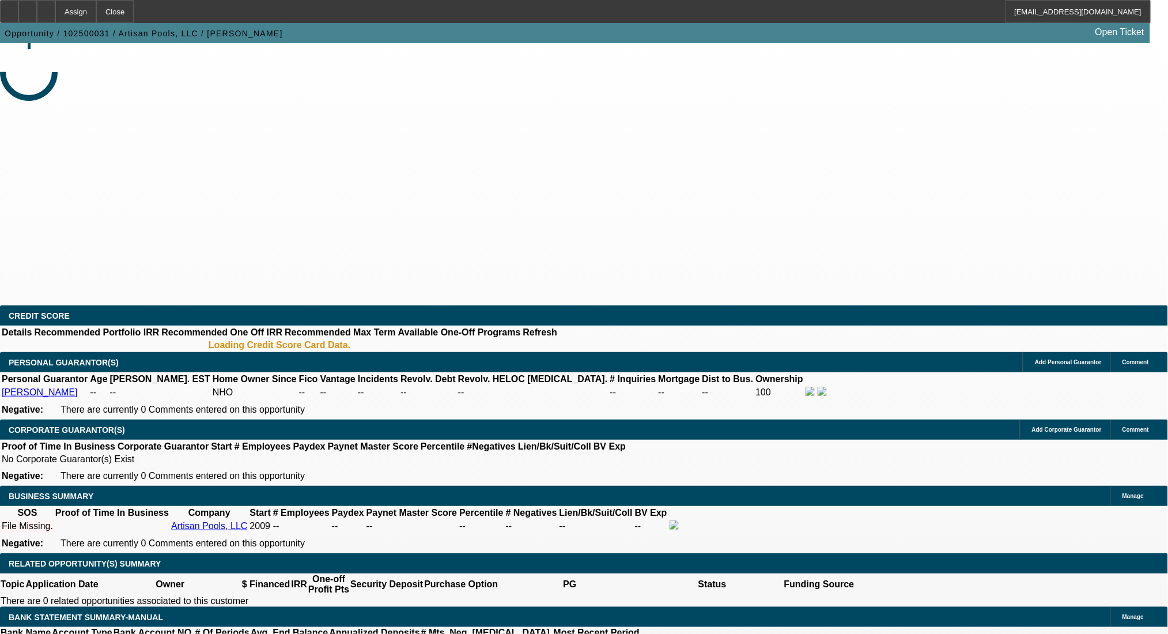
select select "0"
select select "2"
select select "0.1"
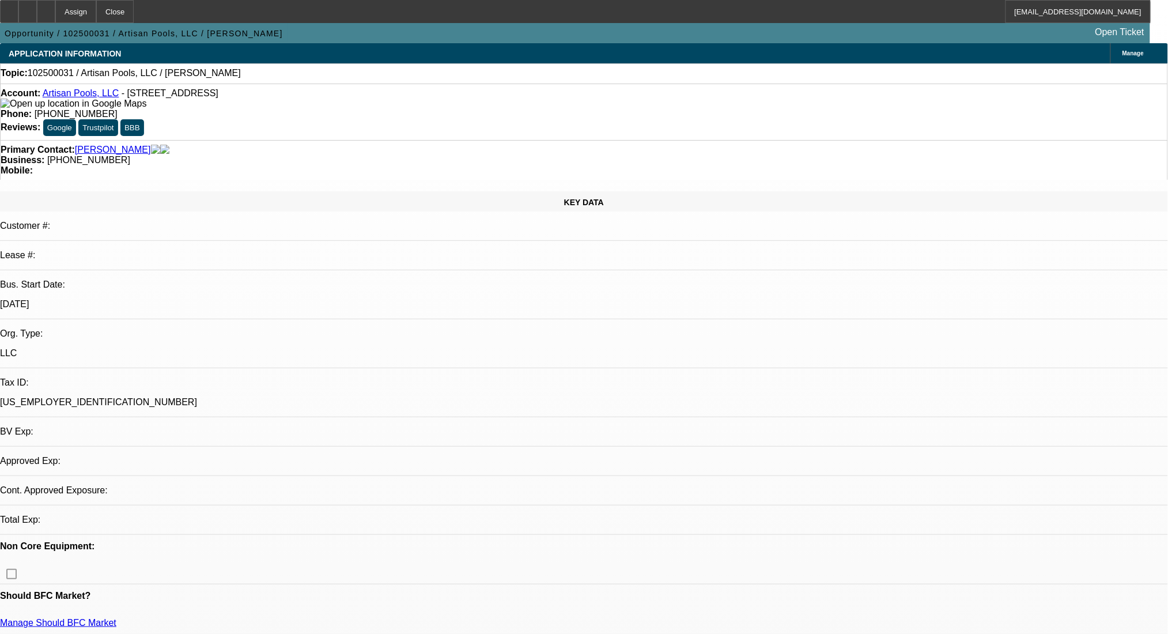
select select "1"
select select "2"
select select "4"
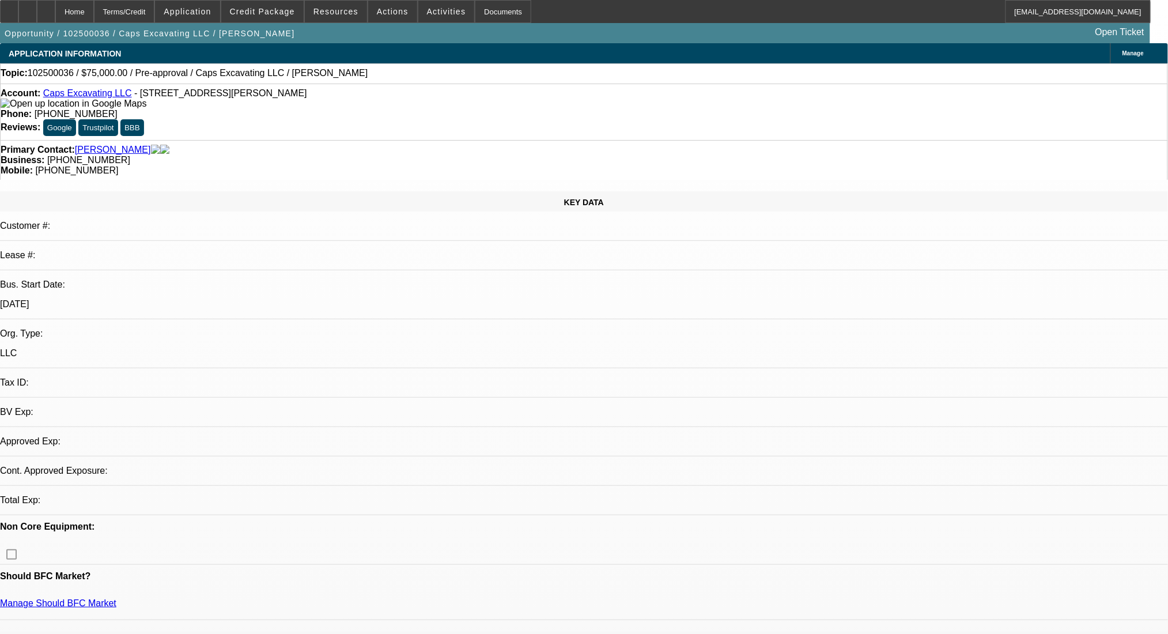
select select "0"
select select "2"
select select "0.1"
select select "4"
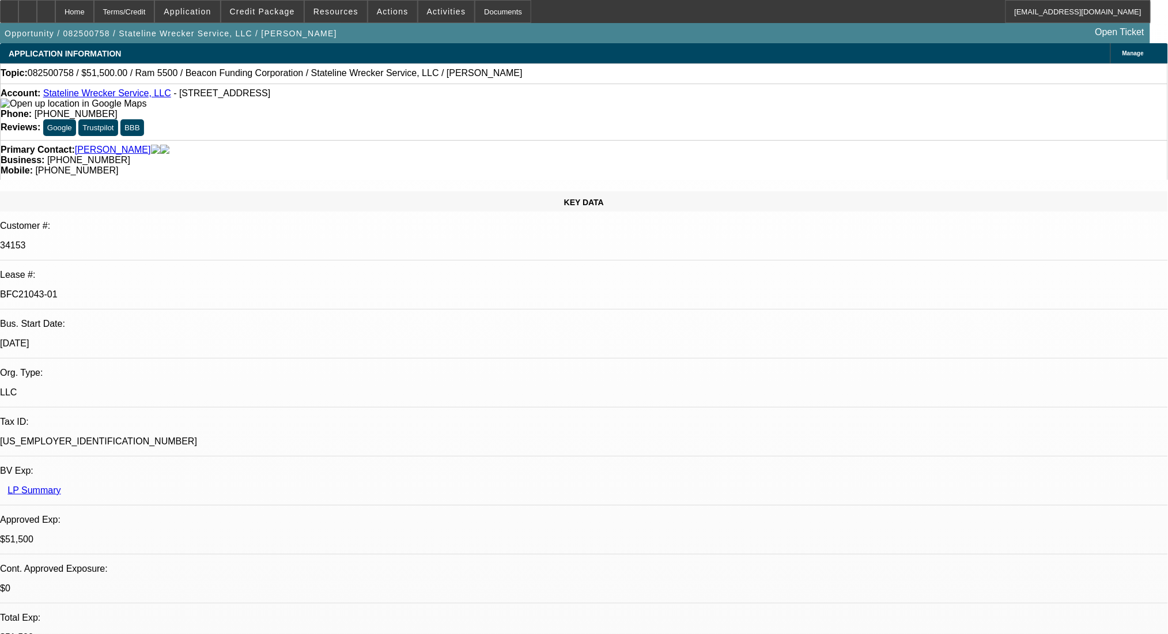
select select "0"
select select "2"
select select "0.1"
select select "4"
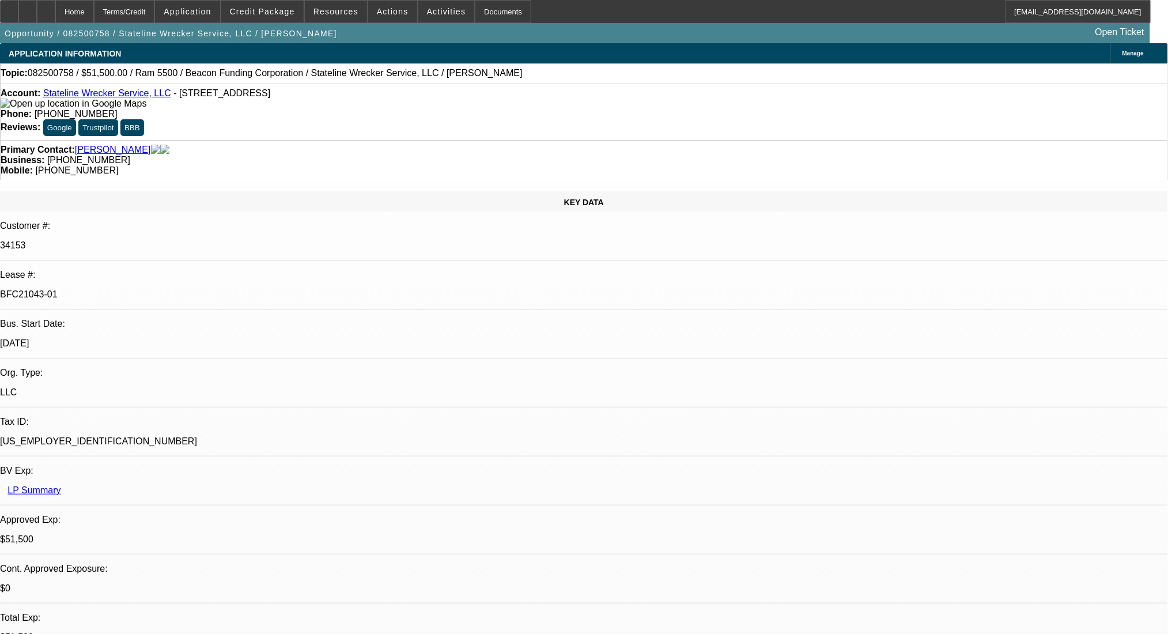
select select "0"
select select "2"
select select "0.1"
select select "4"
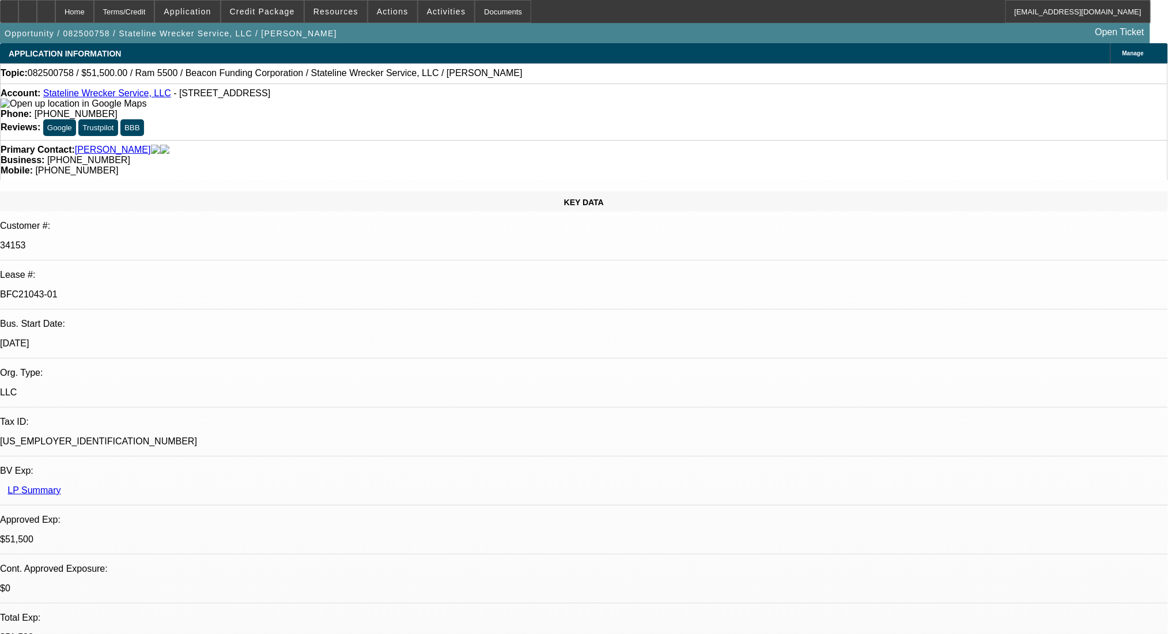
select select "0"
select select "2"
select select "0.1"
select select "4"
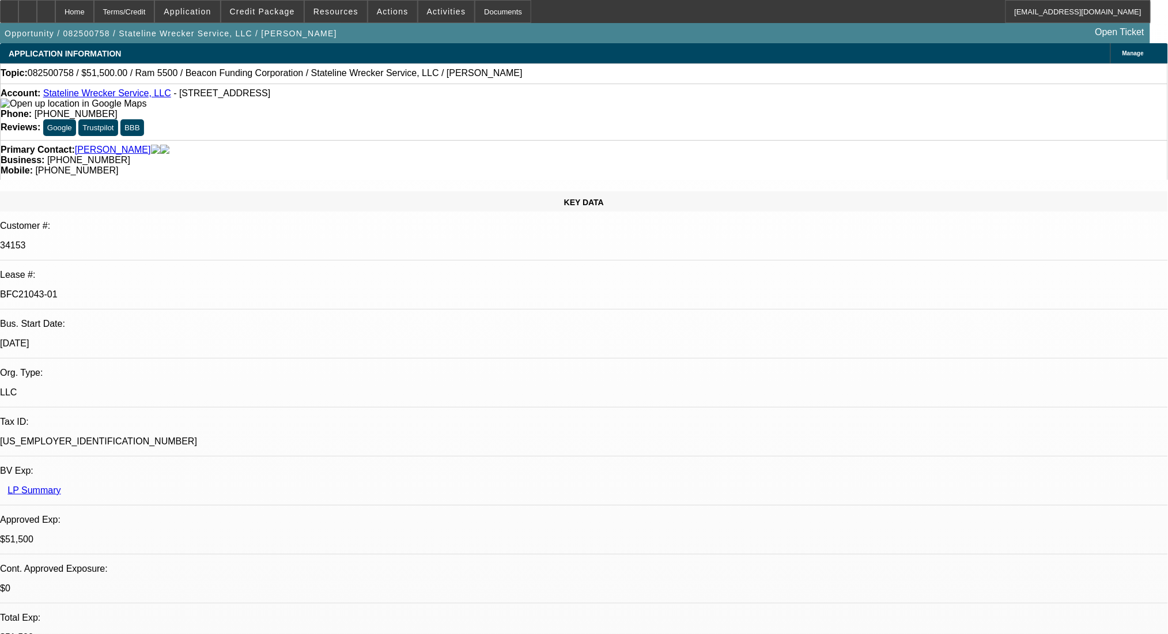
select select "0"
select select "2"
select select "0.1"
select select "4"
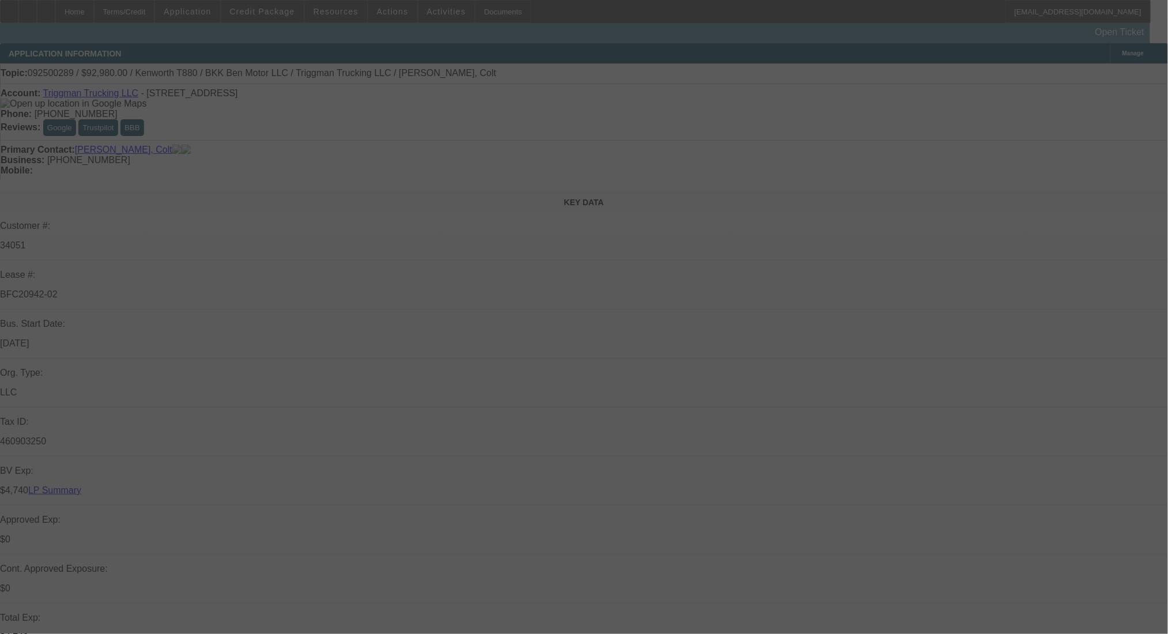
select select "0"
select select "2"
select select "0"
select select "6"
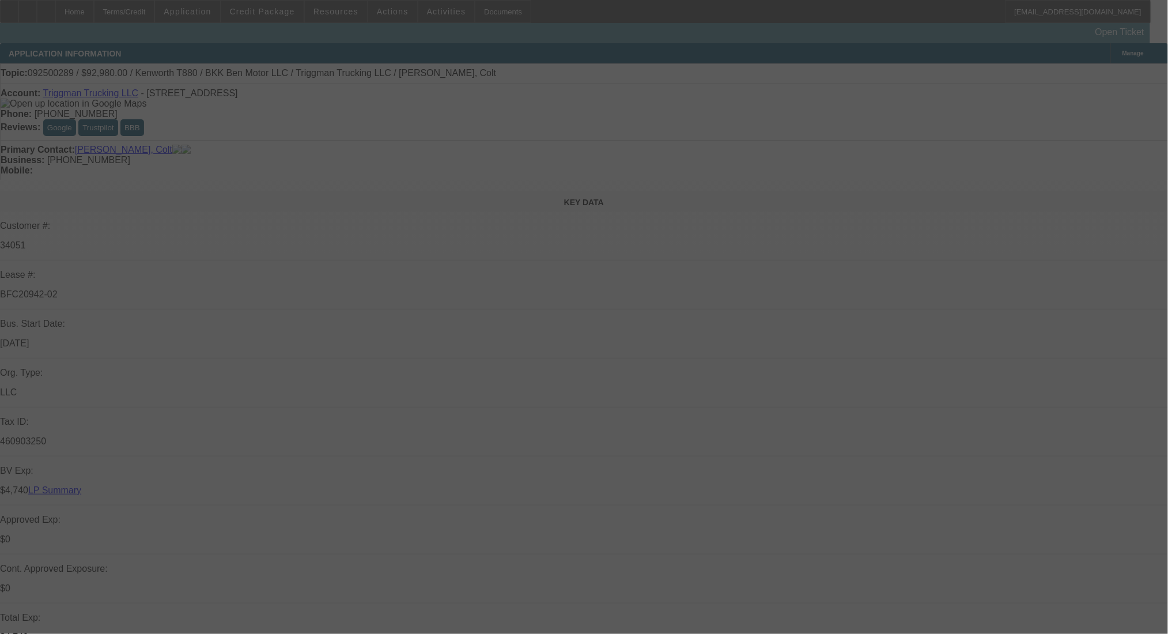
select select "0"
select select "2"
select select "0"
select select "6"
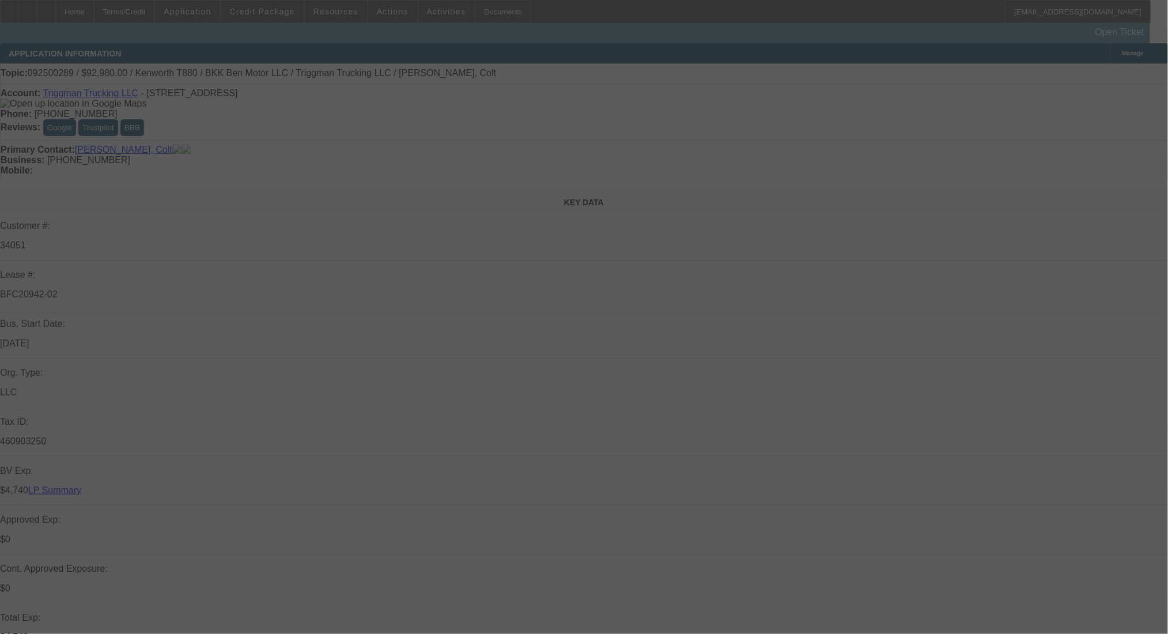
select select "0"
select select "2"
select select "0"
select select "6"
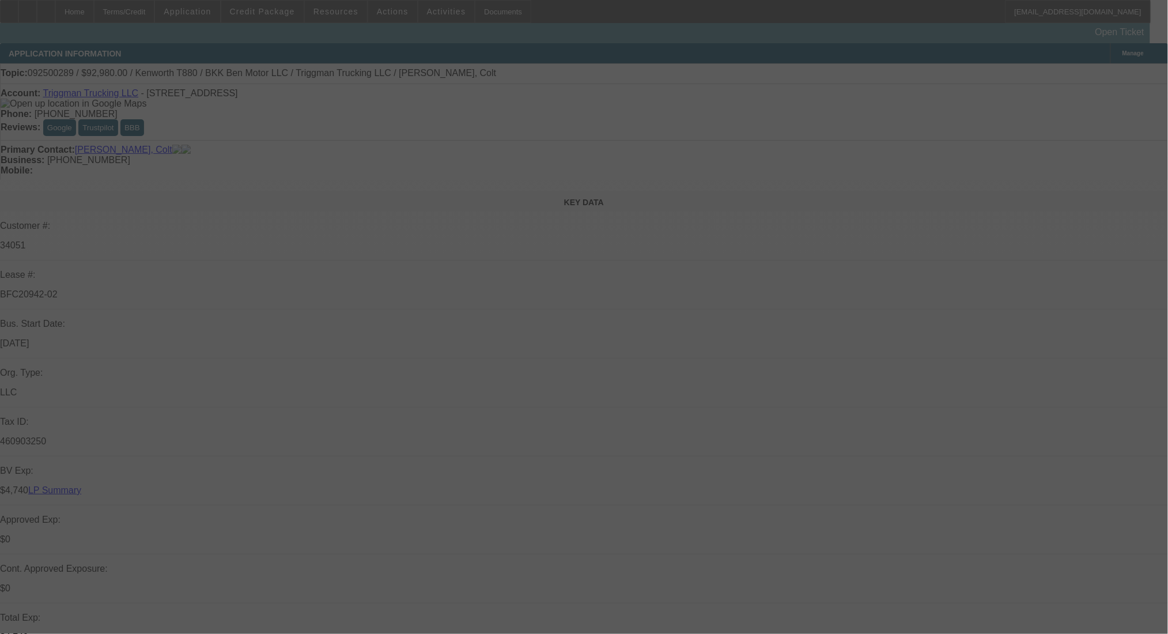
select select "0"
select select "2"
select select "0.1"
select select "4"
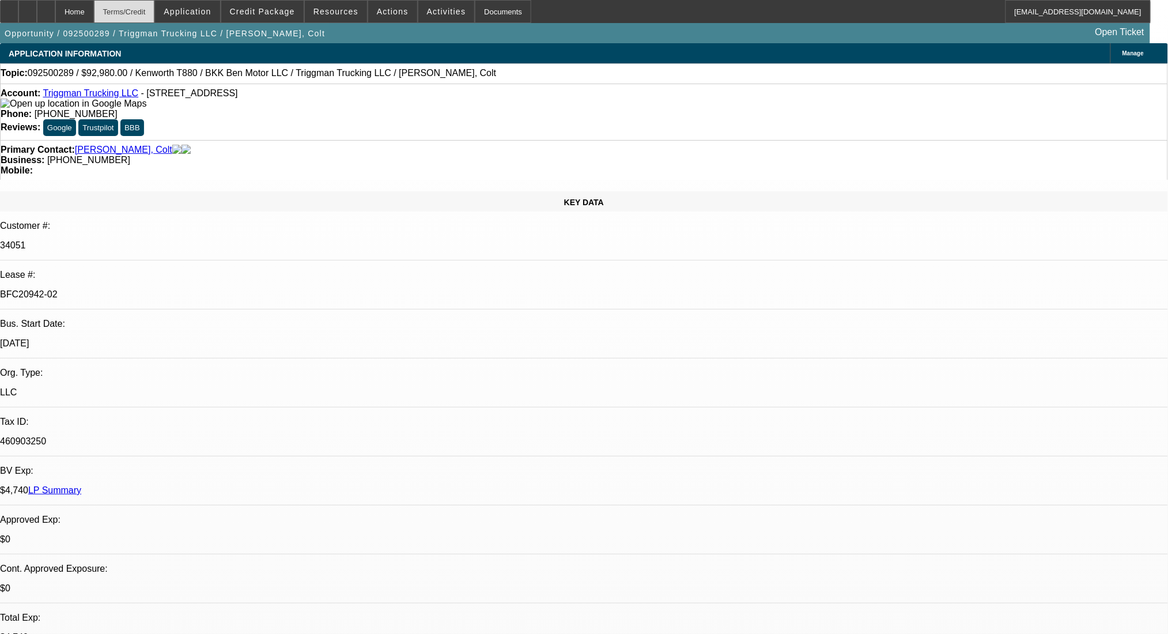
click at [153, 10] on div "Terms/Credit" at bounding box center [124, 11] width 61 height 23
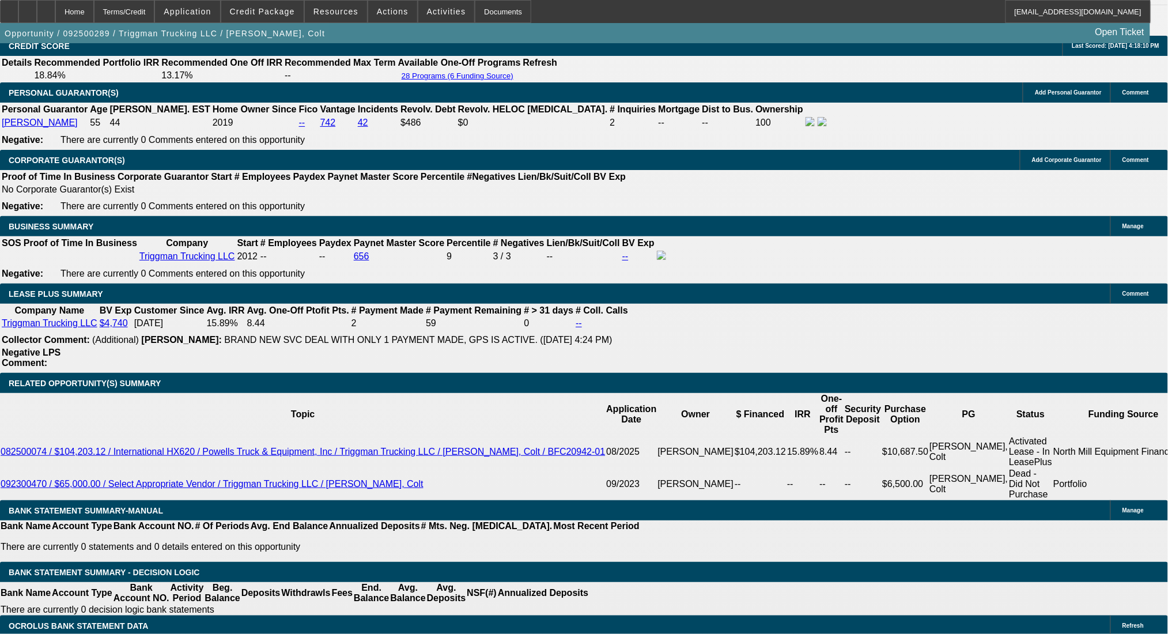
scroll to position [1804, 0]
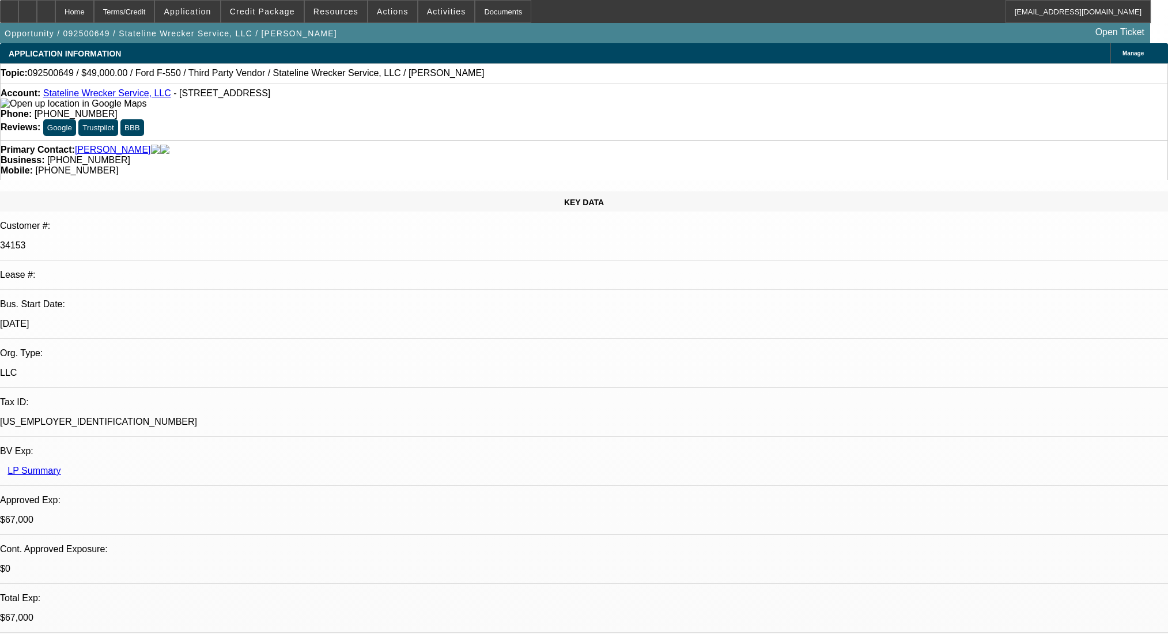
select select "0"
select select "0.1"
select select "4"
select select "0"
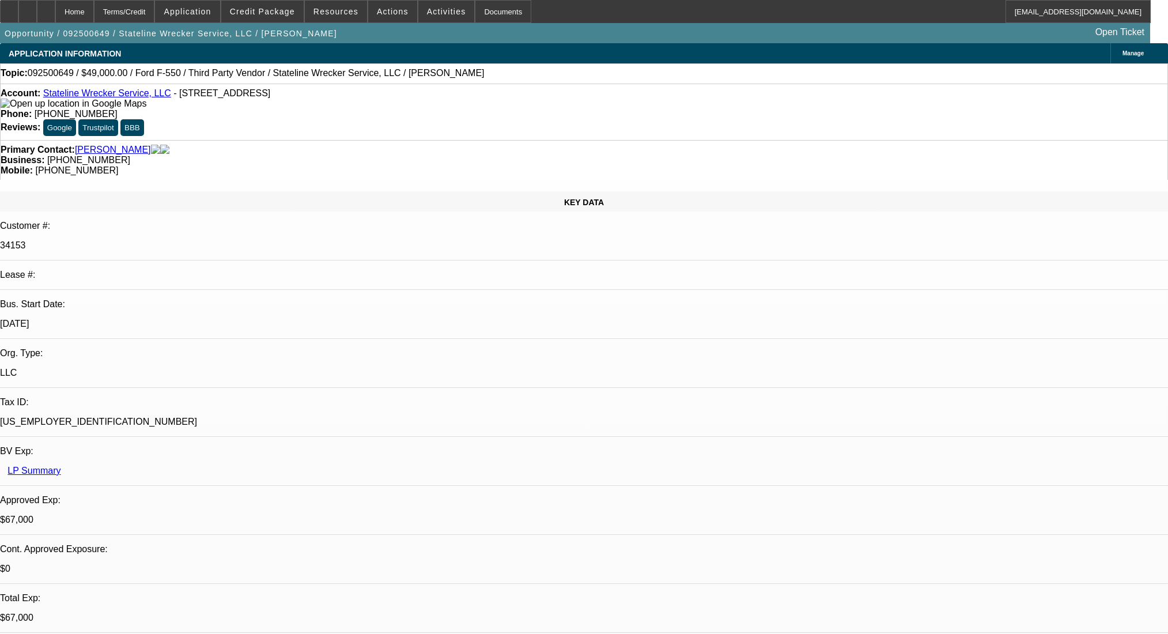
select select "0"
select select "0.1"
select select "4"
select select "0"
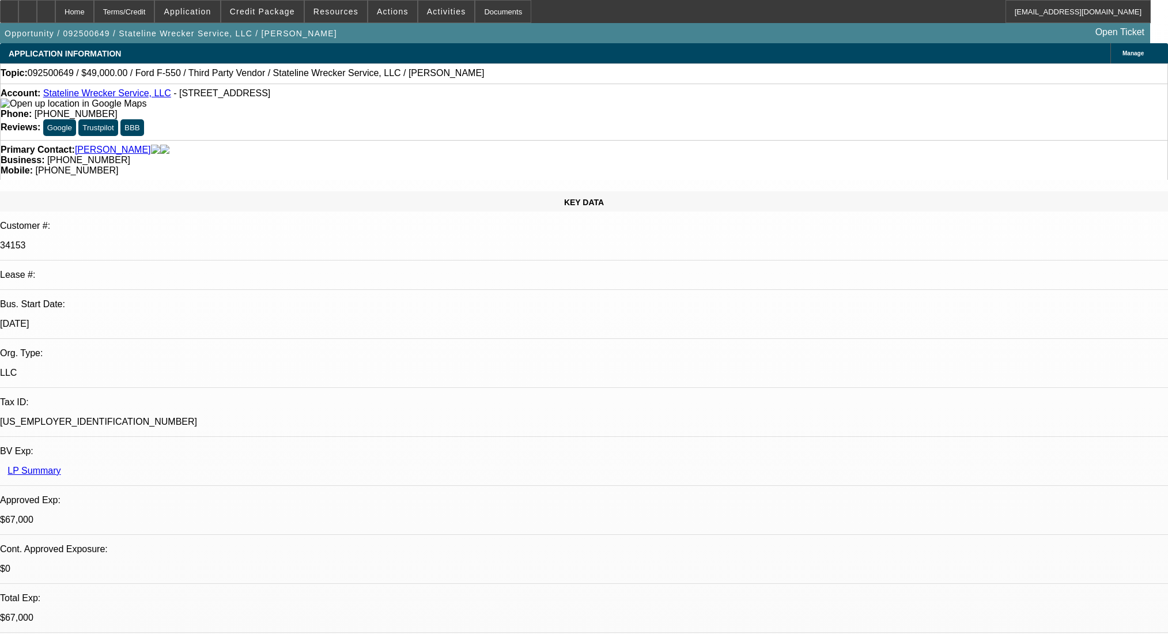
select select "0.1"
select select "4"
select select "0"
select select "2"
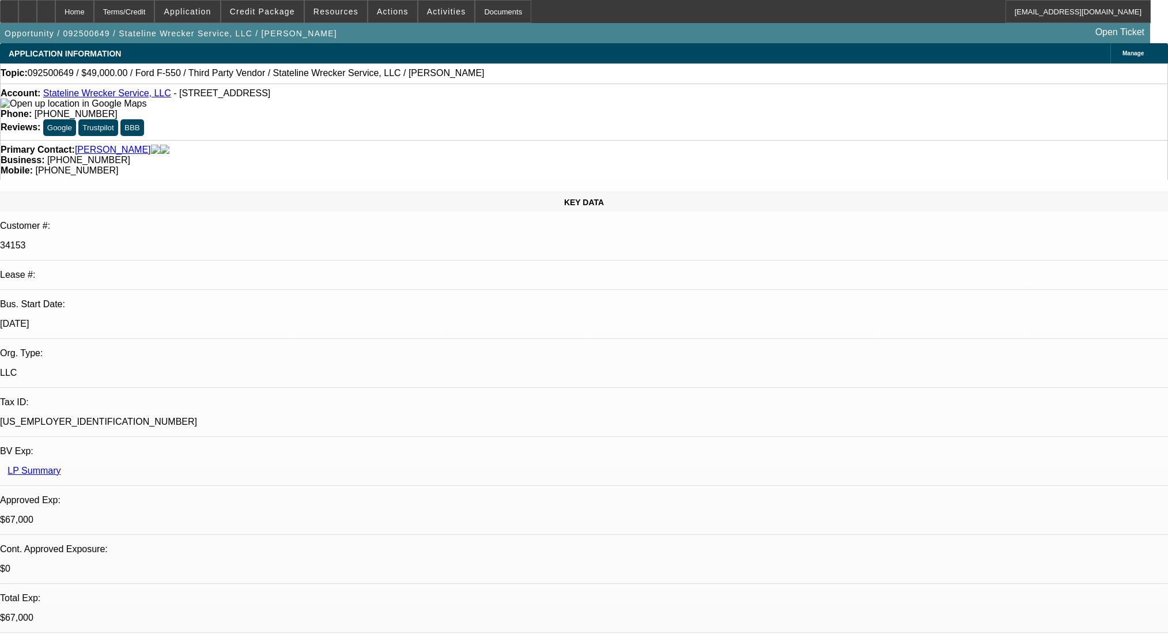
select select "0.1"
select select "4"
click at [143, 10] on div "Terms/Credit" at bounding box center [124, 11] width 61 height 23
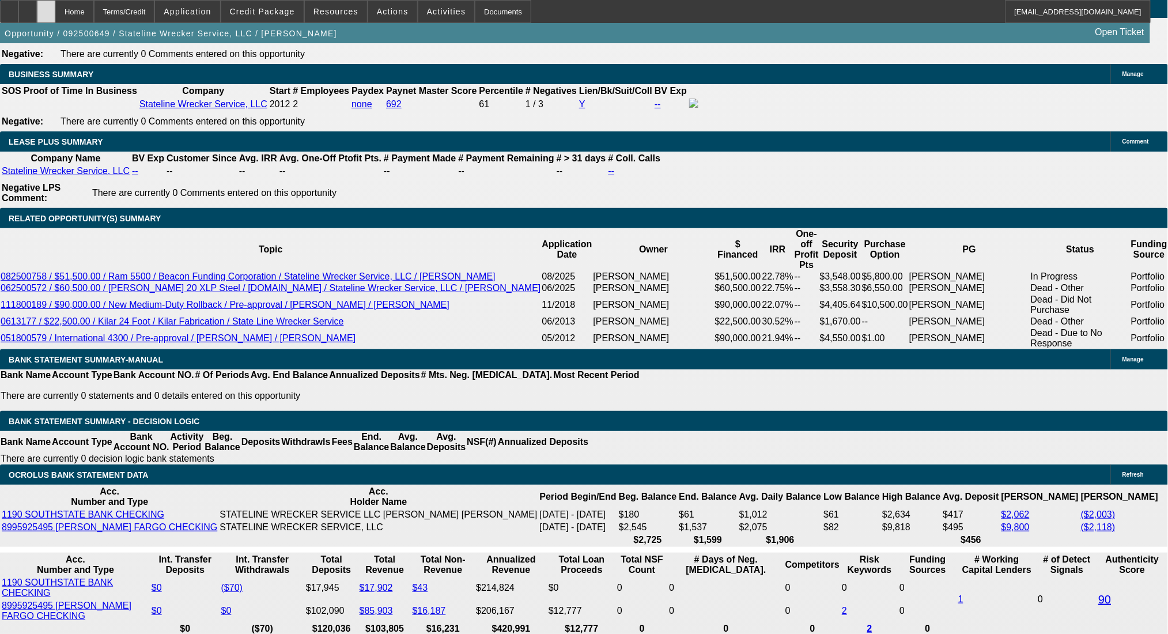
click at [46, 7] on icon at bounding box center [46, 7] width 0 height 0
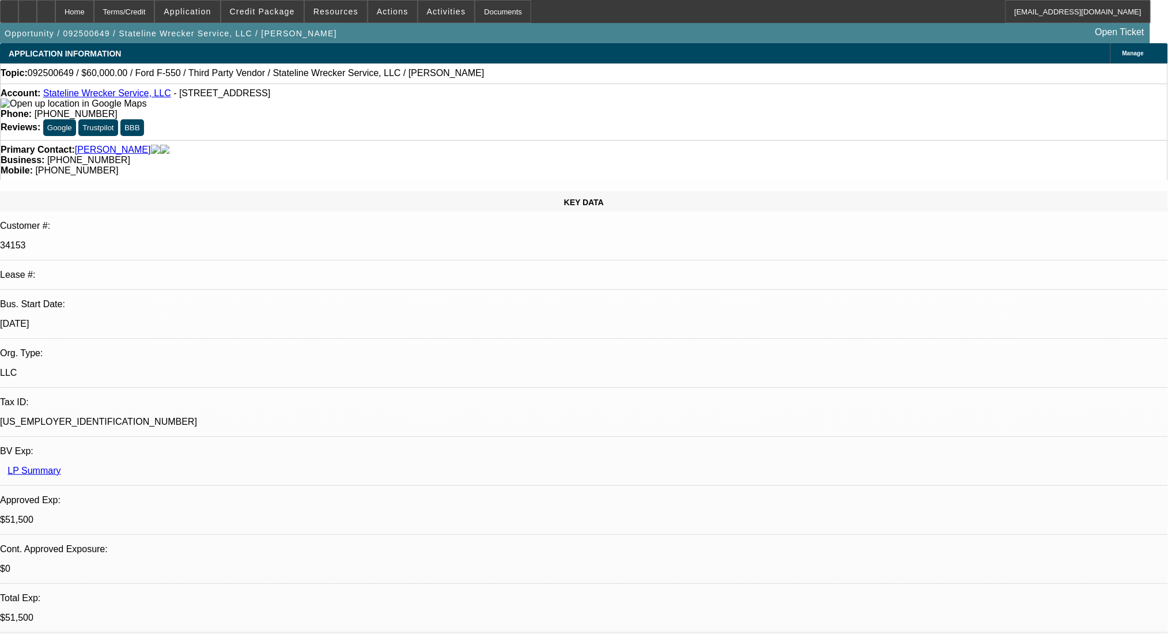
select select "0"
select select "0.1"
select select "4"
select select "0"
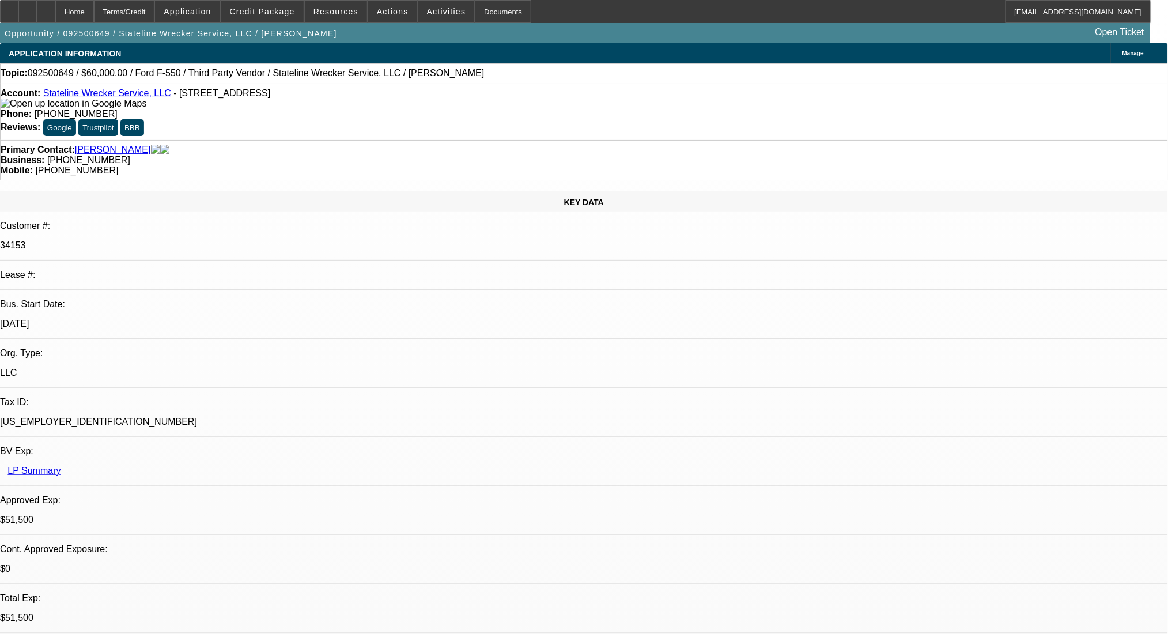
select select "0"
select select "0.1"
select select "4"
select select "0"
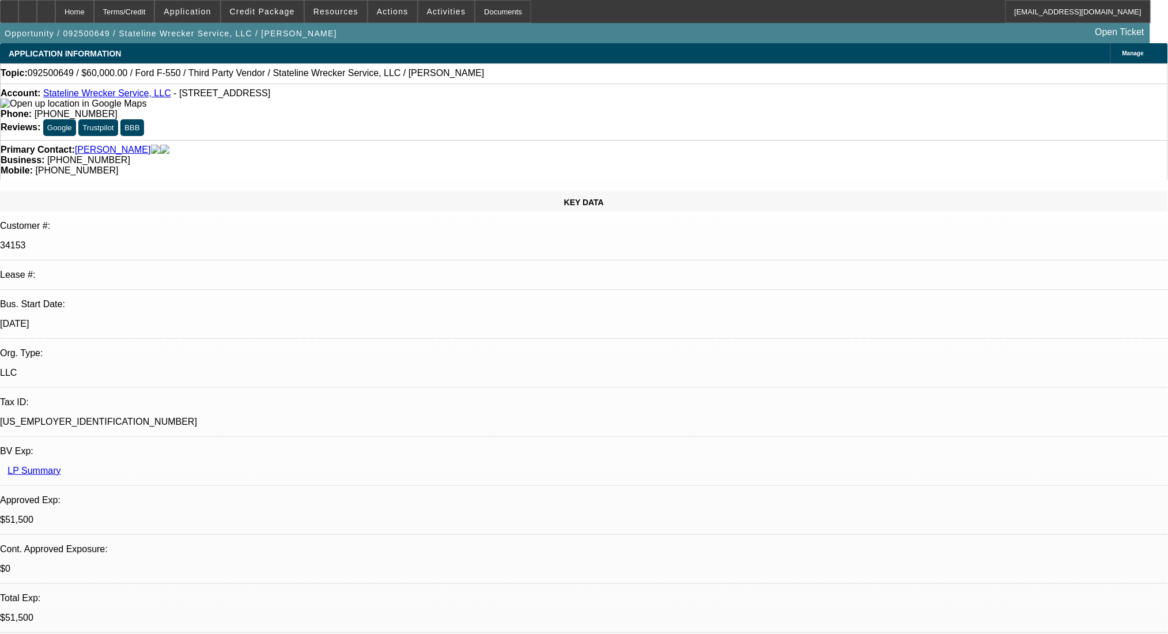
select select "0.1"
select select "4"
select select "0"
select select "2"
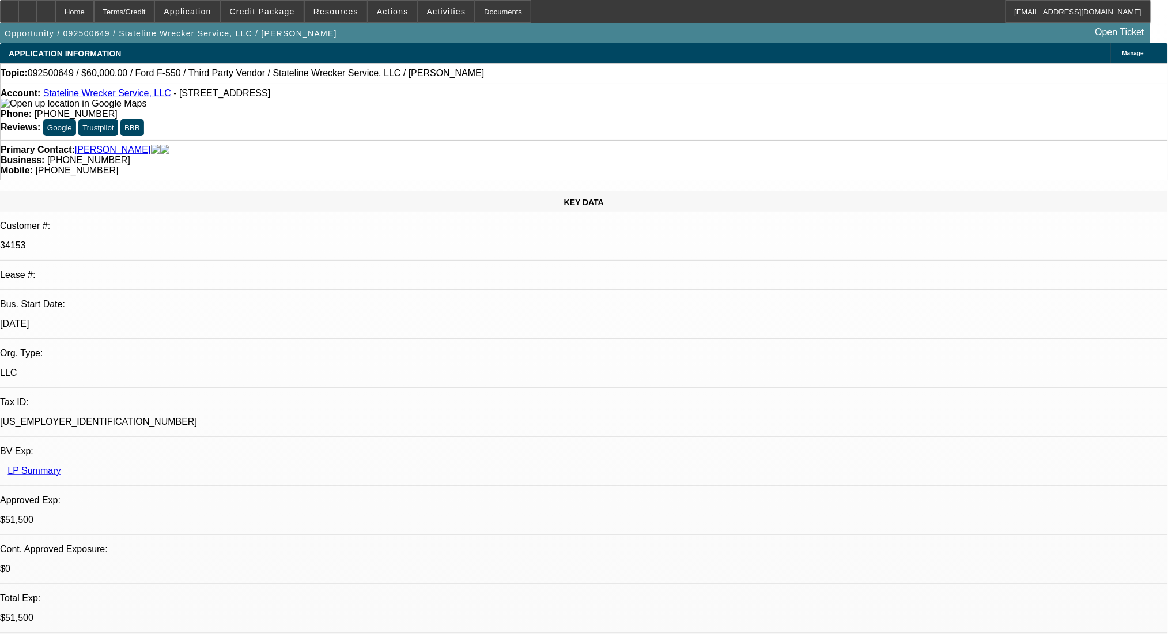
select select "0.1"
select select "4"
click at [147, 7] on div "Terms/Credit" at bounding box center [124, 11] width 61 height 23
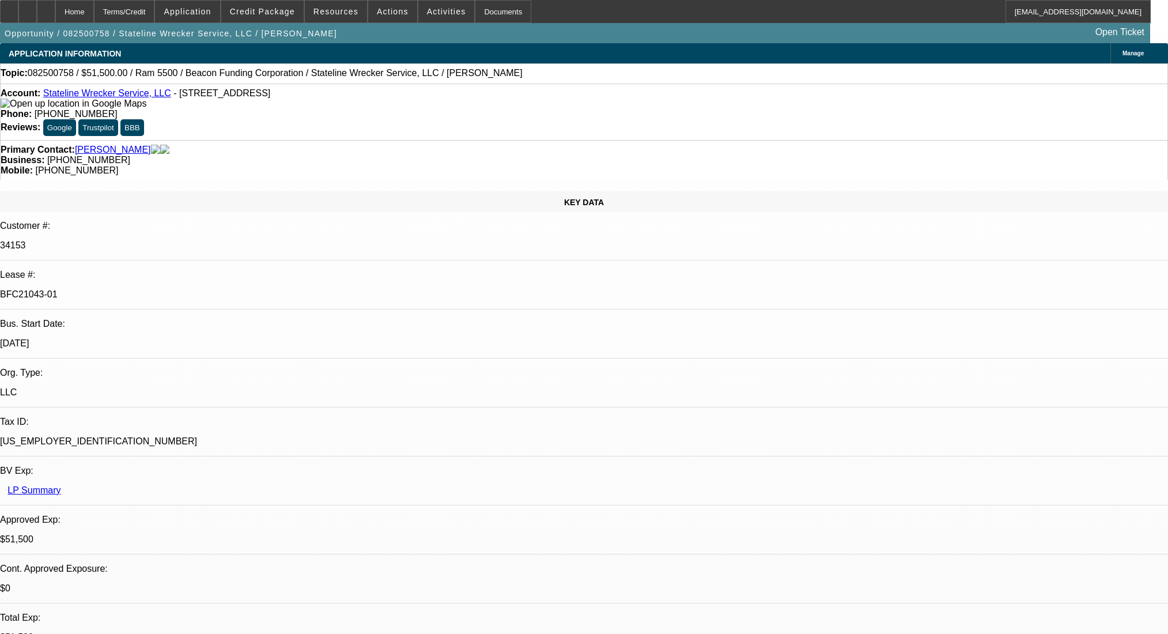
select select "0"
select select "2"
select select "0.1"
select select "4"
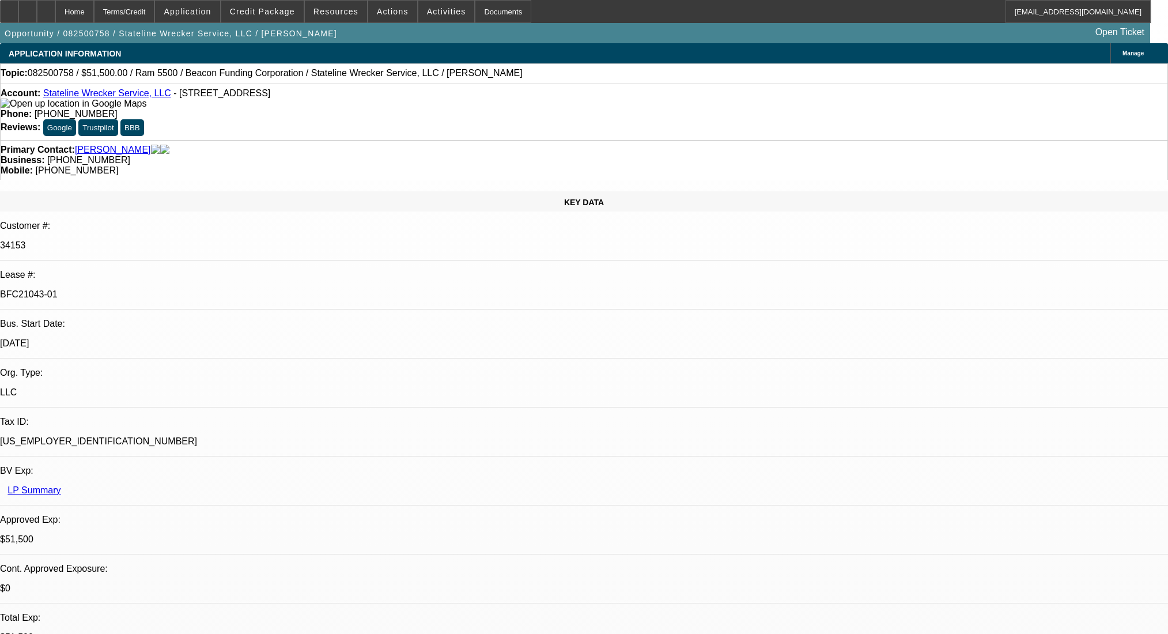
select select "0"
select select "2"
select select "0.1"
select select "4"
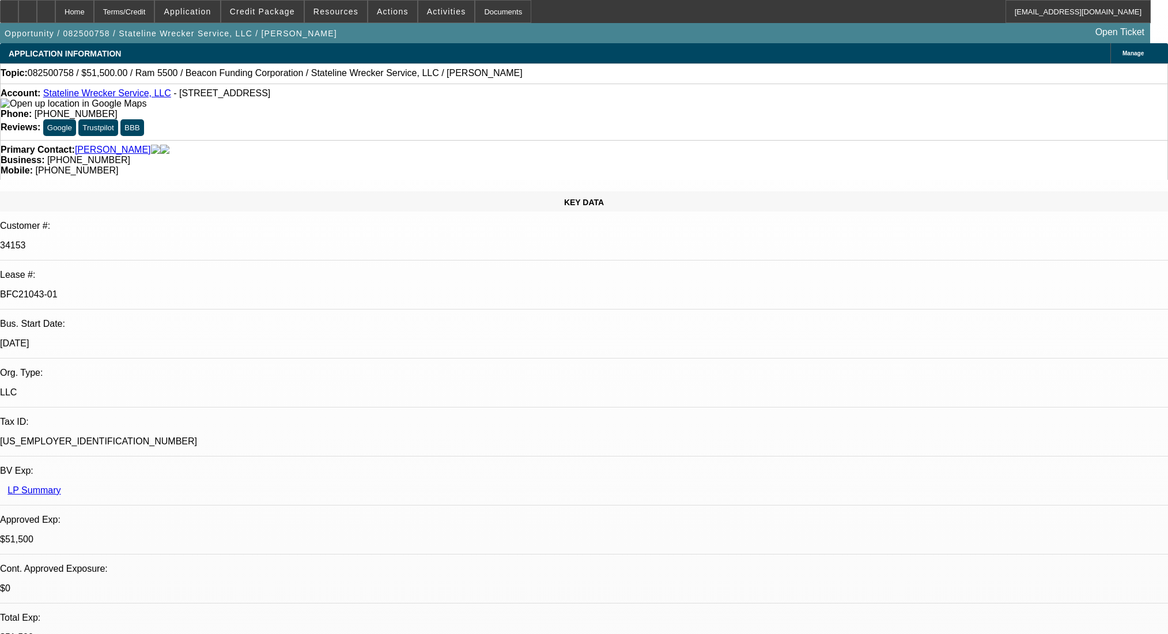
select select "0"
select select "2"
select select "0.1"
select select "4"
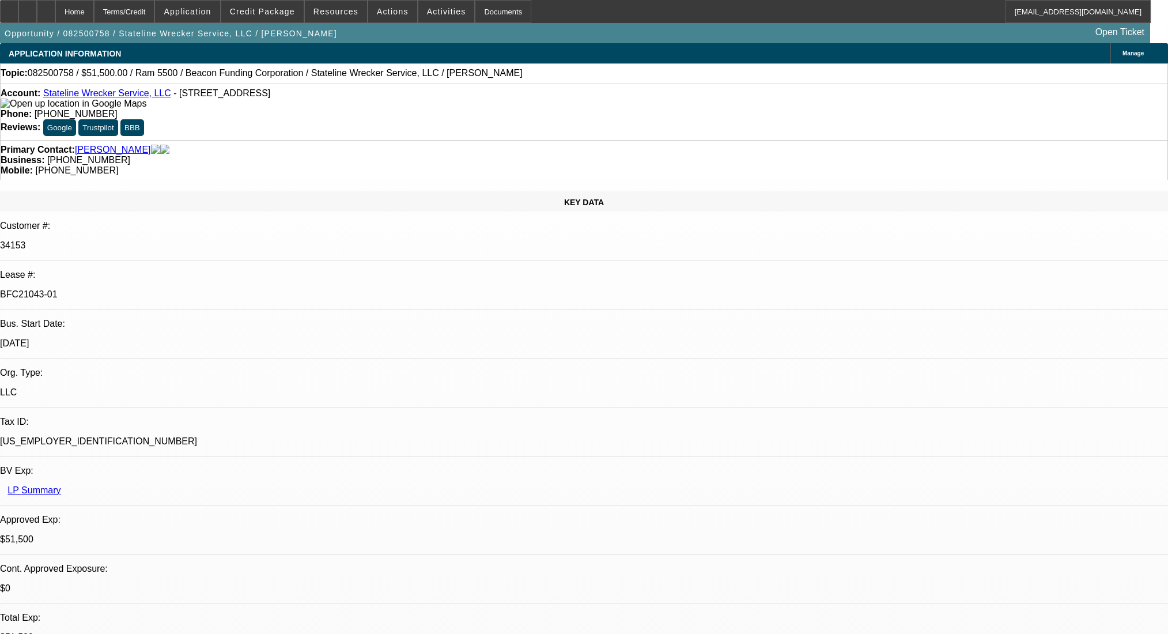
select select "0"
select select "2"
select select "0.1"
select select "4"
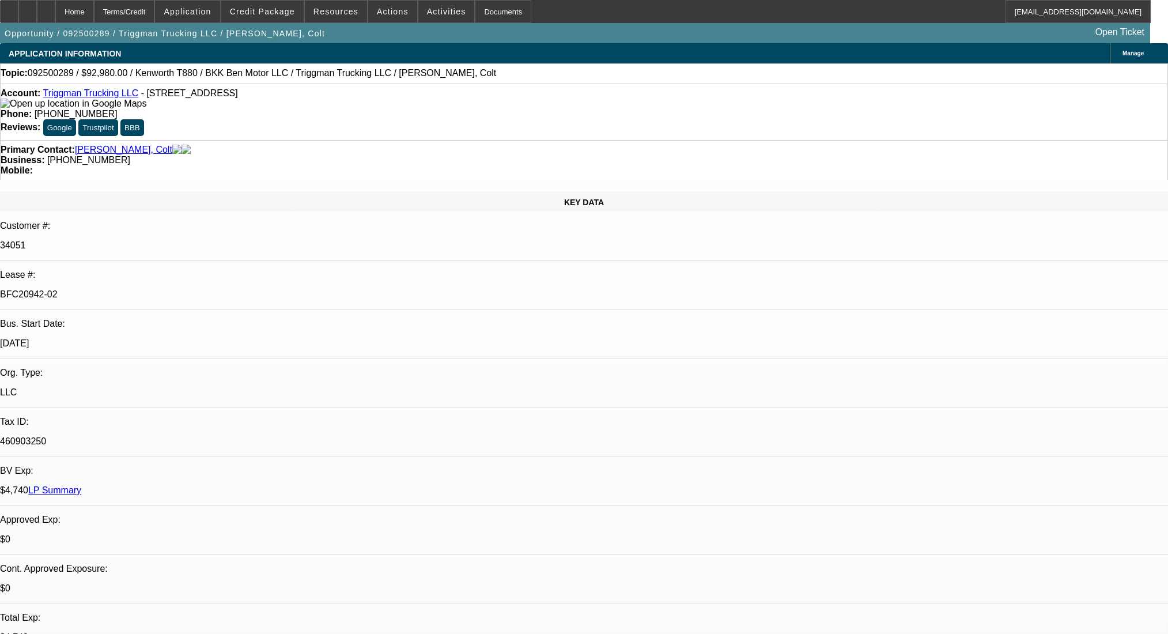
select select "0"
select select "2"
select select "0"
select select "6"
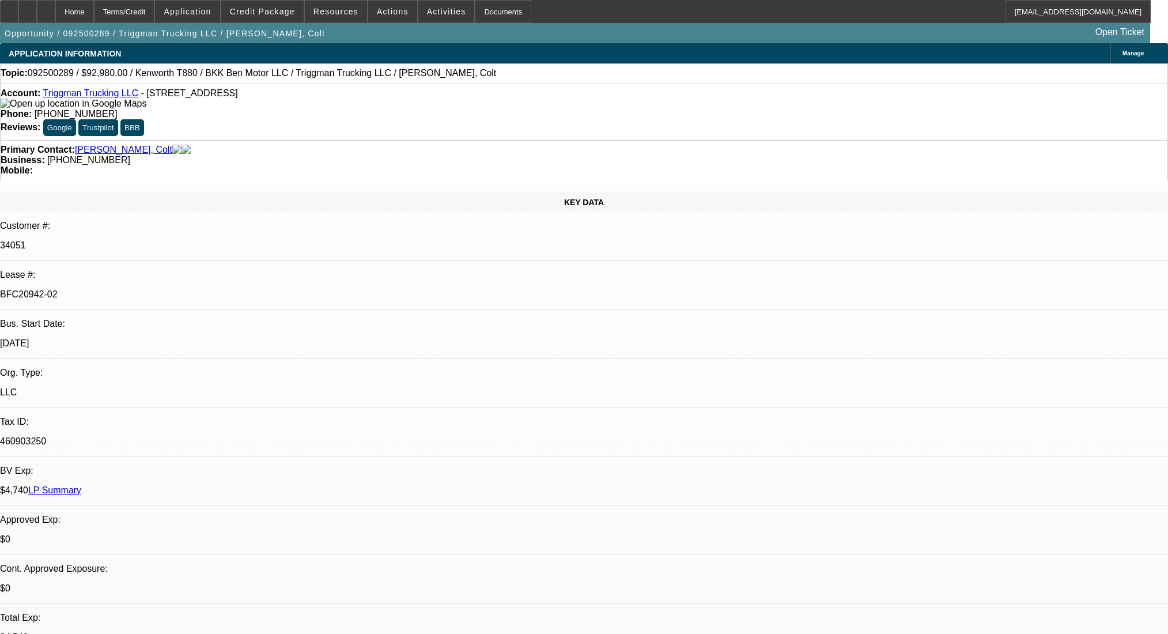
select select "0"
select select "2"
select select "0"
select select "6"
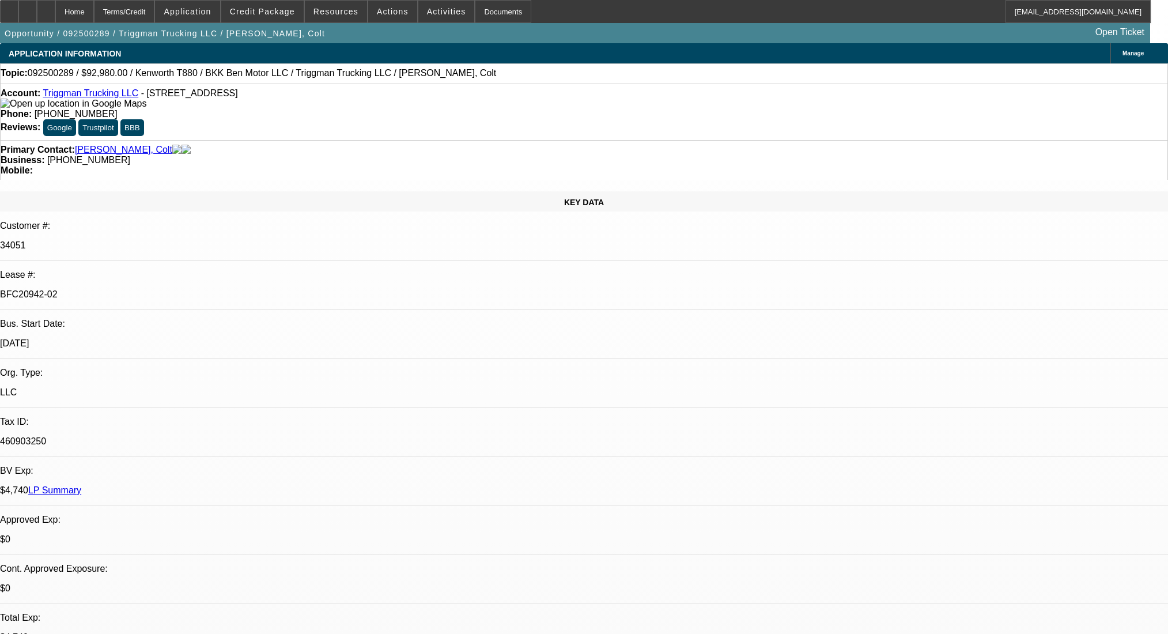
select select "0"
select select "2"
select select "0"
select select "6"
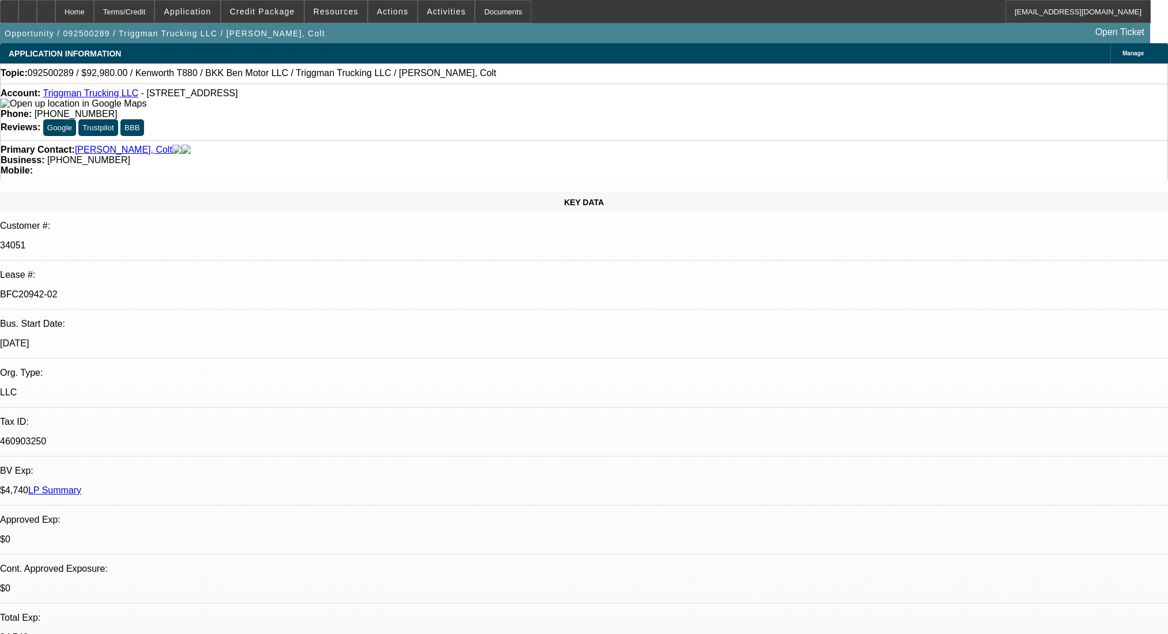
select select "0"
select select "2"
select select "0.1"
select select "4"
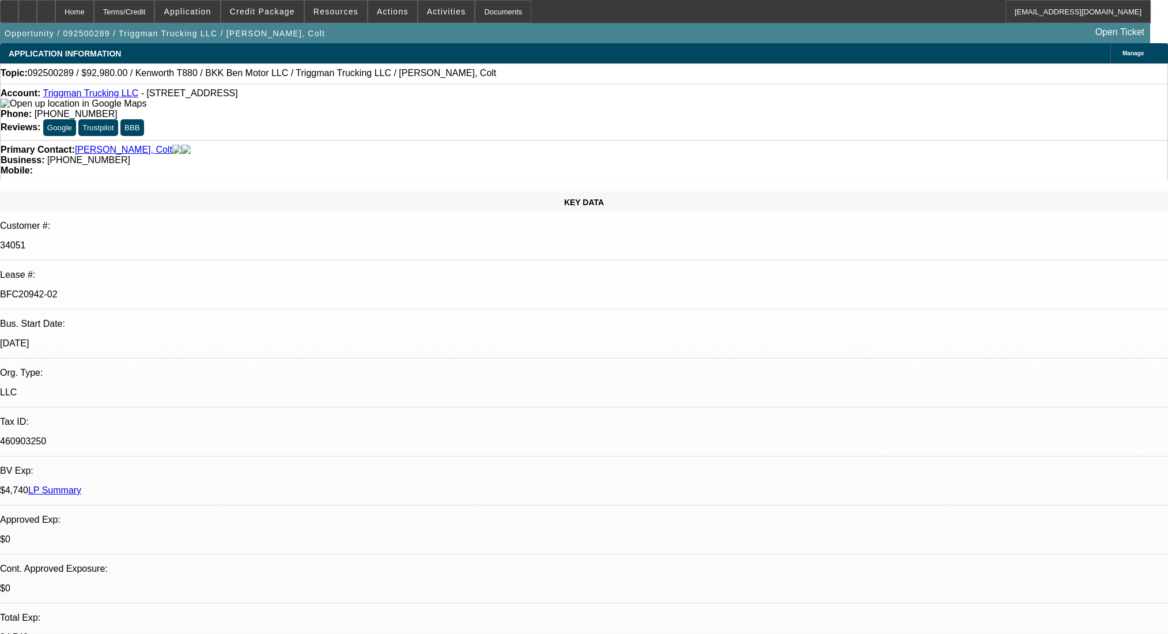
scroll to position [1804, 0]
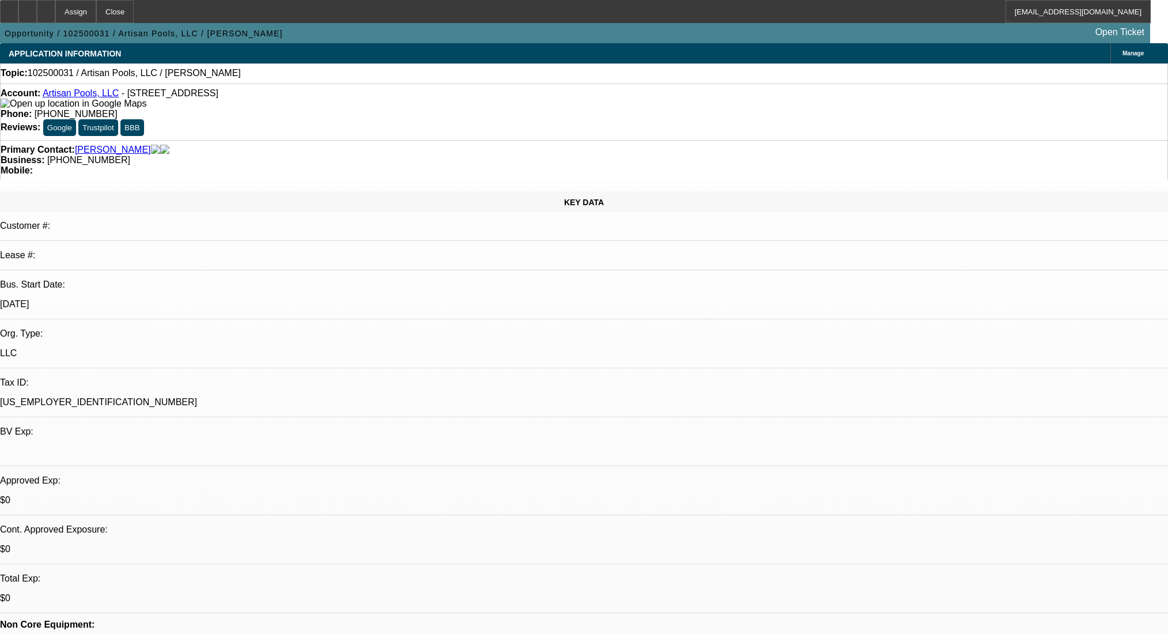
select select "0"
select select "2"
select select "0.1"
select select "4"
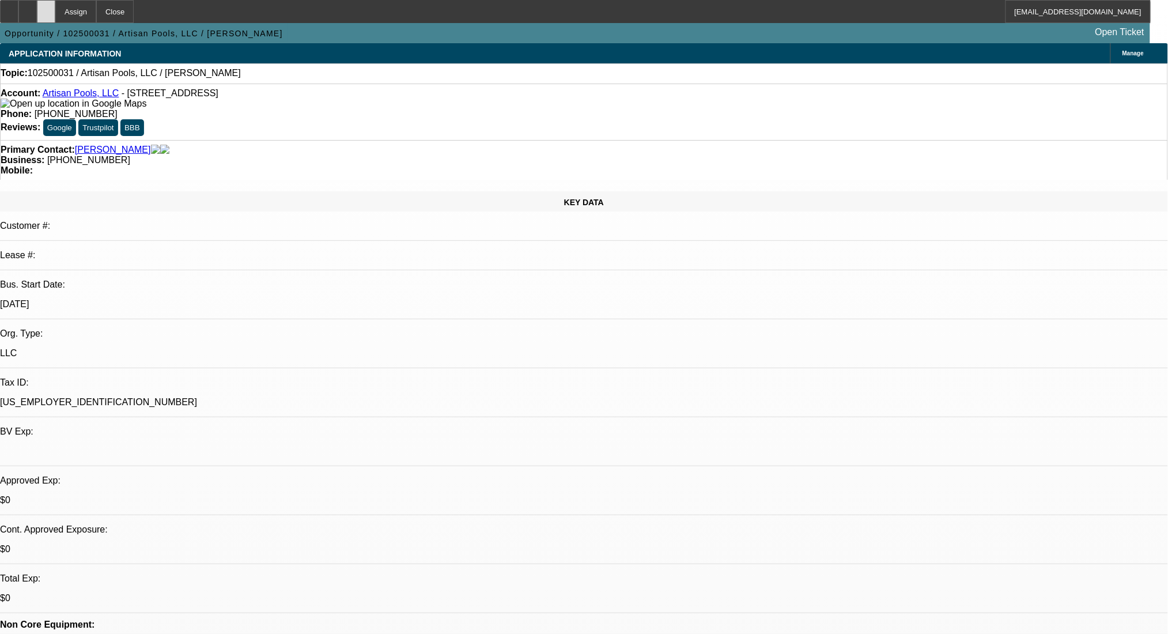
click at [55, 5] on div at bounding box center [46, 11] width 18 height 23
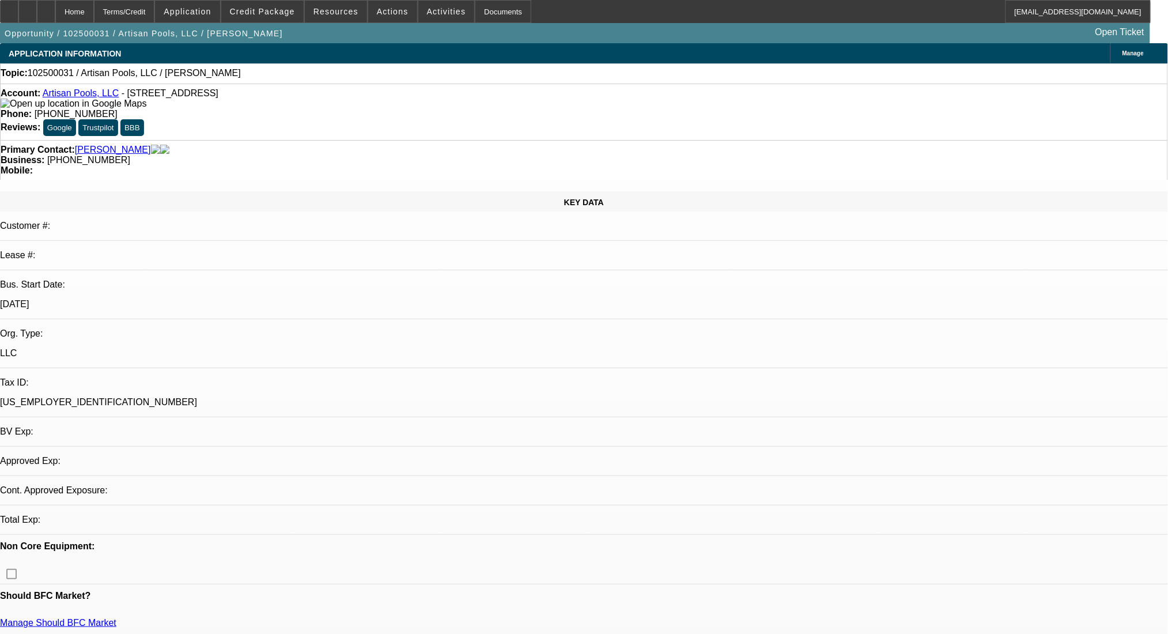
select select "0"
select select "2"
select select "0.1"
select select "4"
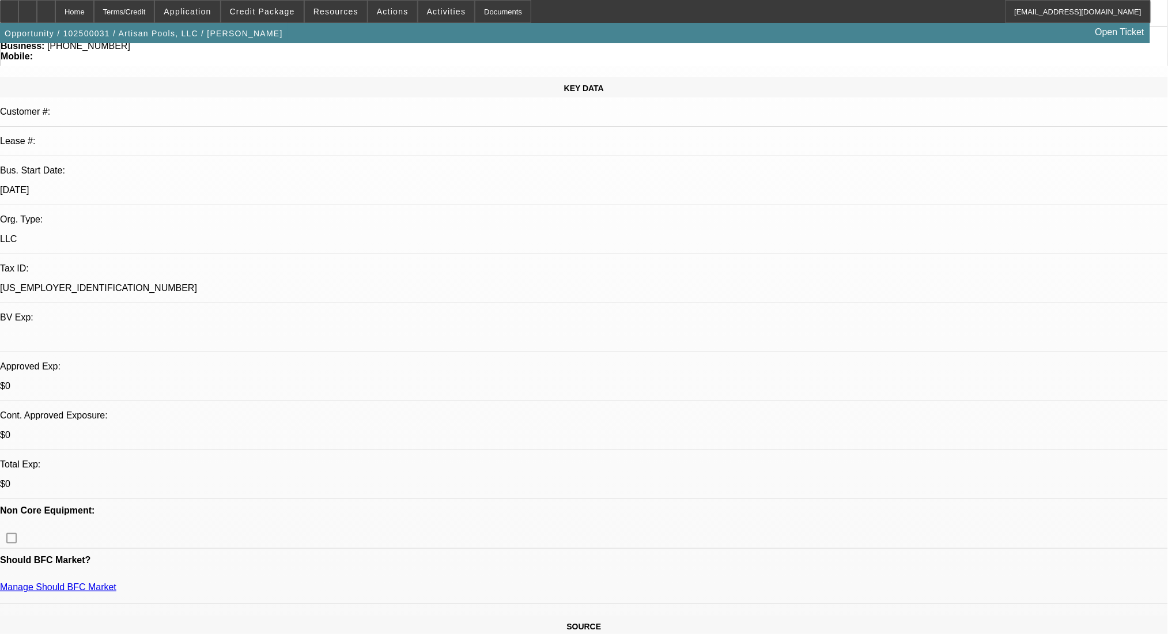
scroll to position [153, 0]
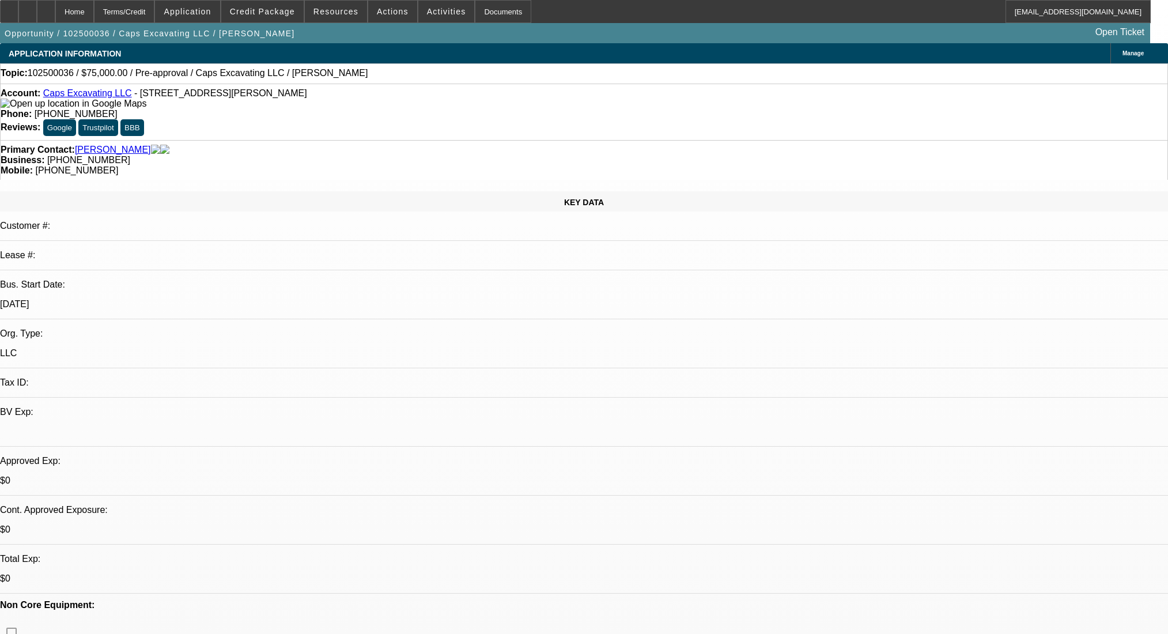
select select "0"
select select "2"
select select "0.1"
select select "4"
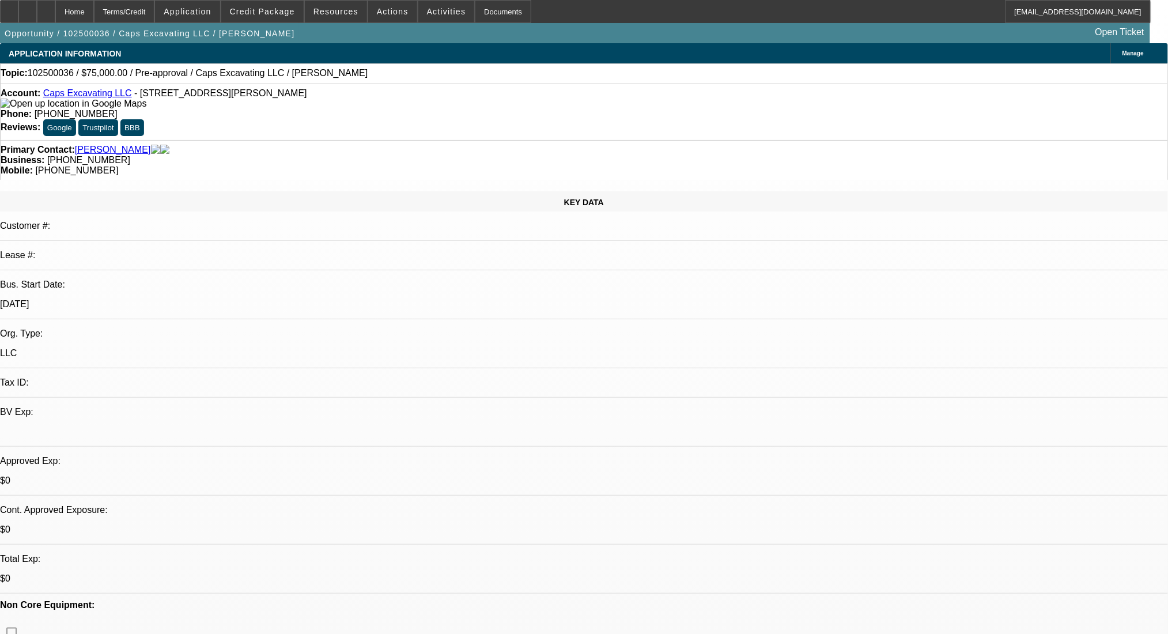
click at [55, 9] on div at bounding box center [46, 11] width 18 height 23
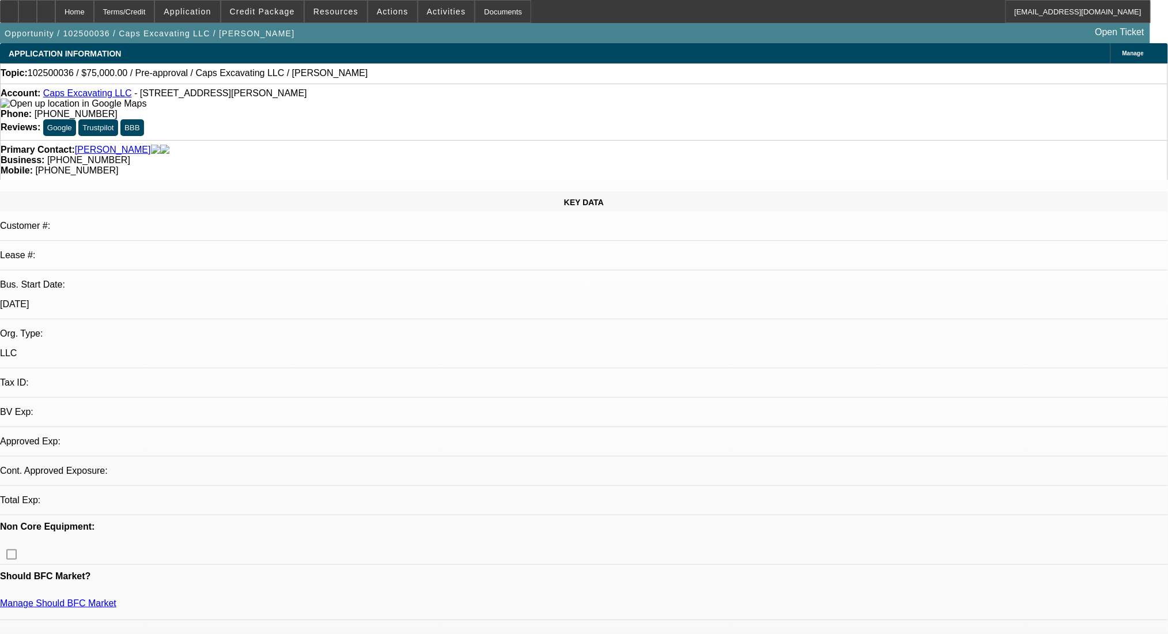
select select "0"
select select "2"
select select "0.1"
select select "4"
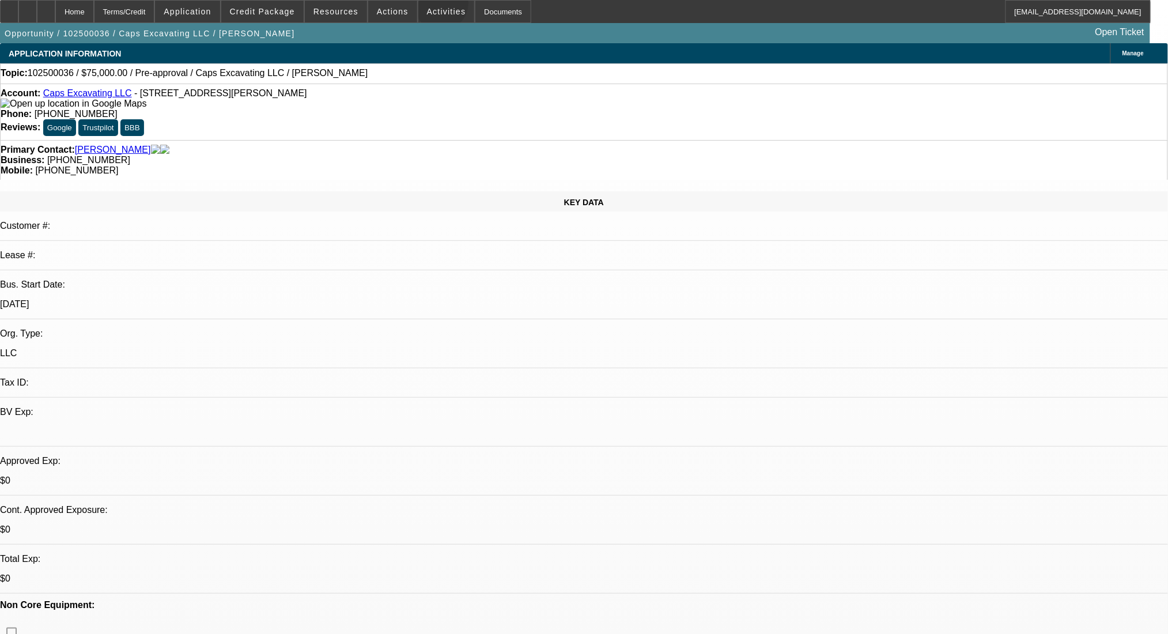
click at [430, 6] on span at bounding box center [446, 12] width 56 height 28
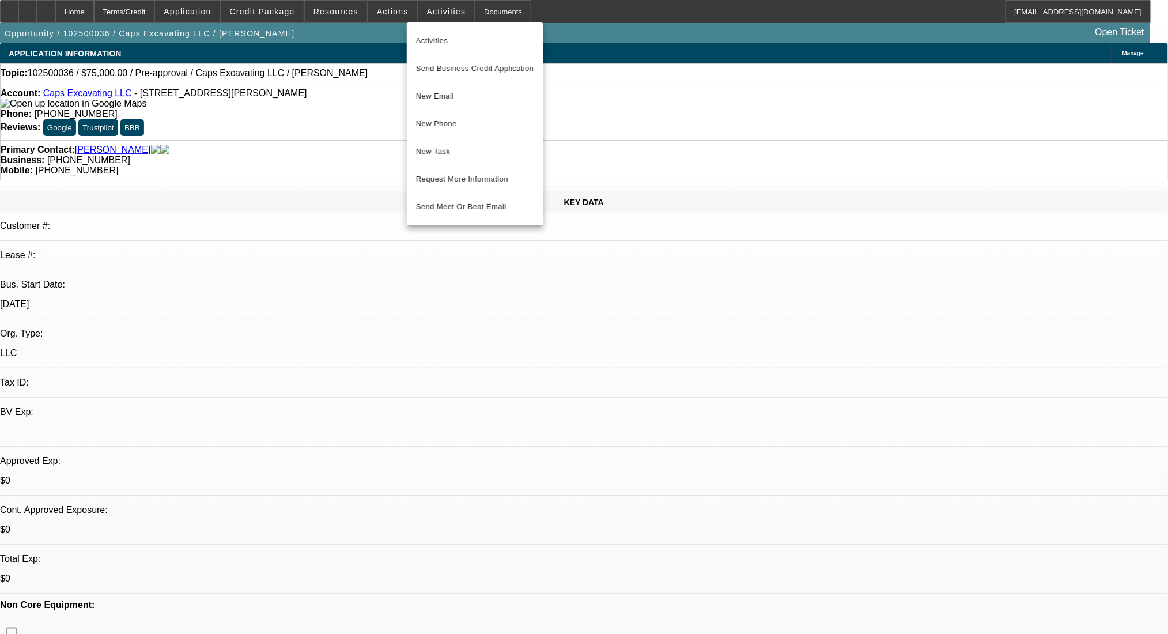
click at [912, 206] on div at bounding box center [584, 317] width 1168 height 634
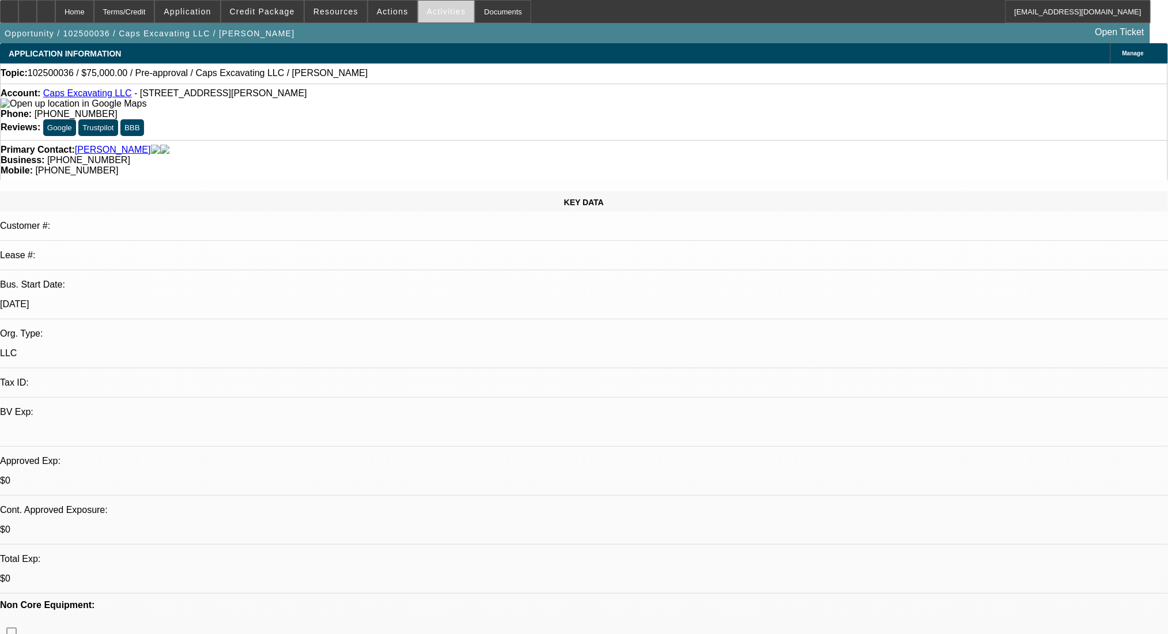
click at [427, 14] on span "Activities" at bounding box center [446, 11] width 39 height 9
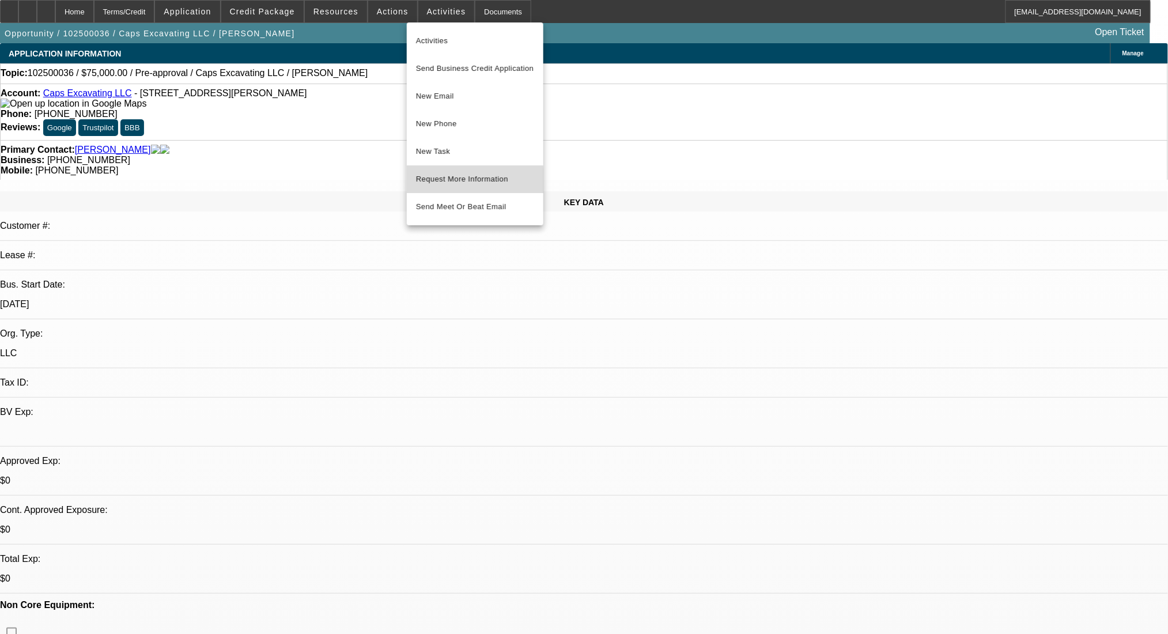
click at [465, 183] on span "Request More Information" at bounding box center [475, 179] width 118 height 14
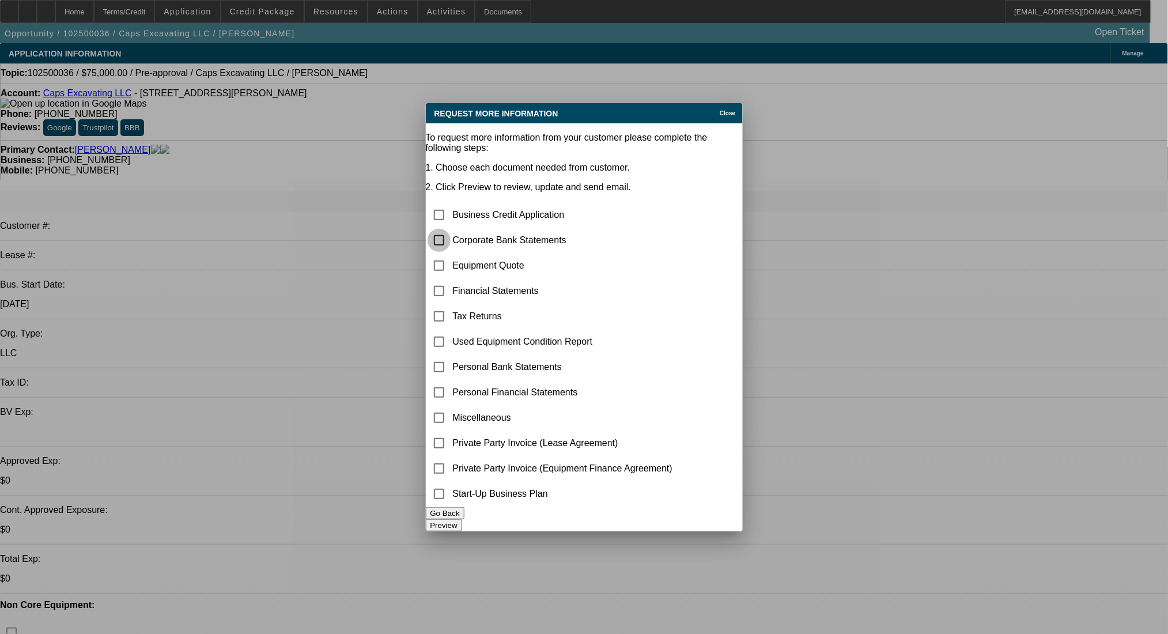
click at [450, 229] on input "checkbox" at bounding box center [438, 240] width 23 height 23
checkbox input "true"
click at [462, 528] on button "Preview" at bounding box center [444, 525] width 36 height 12
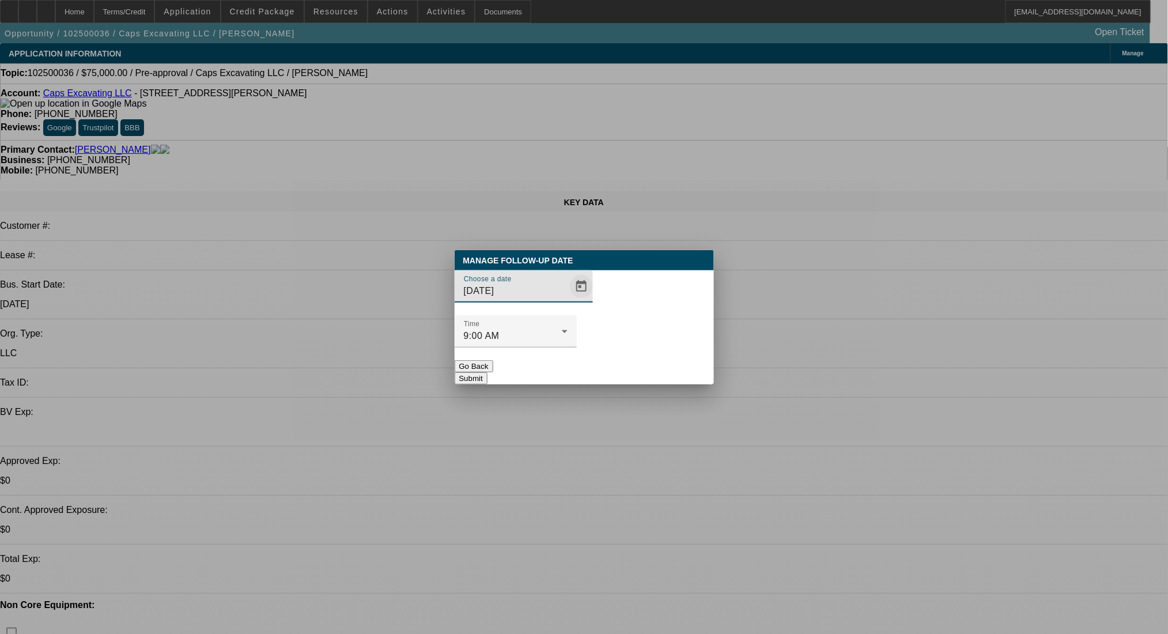
click at [567, 300] on span "Open calendar" at bounding box center [581, 286] width 28 height 28
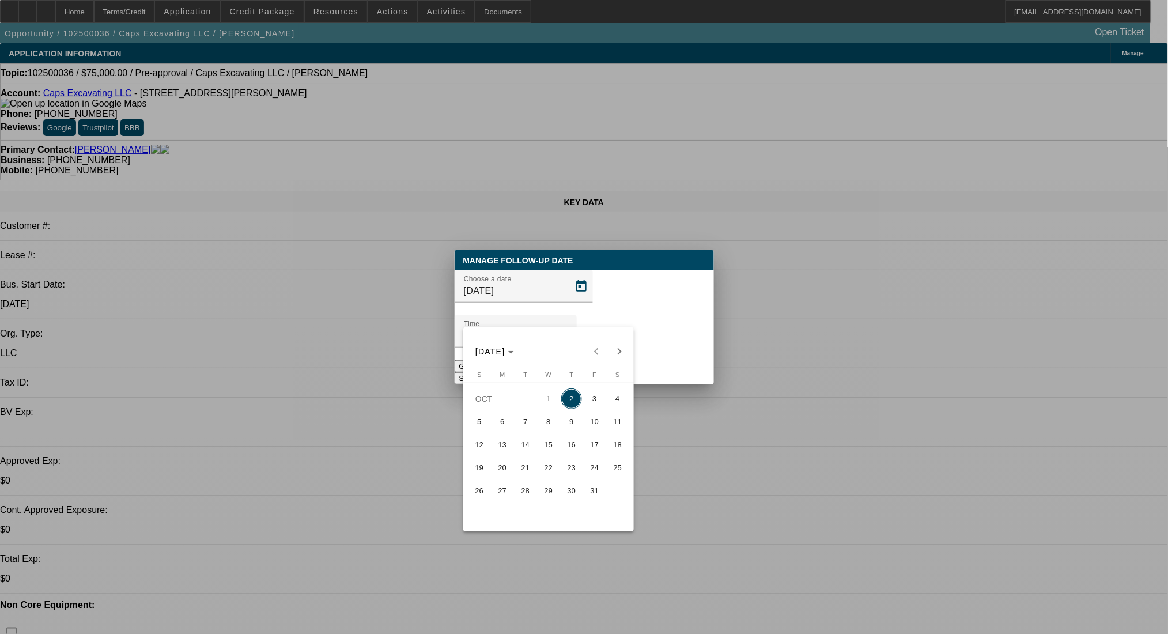
click at [515, 422] on span "7" at bounding box center [525, 421] width 21 height 21
type input "[DATE]"
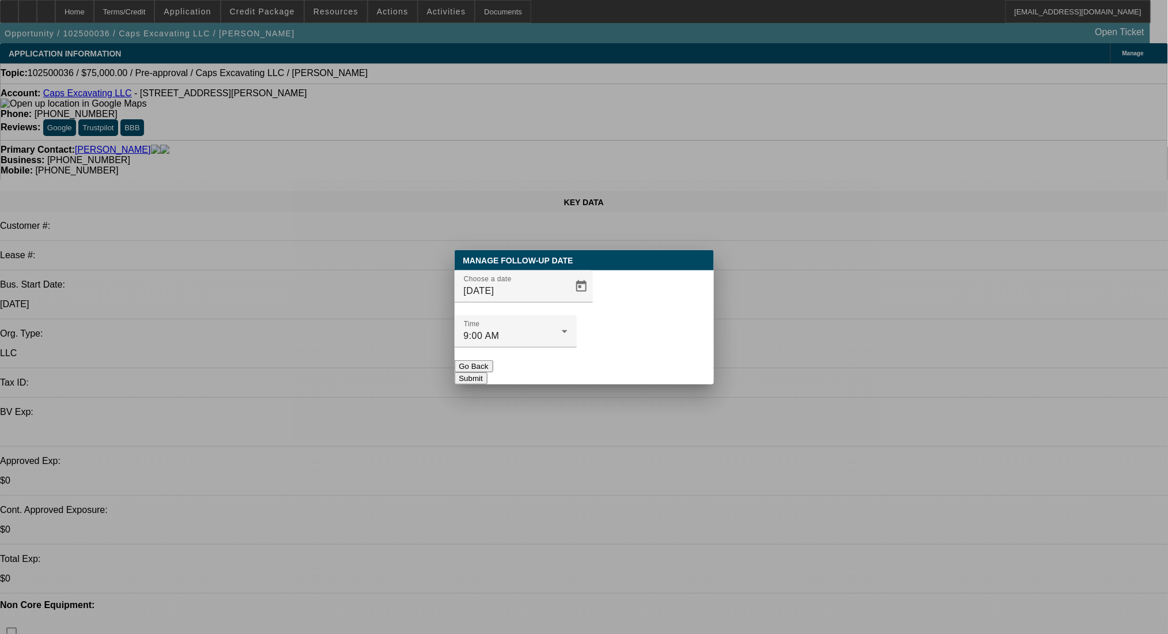
click at [487, 372] on button "Submit" at bounding box center [471, 378] width 33 height 12
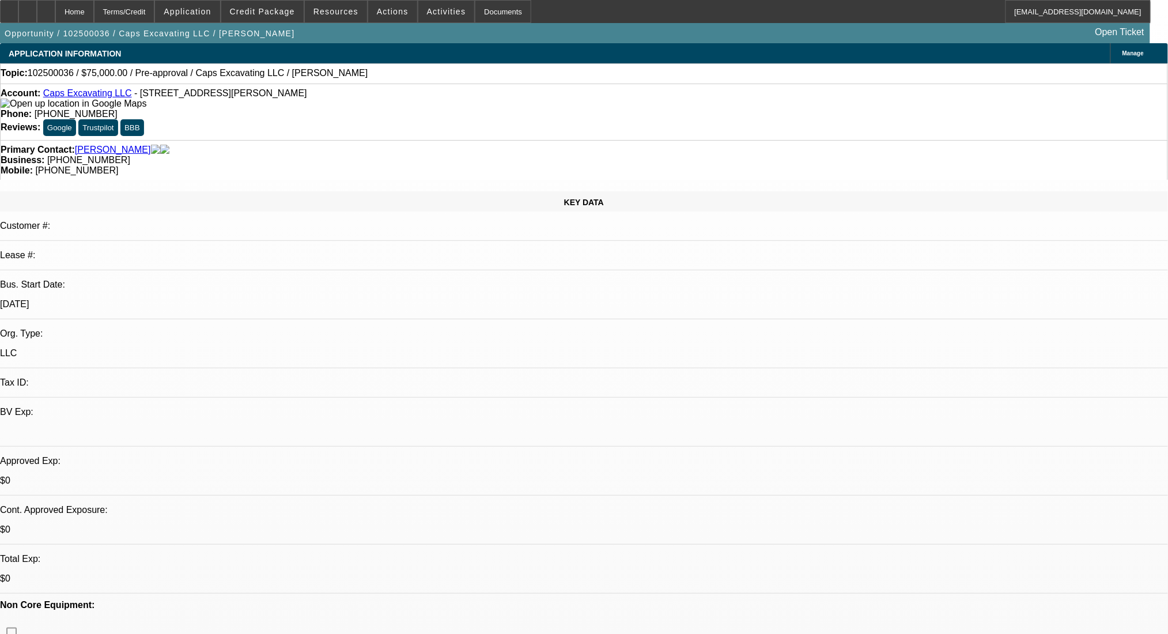
radio input "true"
